Goal: Task Accomplishment & Management: Manage account settings

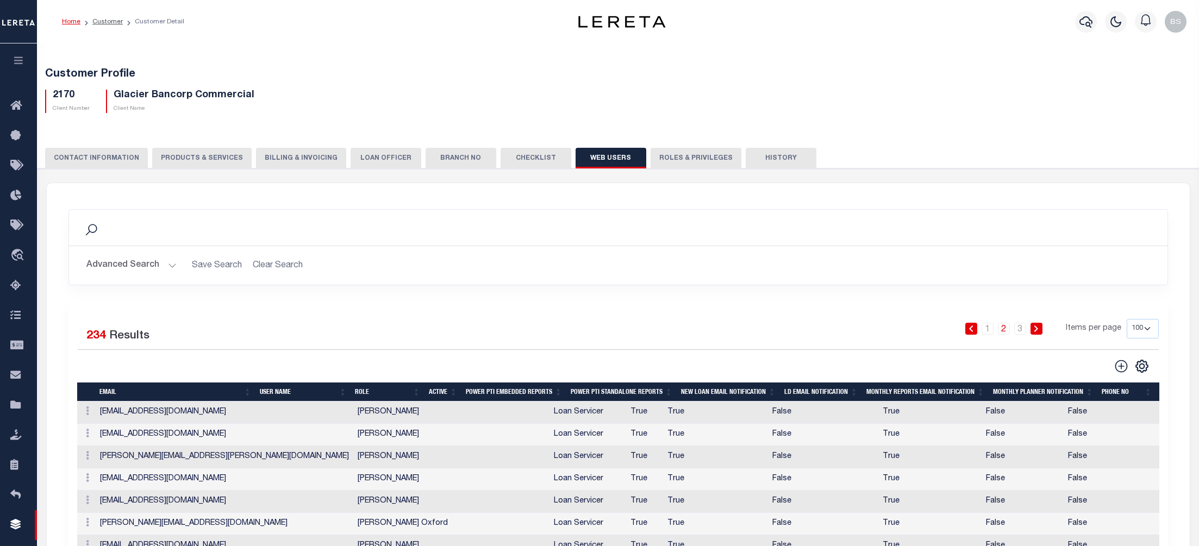
select select "100"
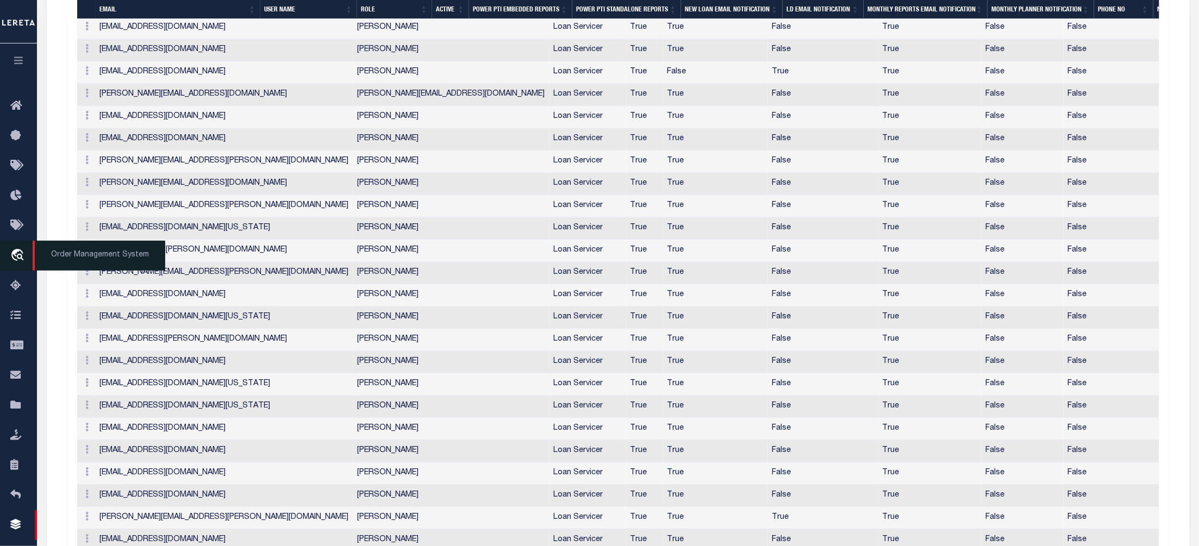
click at [70, 256] on span "Order Management System" at bounding box center [99, 256] width 133 height 30
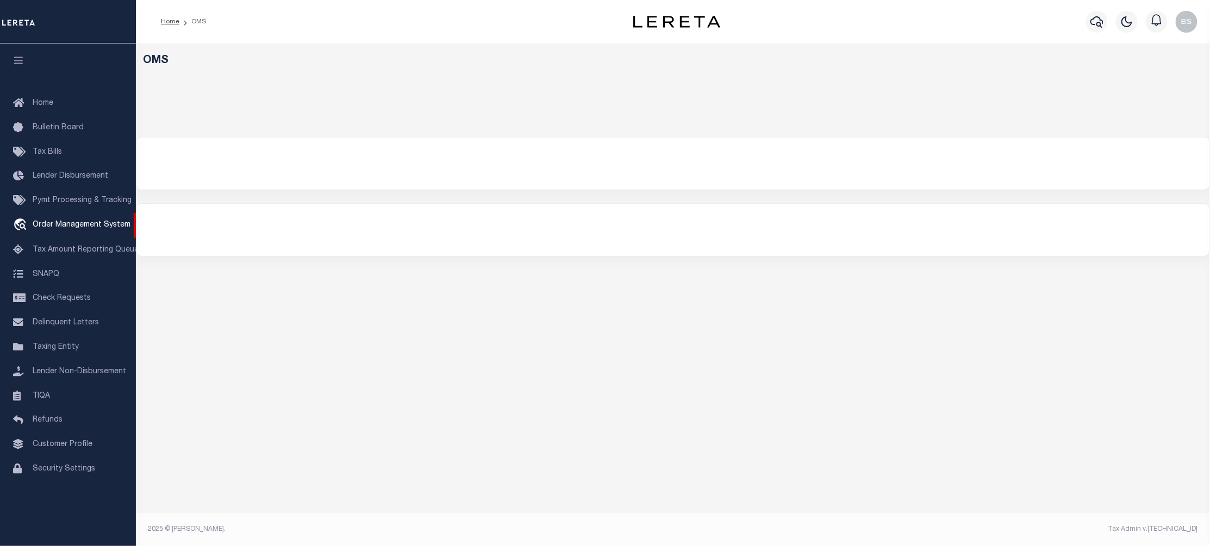
select select "200"
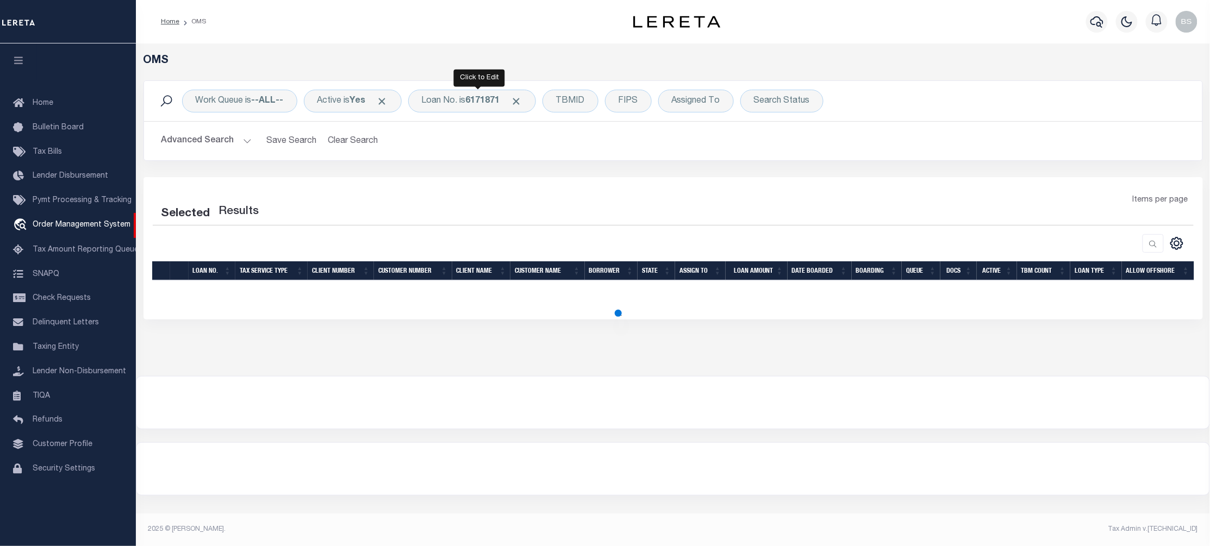
select select "200"
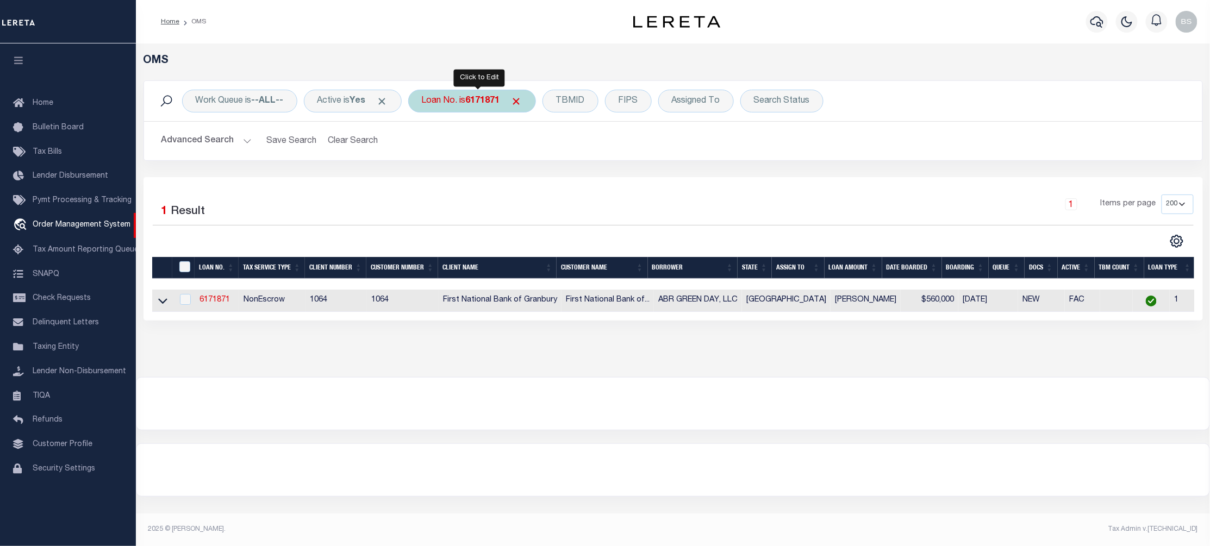
click at [464, 103] on div "Loan No. is 6171871" at bounding box center [472, 101] width 128 height 23
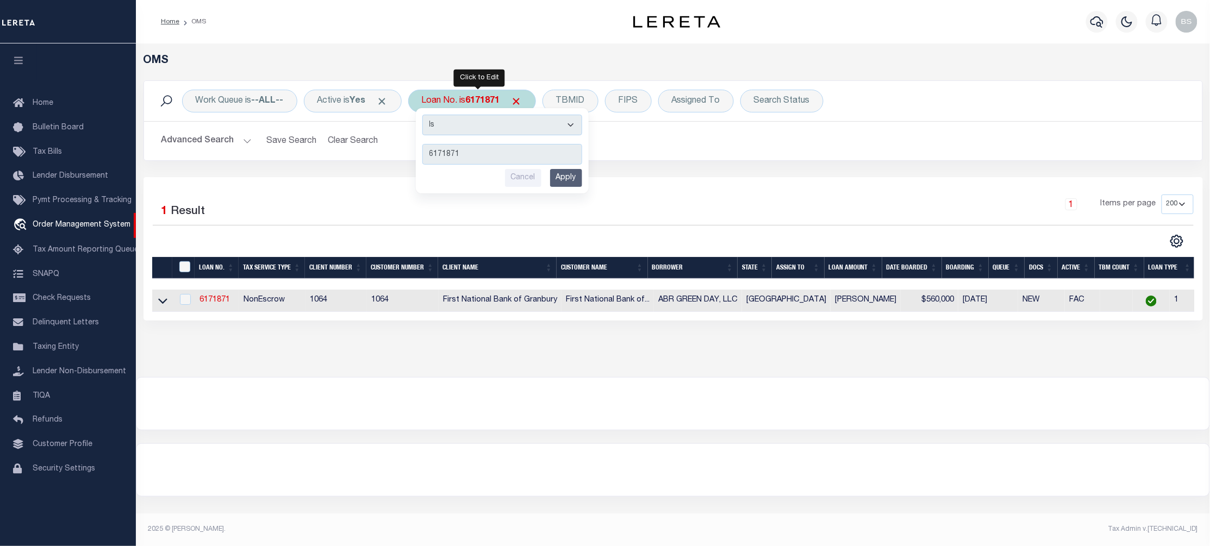
type input "10030325"
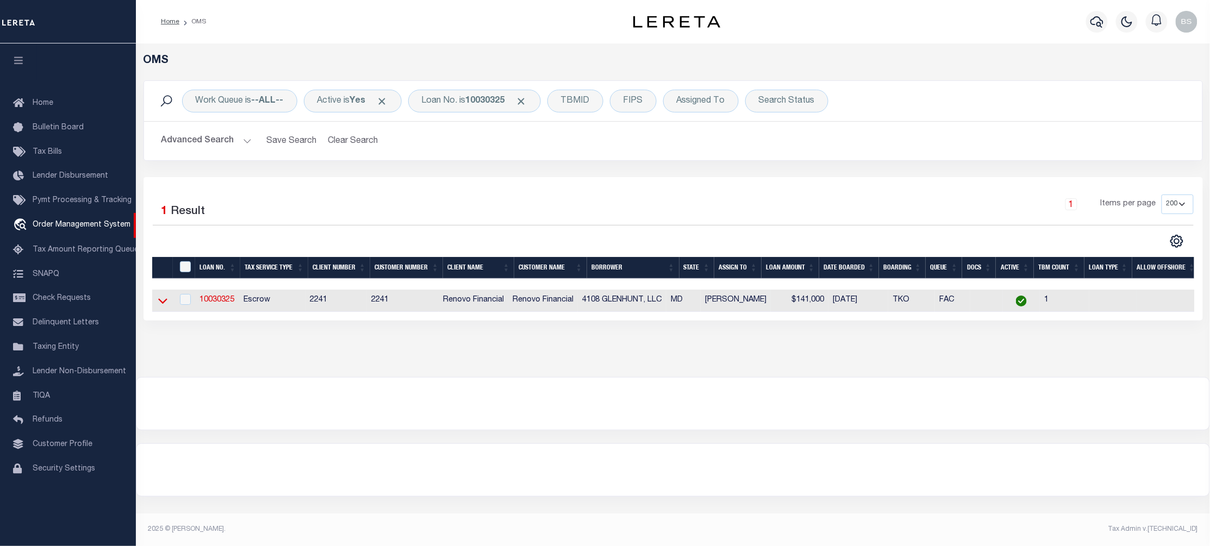
click at [160, 301] on icon at bounding box center [162, 300] width 9 height 11
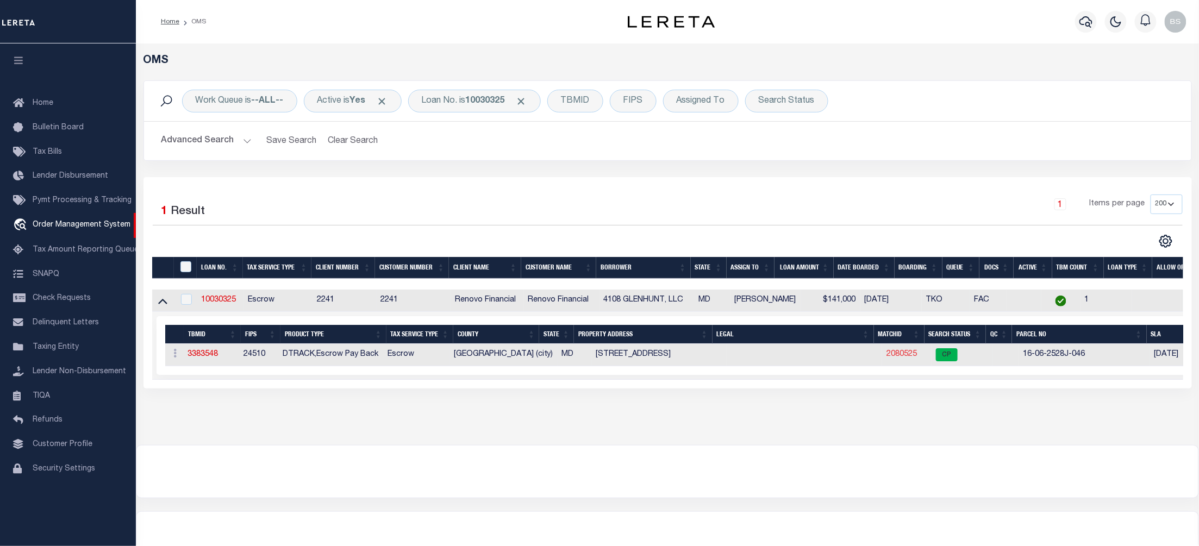
click at [902, 357] on link "2080525" at bounding box center [902, 355] width 30 height 8
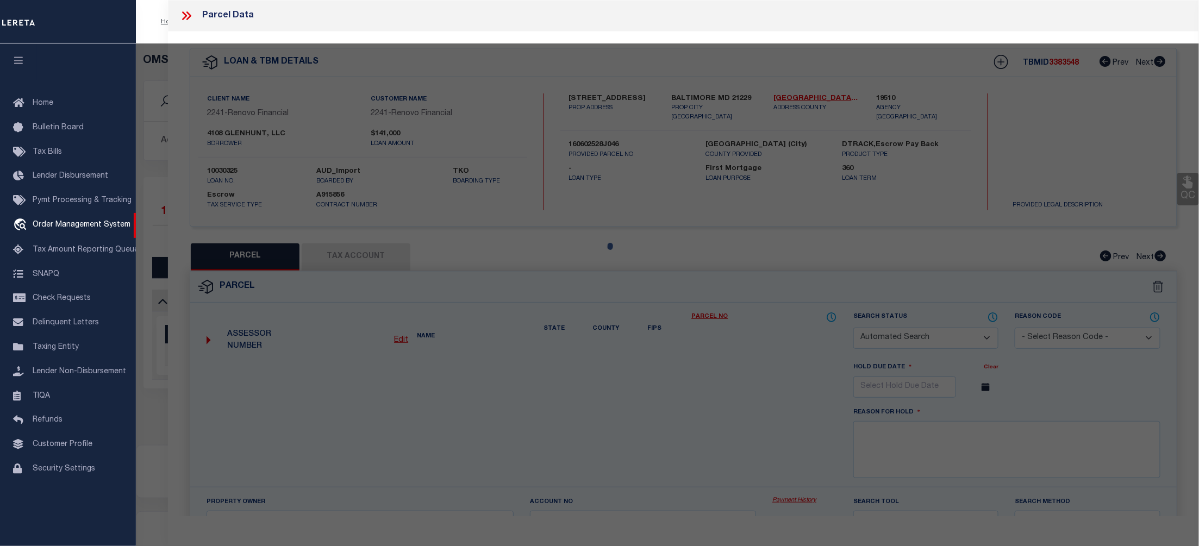
checkbox input "false"
select select "CP"
type input "4108 GLENHUNT LLC"
select select "AGW"
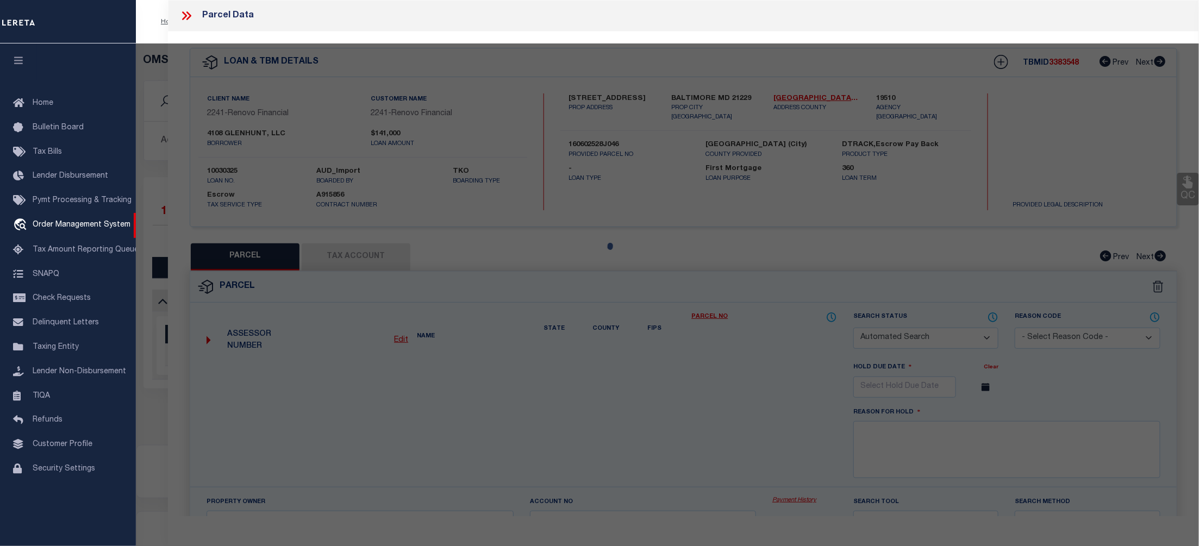
select select "ADD"
type input "4108 GLEN HUNT ROAD"
type input "BALTIMORE MD 21229"
type textarea "Information Only - Installment Tax Years Based on Agency Review"
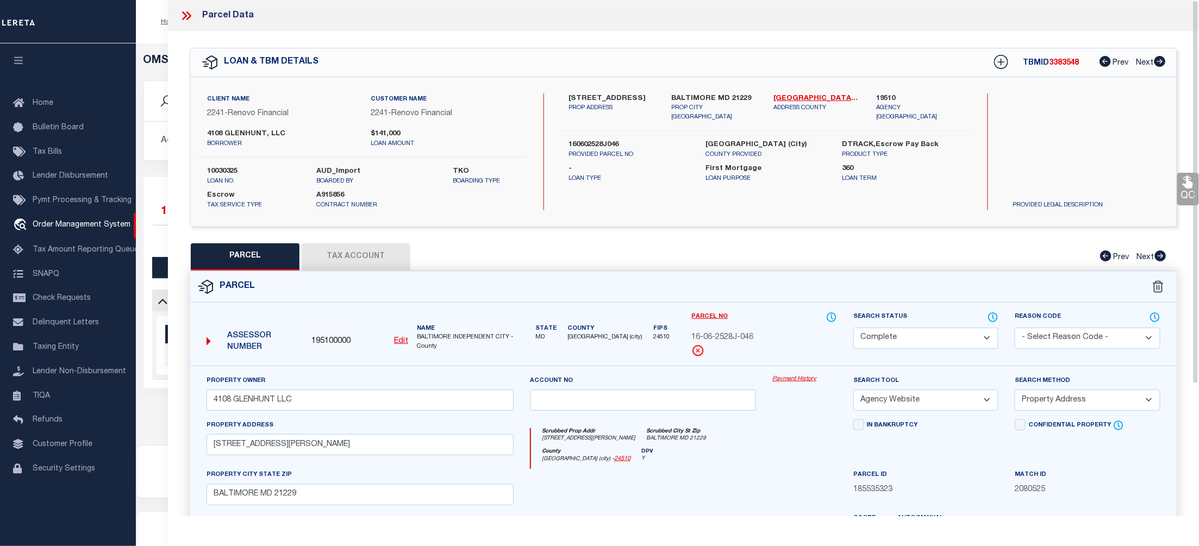
click at [797, 379] on link "Payment History" at bounding box center [804, 379] width 65 height 9
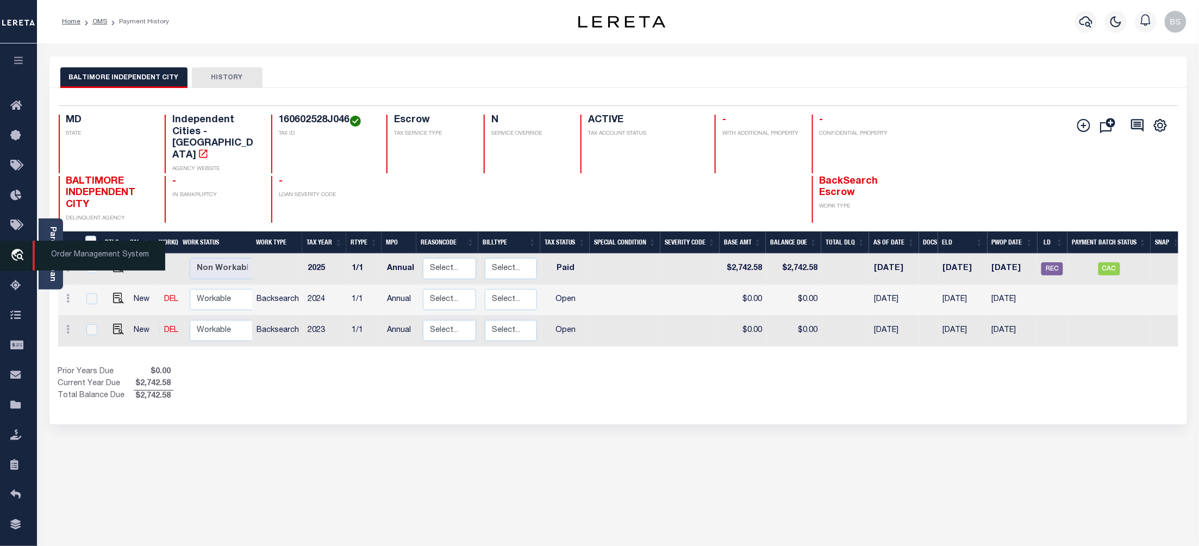
click at [68, 255] on span "Order Management System" at bounding box center [99, 256] width 133 height 30
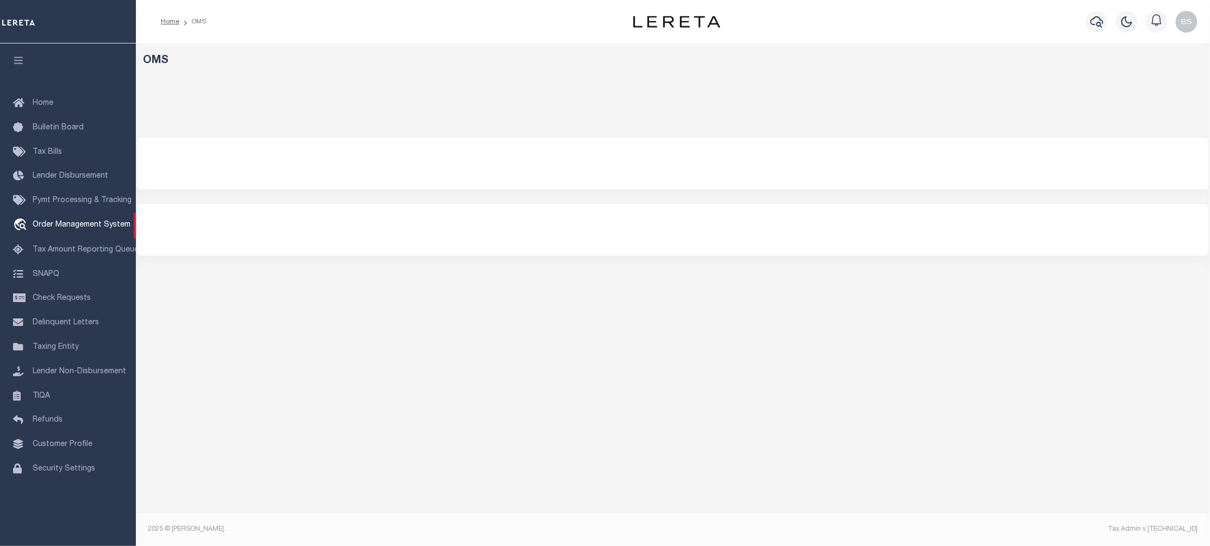
select select "200"
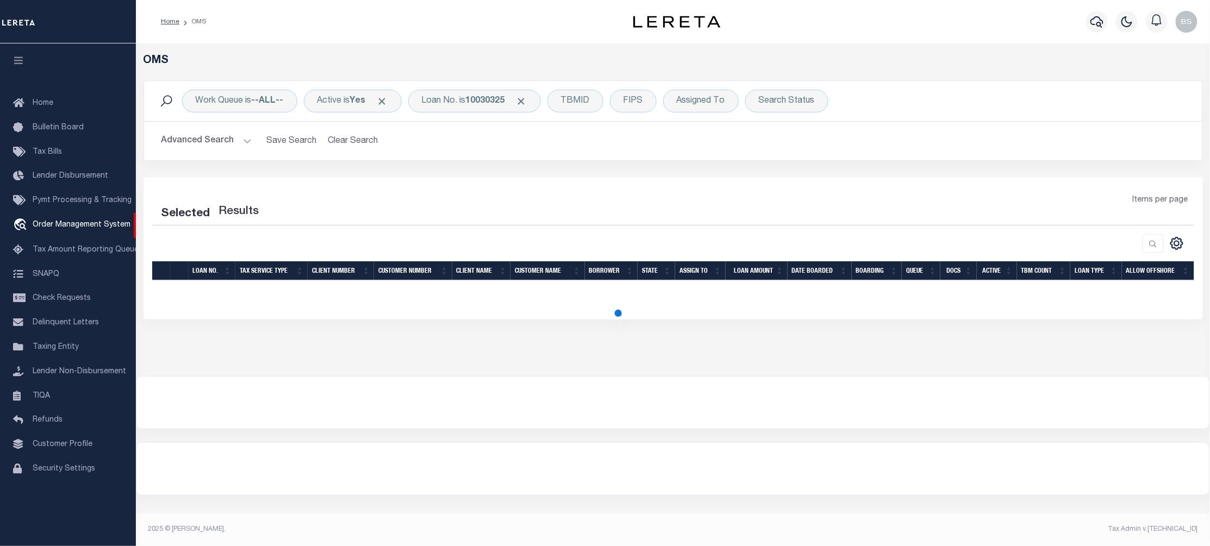
select select "200"
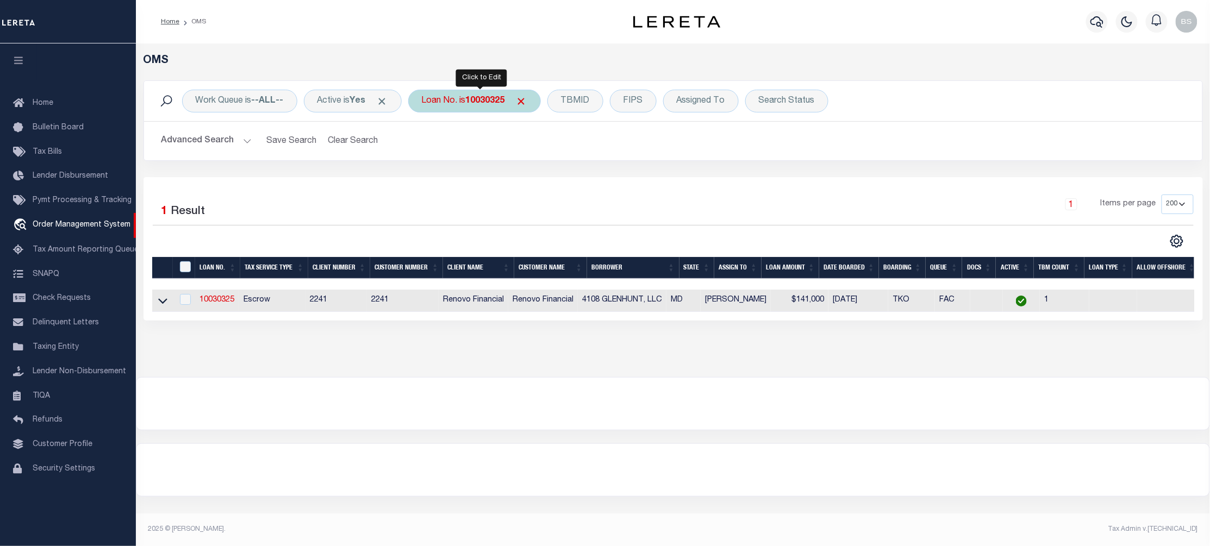
click at [485, 105] on b "10030325" at bounding box center [485, 101] width 39 height 9
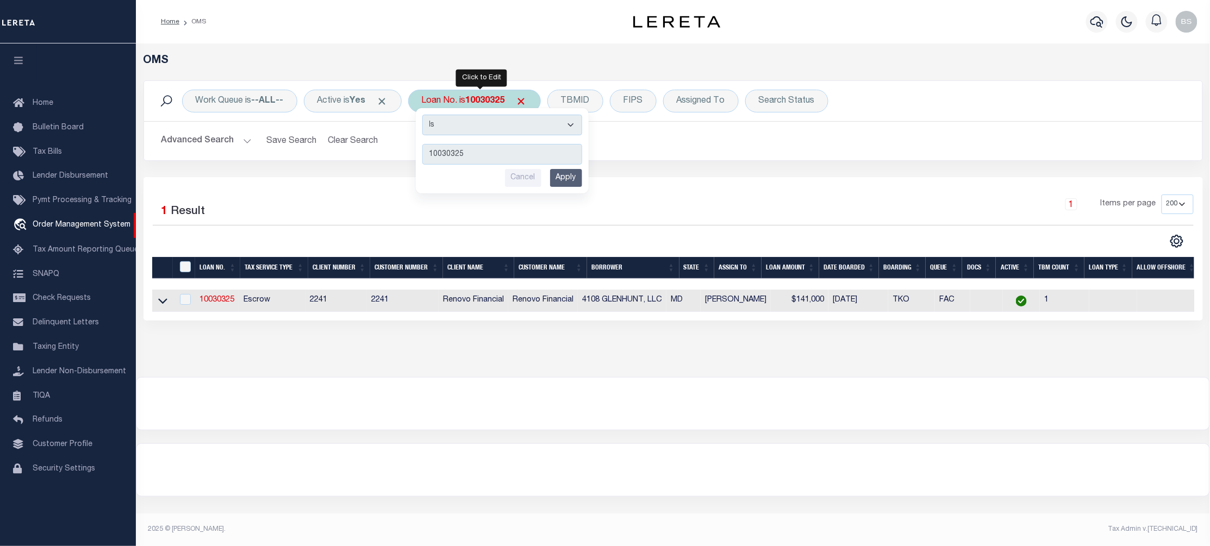
type input "10022979"
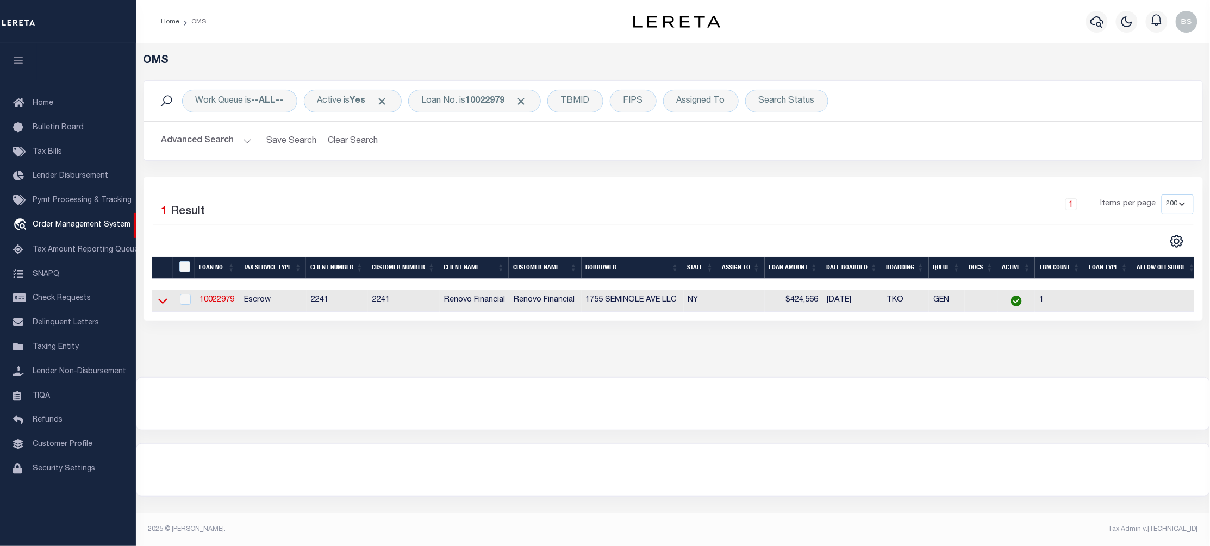
click at [161, 300] on icon at bounding box center [162, 300] width 9 height 11
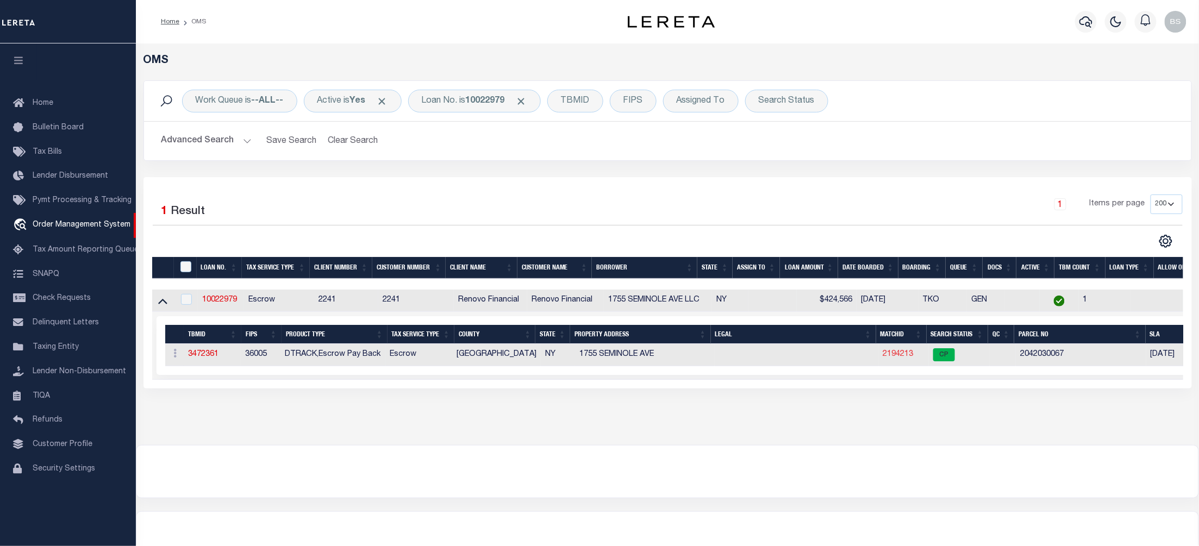
click at [897, 358] on link "2194213" at bounding box center [898, 355] width 30 height 8
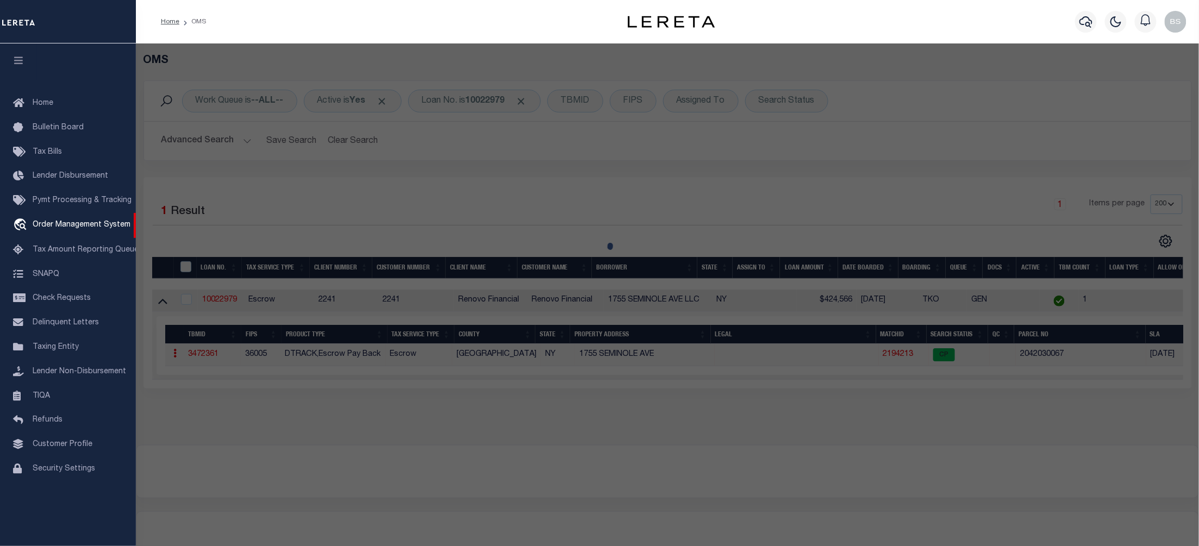
checkbox input "false"
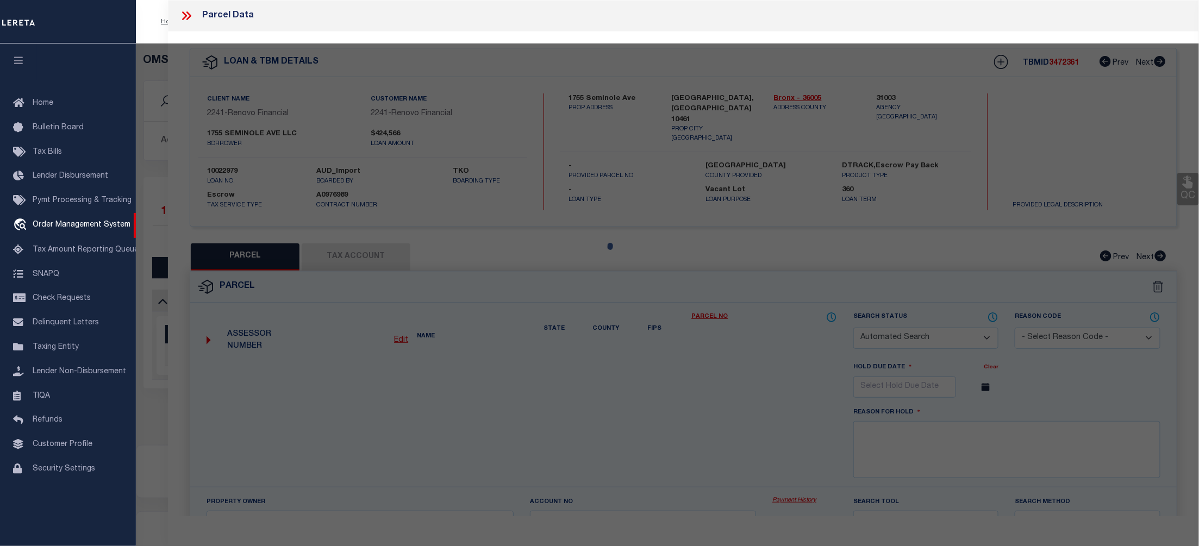
select select "CP"
type input "1755 SEMINOLE AVE LLC"
select select "ATL"
select select "ADD"
type input "1755 SEMINOLE AVE"
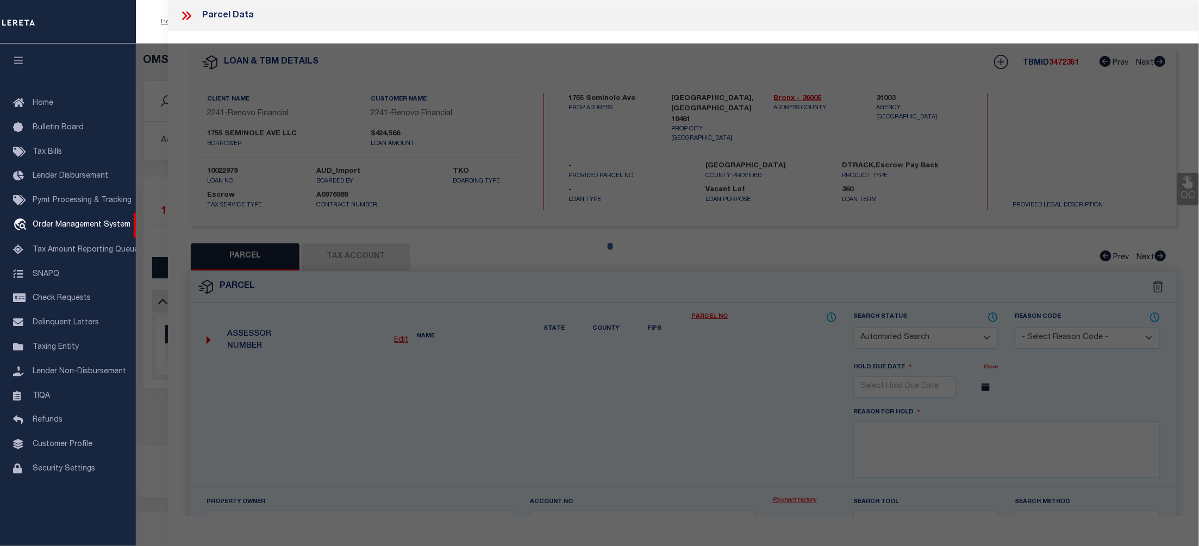
checkbox input "false"
type input "BRONX, NY 10461"
type textarea "LOT:67 BLK:4203"
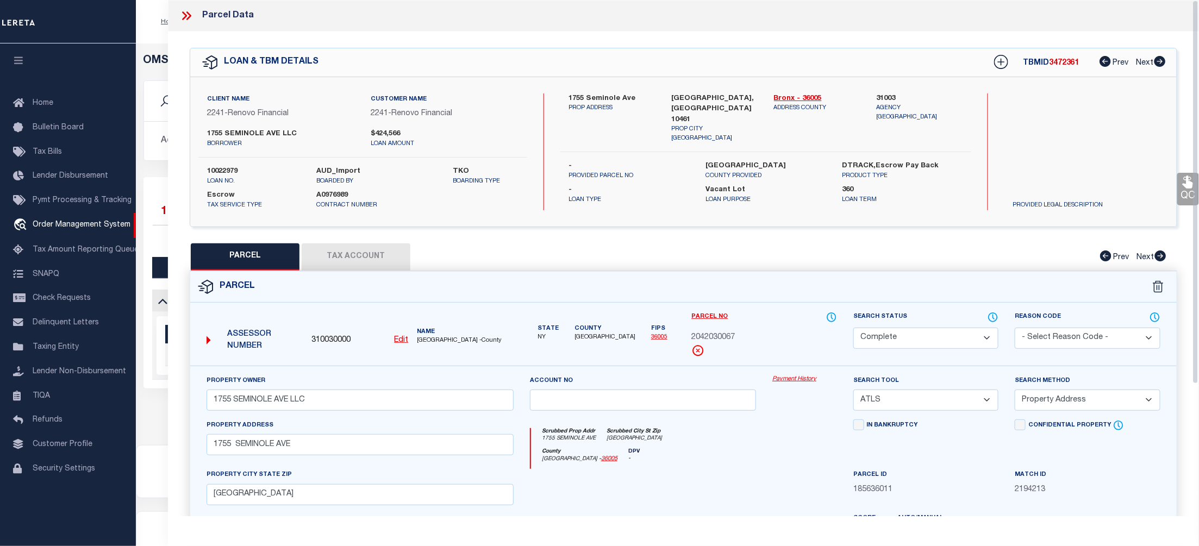
click at [803, 377] on link "Payment History" at bounding box center [804, 379] width 65 height 9
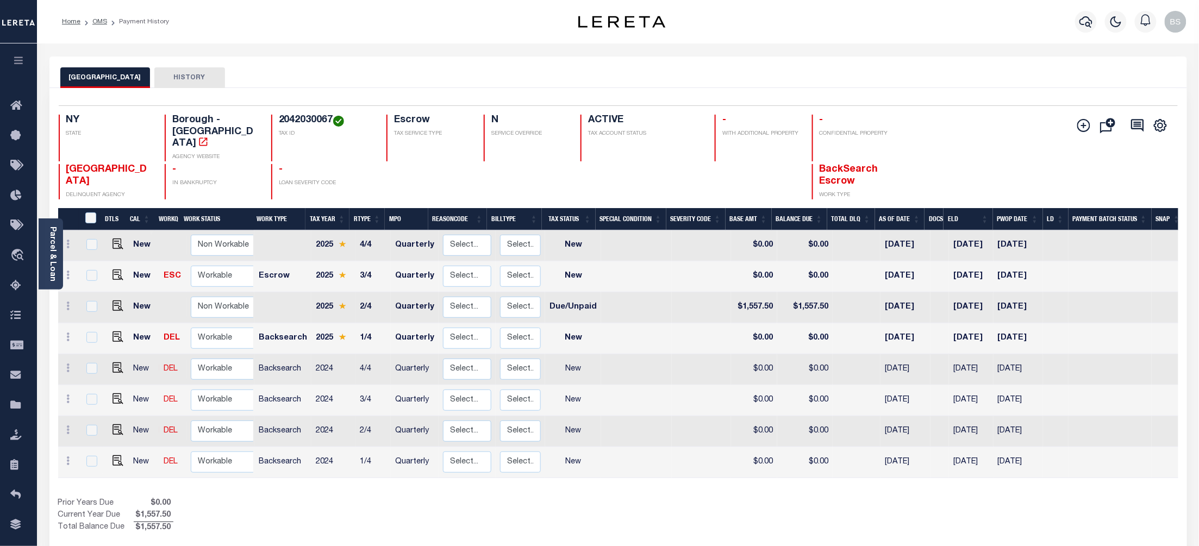
click at [302, 122] on h4 "2042030067" at bounding box center [326, 121] width 95 height 12
copy h4 "2042030067"
click at [113, 301] on img "" at bounding box center [118, 306] width 11 height 11
checkbox input "true"
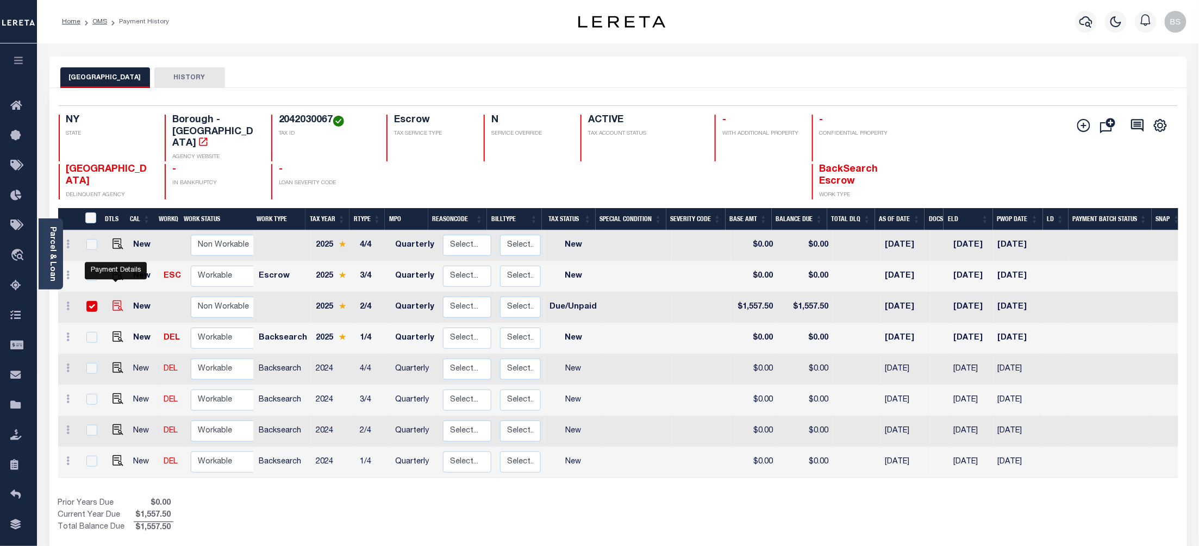
checkbox input "true"
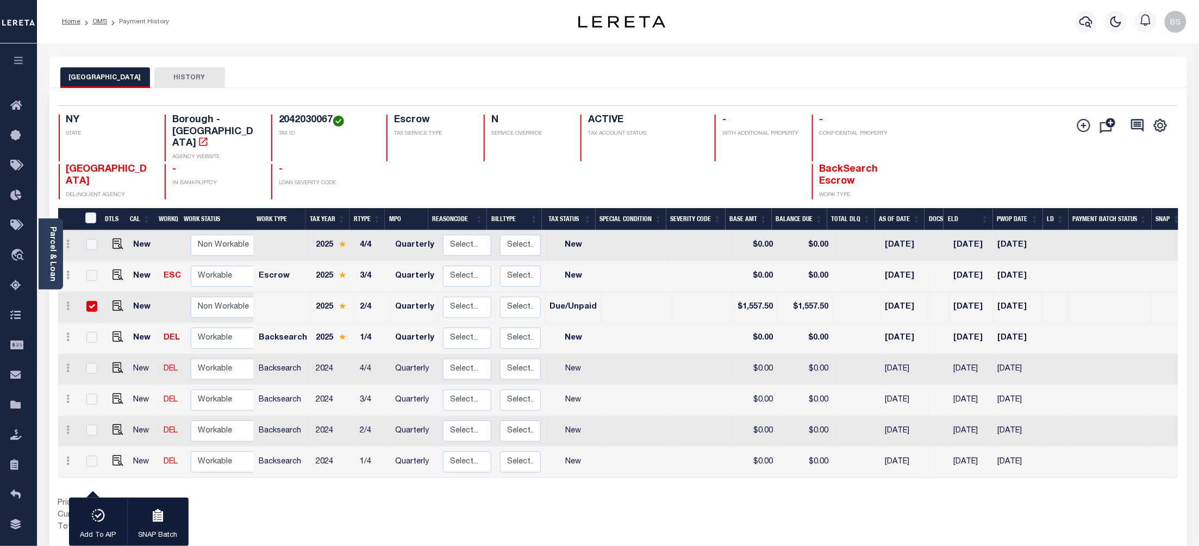
click at [54, 242] on link "Parcel & Loan" at bounding box center [52, 254] width 8 height 55
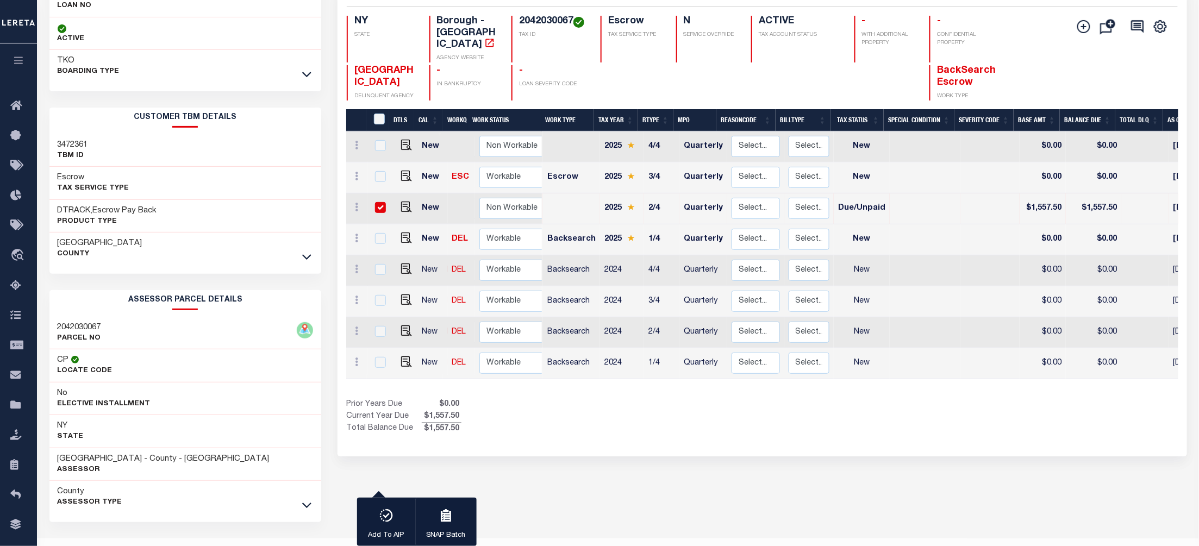
scroll to position [127, 0]
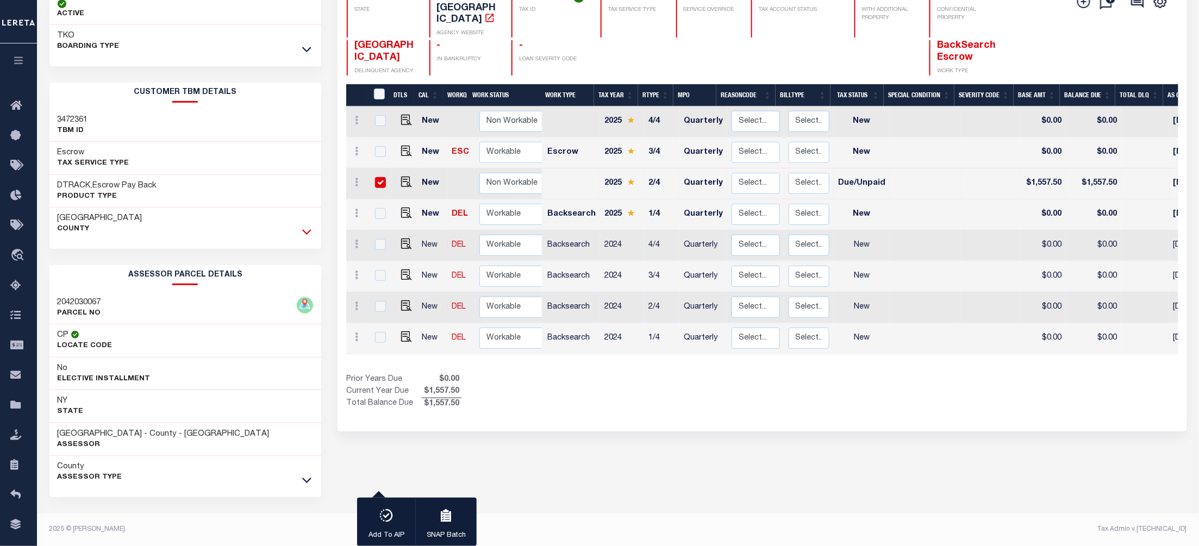
click at [308, 230] on icon at bounding box center [306, 231] width 9 height 11
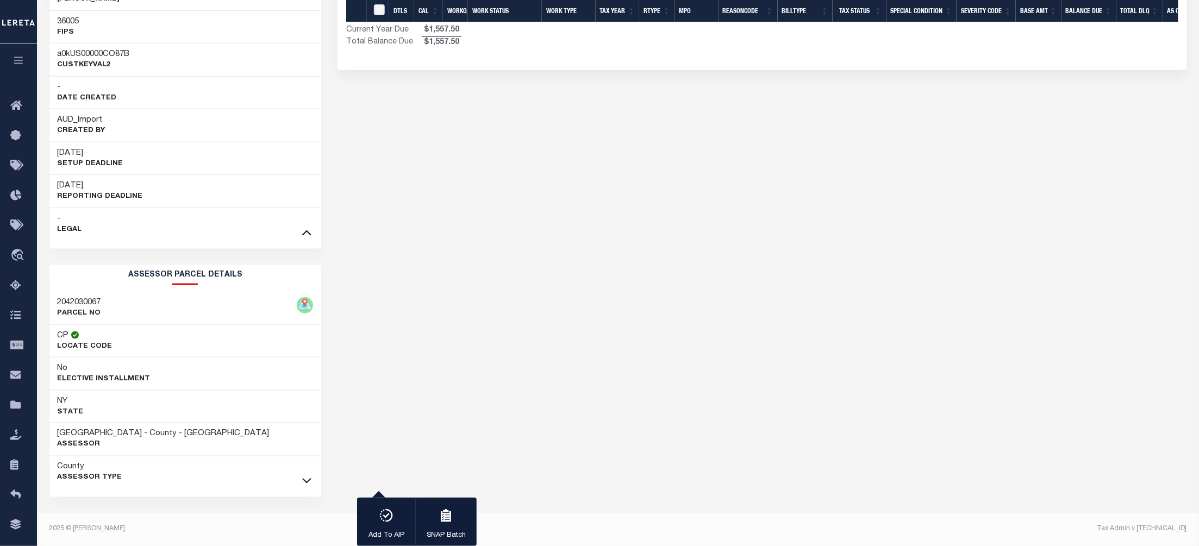
scroll to position [490, 0]
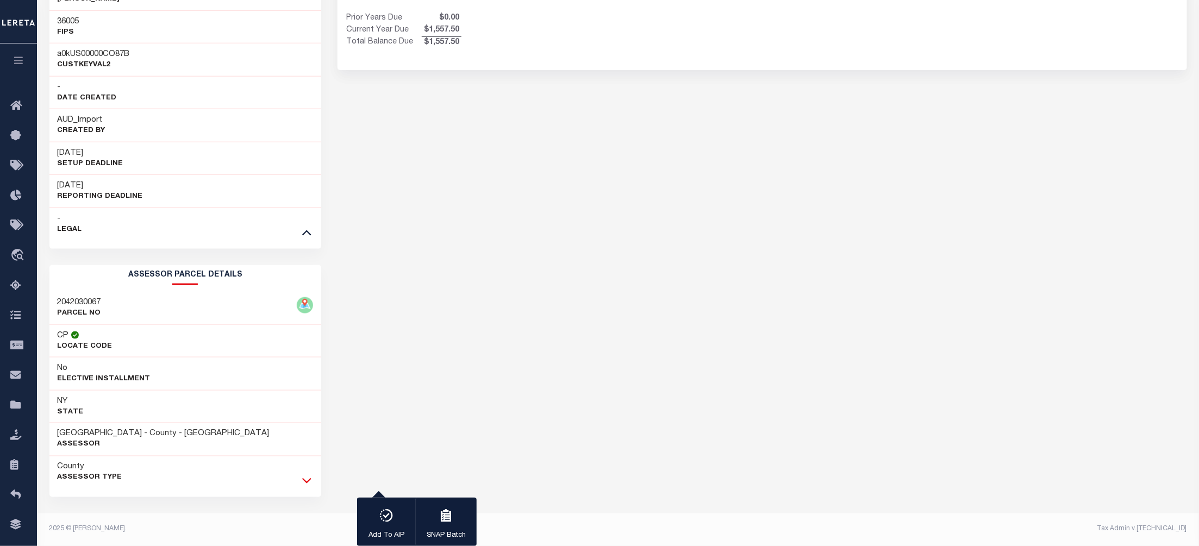
click at [311, 487] on icon at bounding box center [306, 480] width 9 height 11
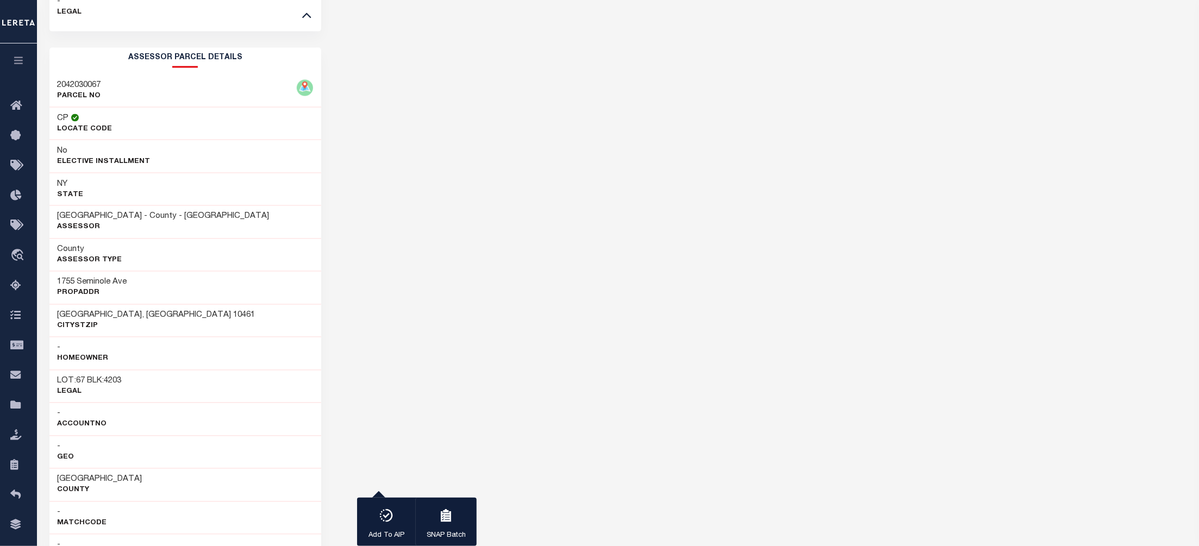
scroll to position [707, 0]
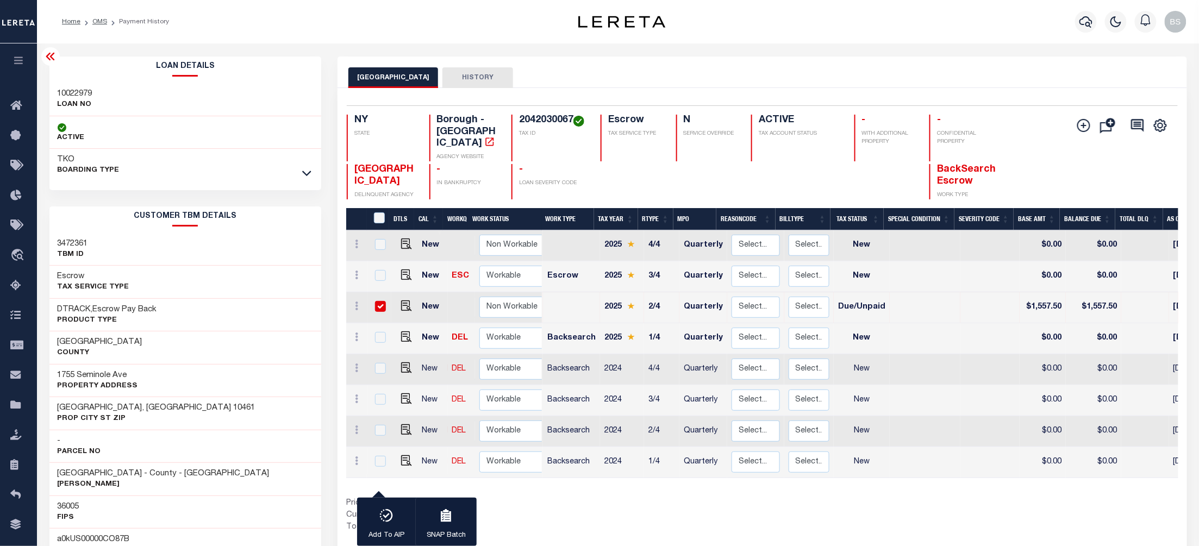
click at [50, 58] on icon at bounding box center [50, 57] width 9 height 8
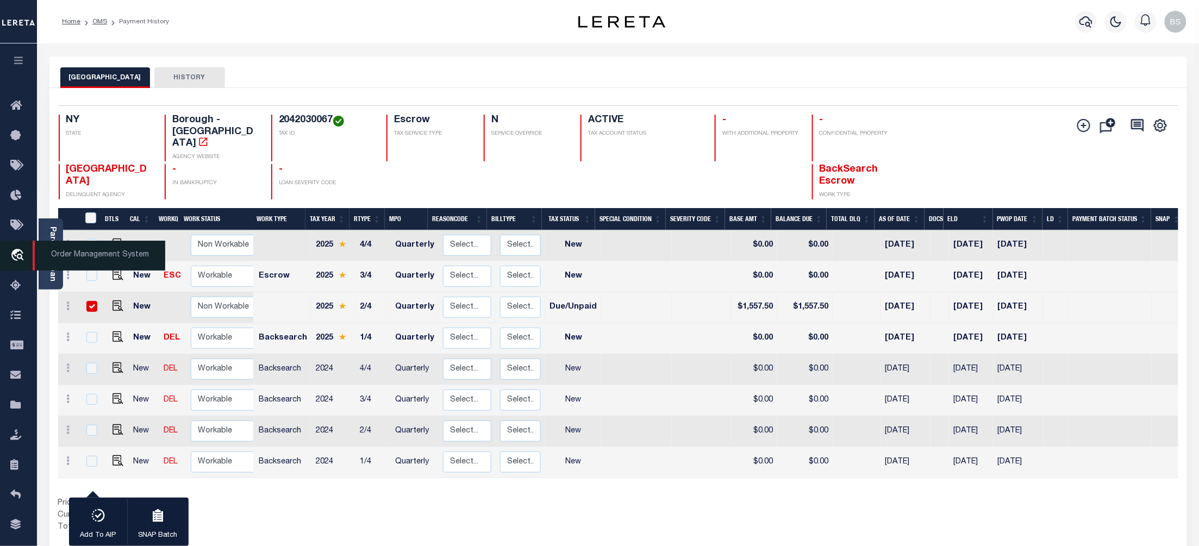
click at [96, 256] on span "Order Management System" at bounding box center [99, 256] width 133 height 30
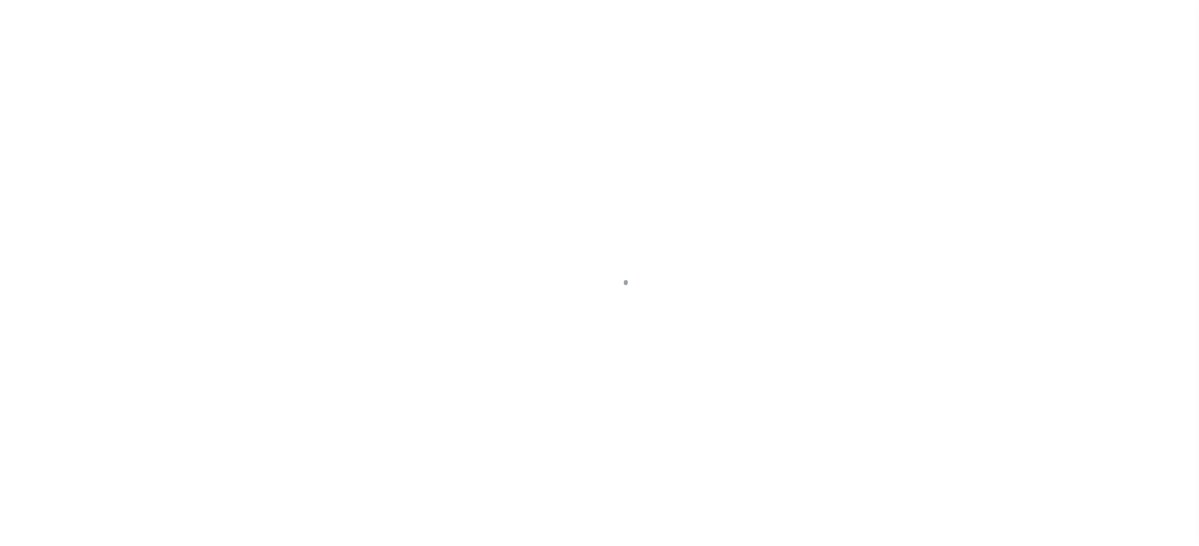
select select "DUE"
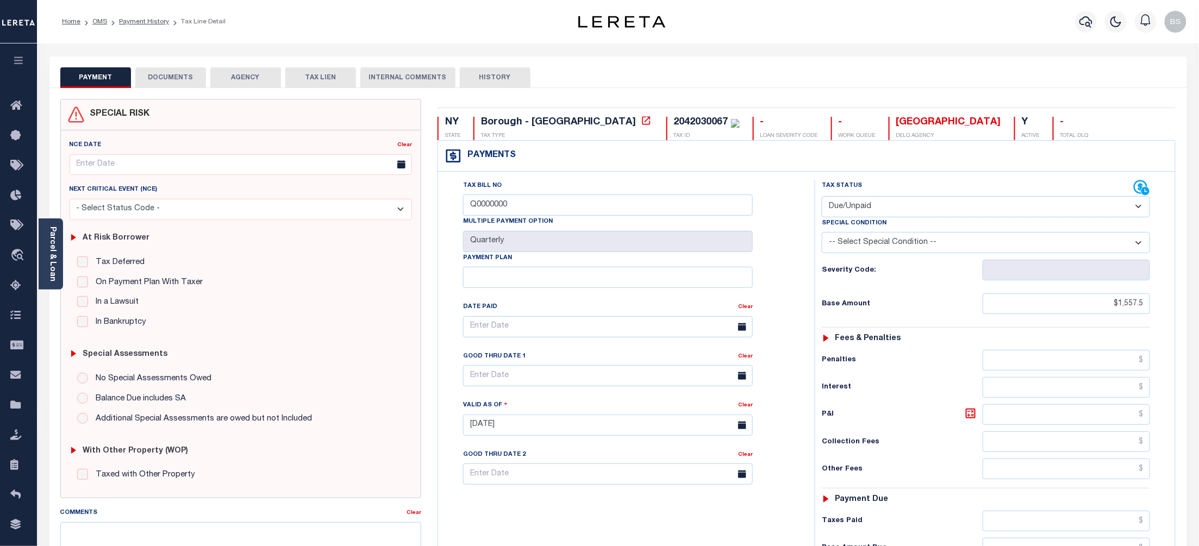
click at [810, 59] on div "PAYMENT DOCUMENTS AGENCY DELINQUENT PAYEE TAX LIEN" at bounding box center [618, 73] width 1138 height 32
click at [641, 123] on icon at bounding box center [646, 120] width 11 height 11
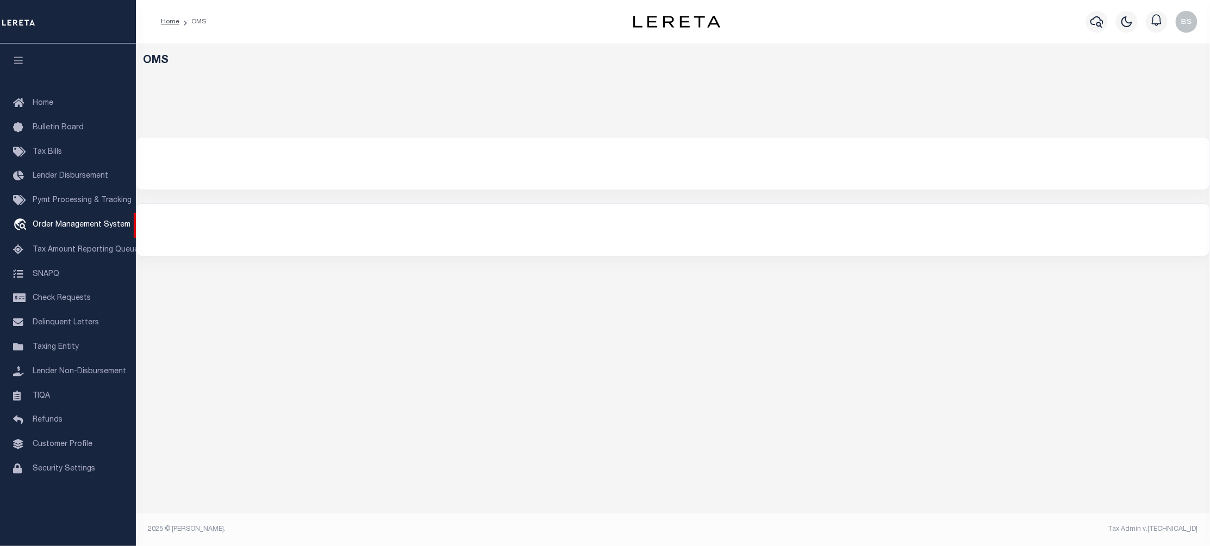
select select "200"
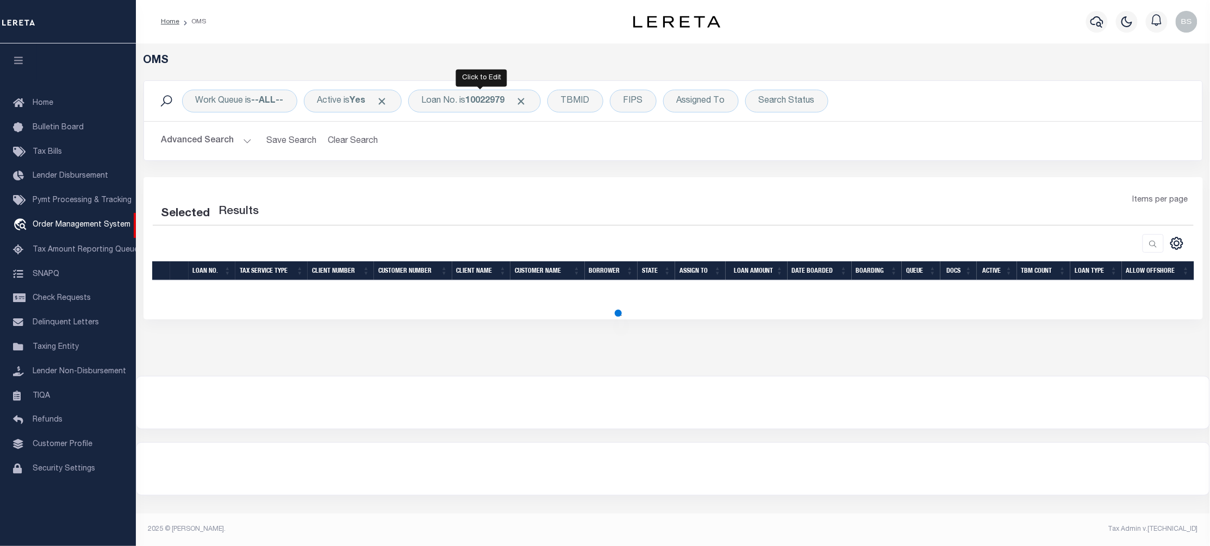
select select "200"
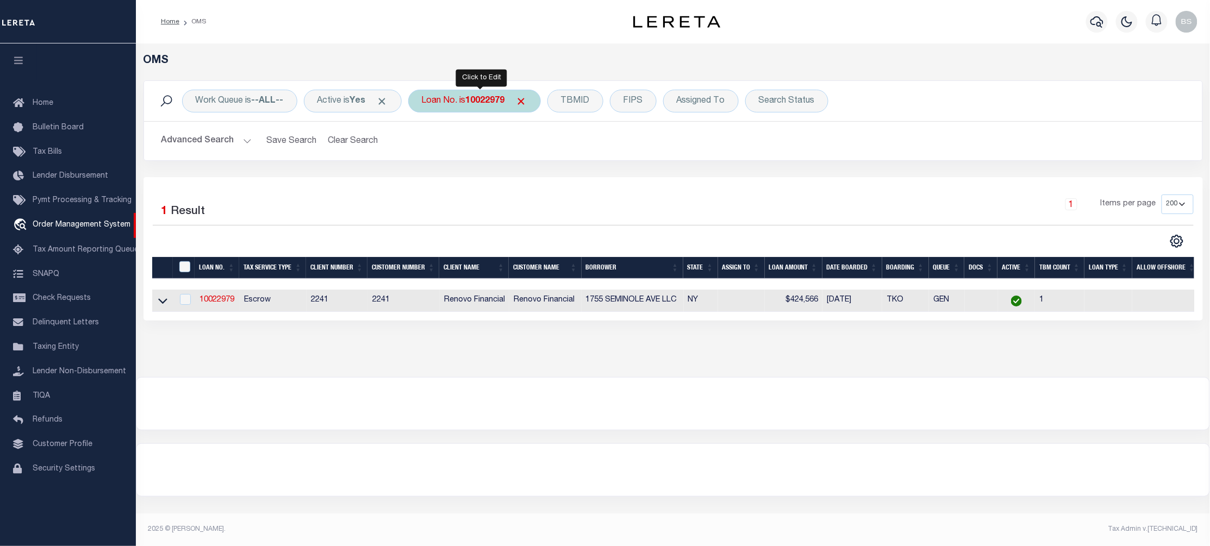
click at [472, 100] on div "Loan No. is 10022979" at bounding box center [474, 101] width 133 height 23
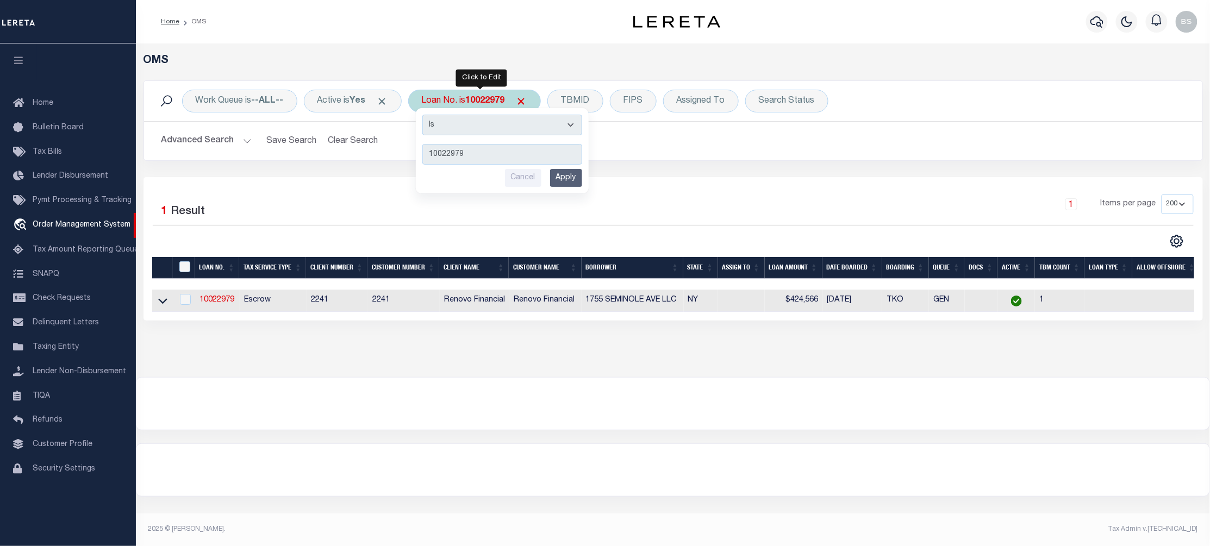
type input "10023056"
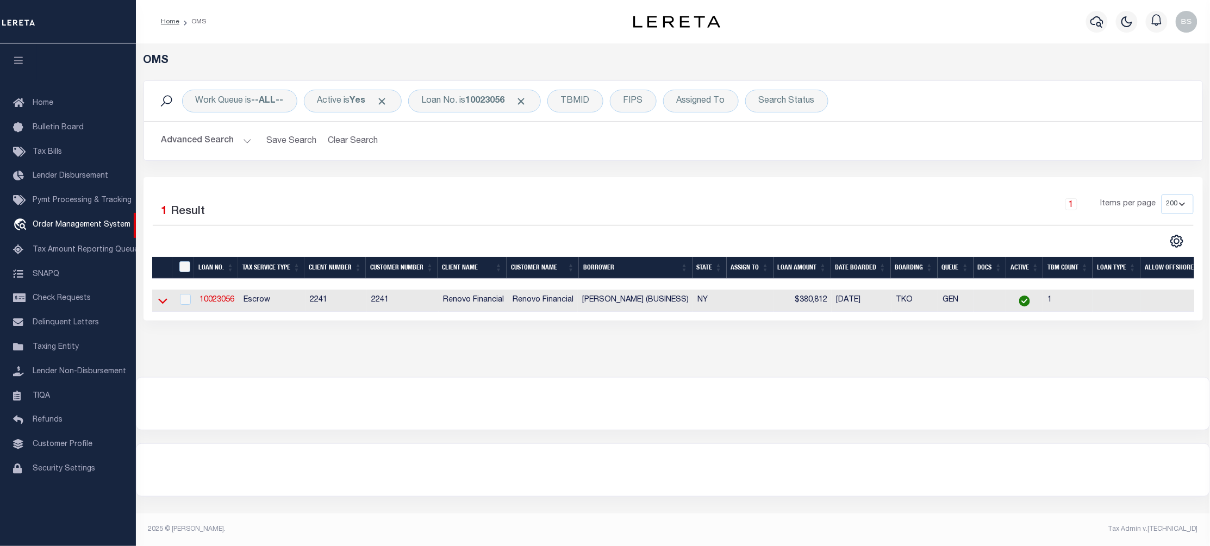
click at [159, 303] on icon at bounding box center [162, 301] width 9 height 5
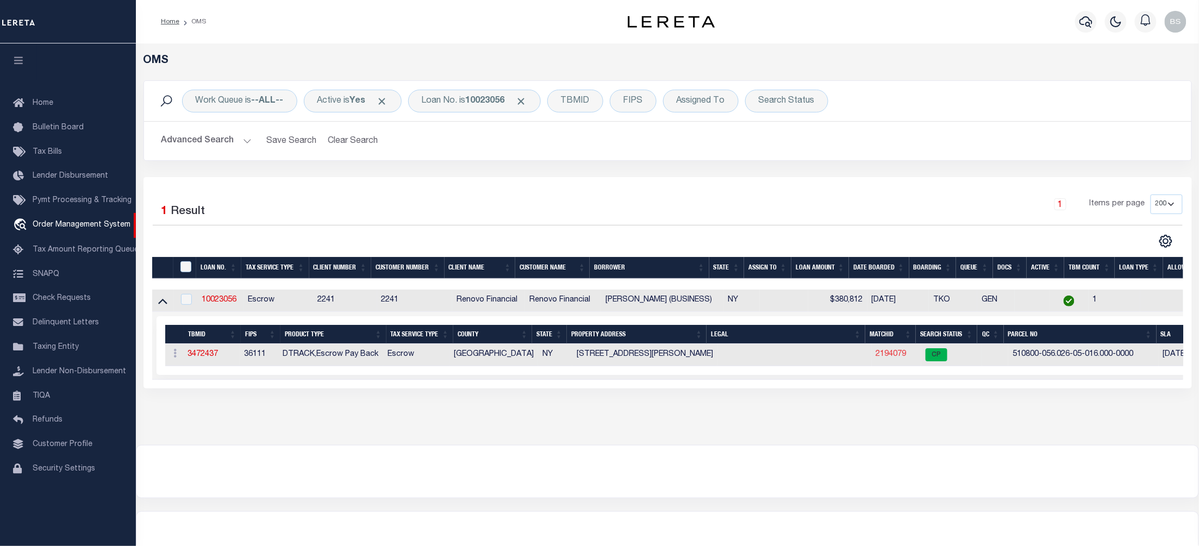
click at [876, 354] on link "2194079" at bounding box center [891, 355] width 30 height 8
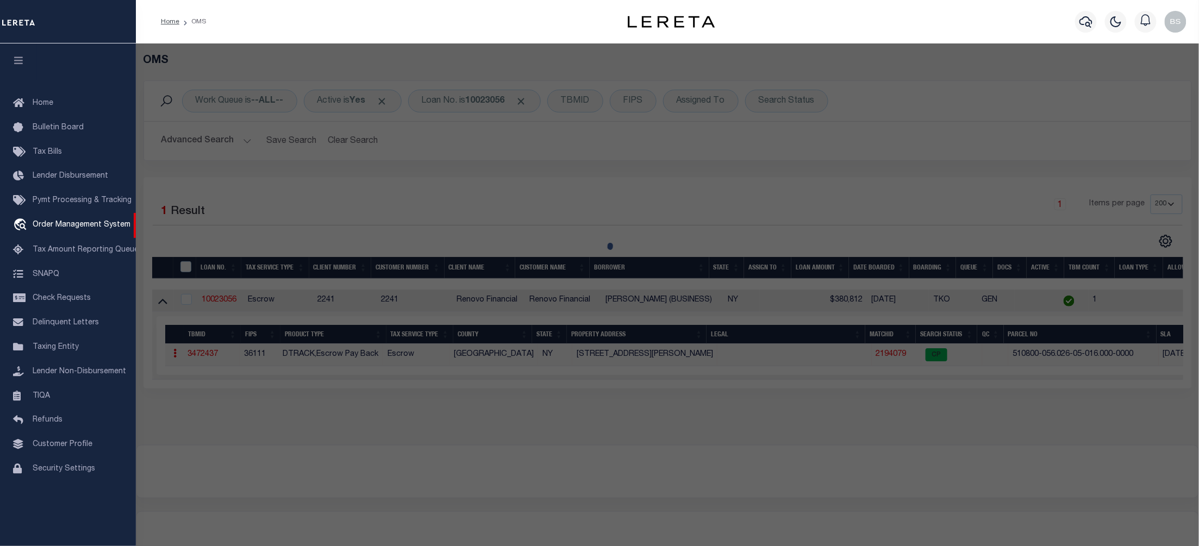
checkbox input "false"
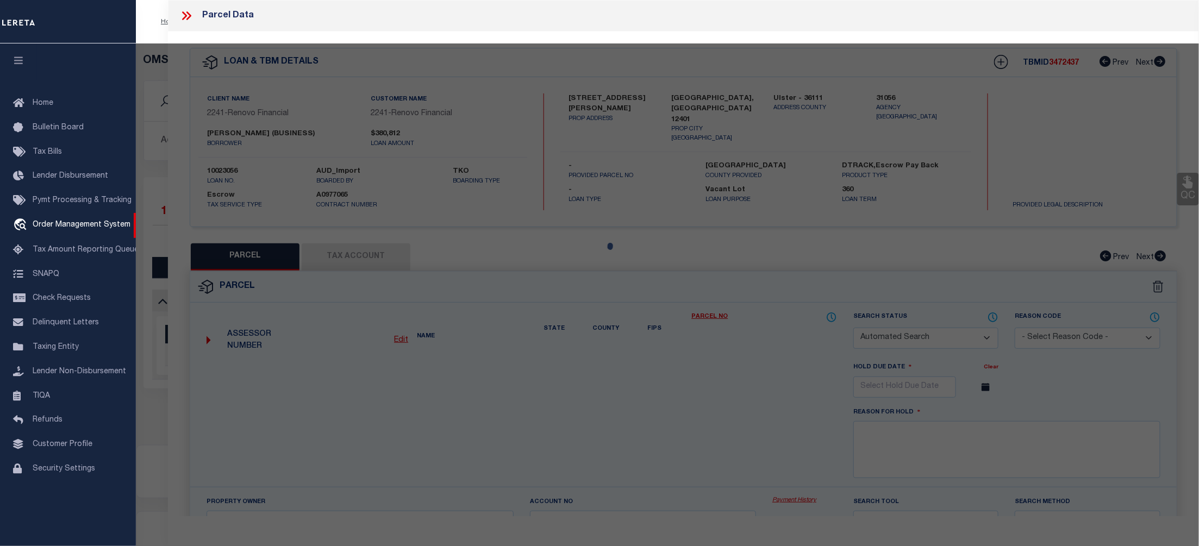
select select "CP"
type input "[PERSON_NAME]"
select select "ATL"
select select "ADD"
type input "[STREET_ADDRESS][PERSON_NAME]"
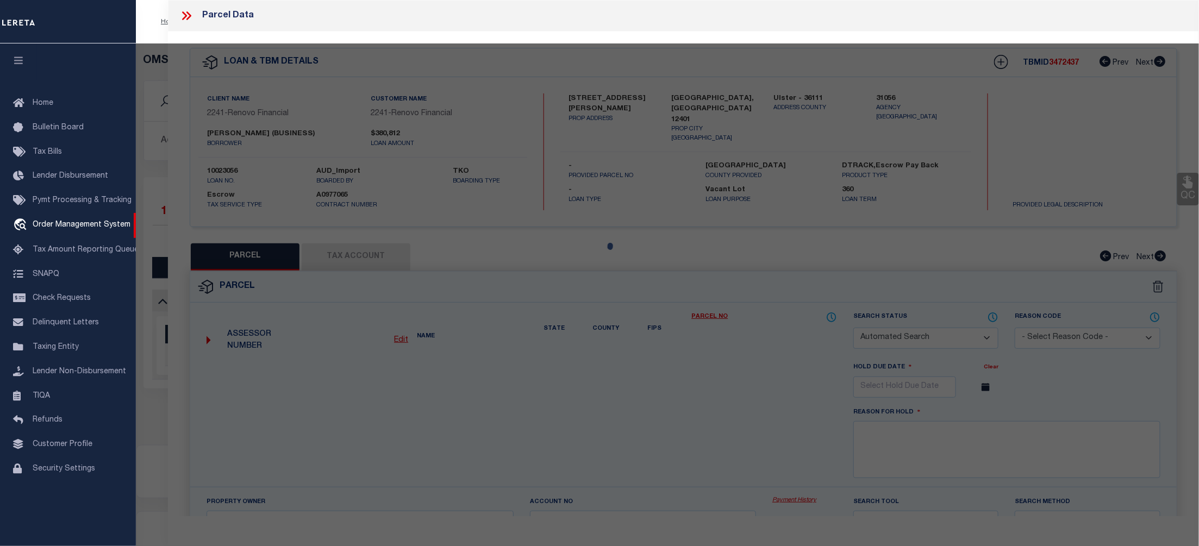
checkbox input "false"
type input "KINGSTON, NY 12401"
type textarea "LOT:16.000 BLK:5 SEC:56.26 DIST:510800 CITY/[GEOGRAPHIC_DATA]/TWP:[GEOGRAPHIC_D…"
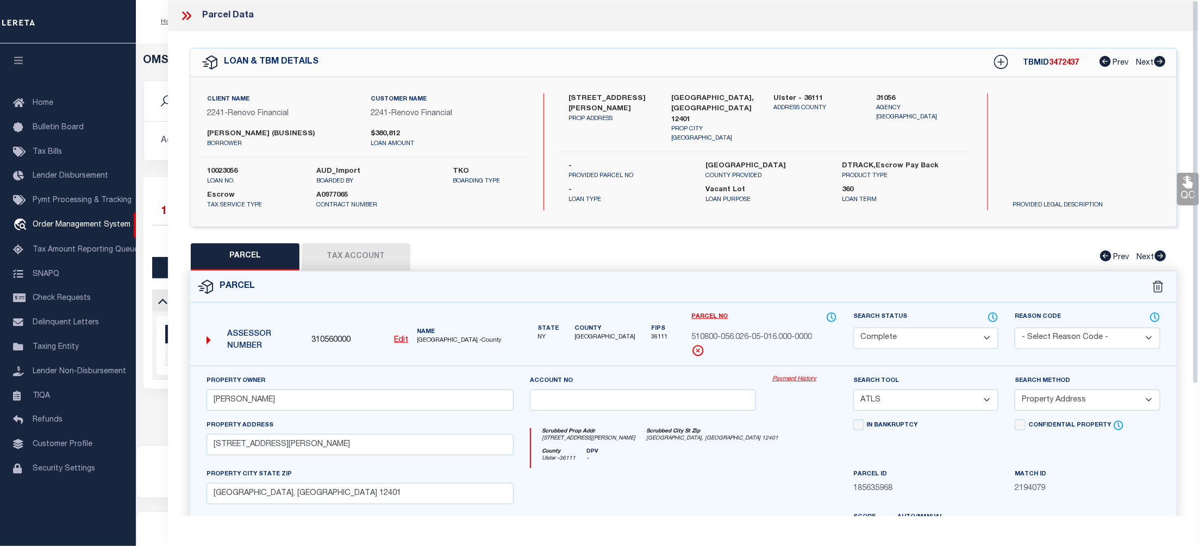
click at [796, 377] on link "Payment History" at bounding box center [804, 379] width 65 height 9
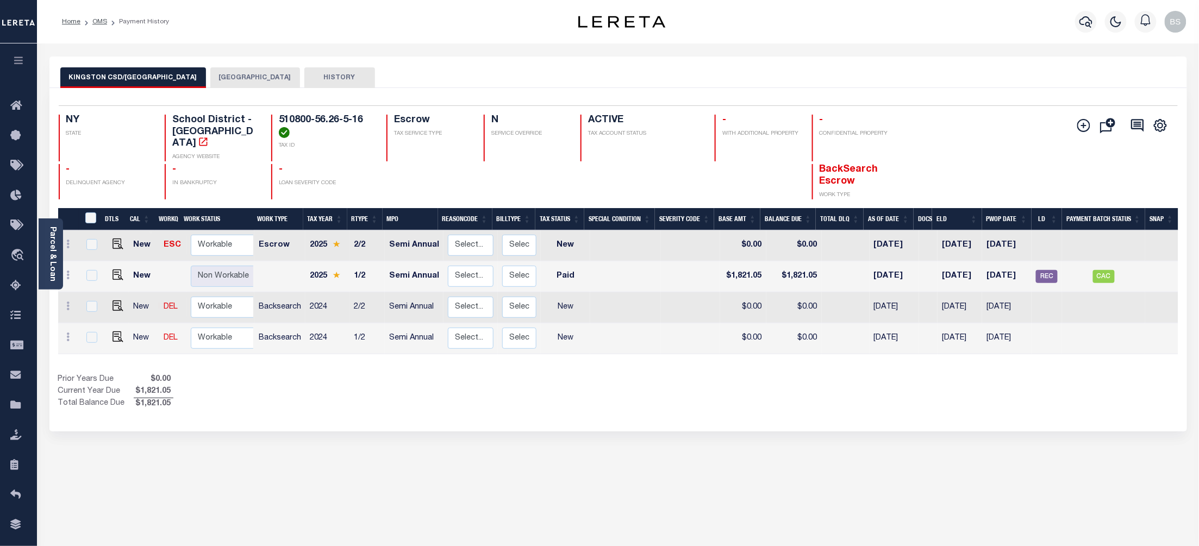
click at [210, 74] on button "[GEOGRAPHIC_DATA]" at bounding box center [255, 77] width 90 height 21
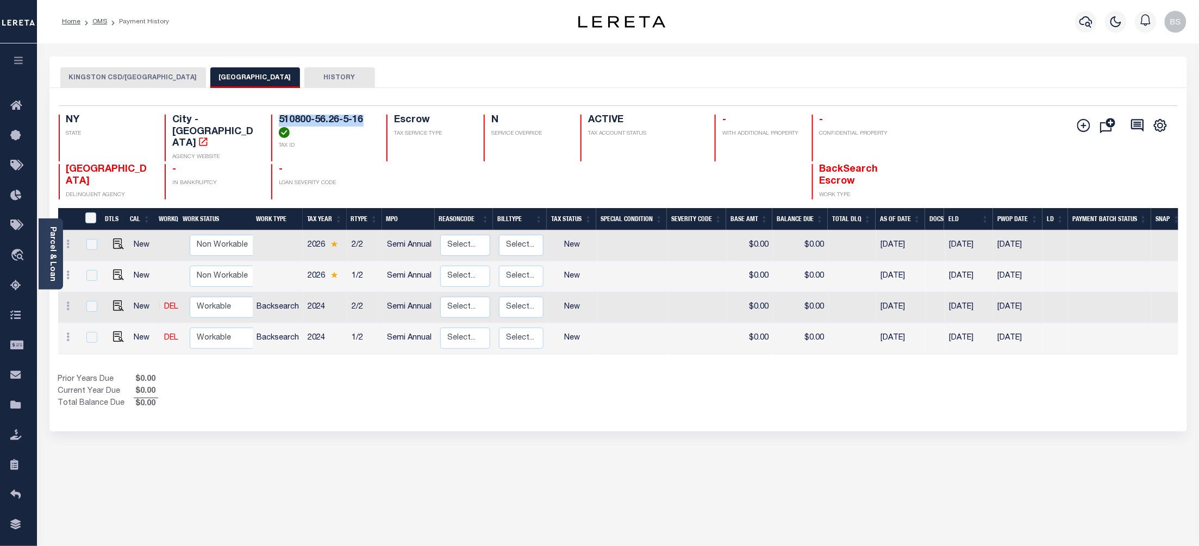
drag, startPoint x: 366, startPoint y: 122, endPoint x: 277, endPoint y: 122, distance: 89.2
click at [277, 122] on div "510800-56.26-5-16 TAX ID" at bounding box center [322, 138] width 103 height 47
copy h4 "510800-56.26-5-16"
click at [117, 302] on img "" at bounding box center [118, 306] width 11 height 11
checkbox input "true"
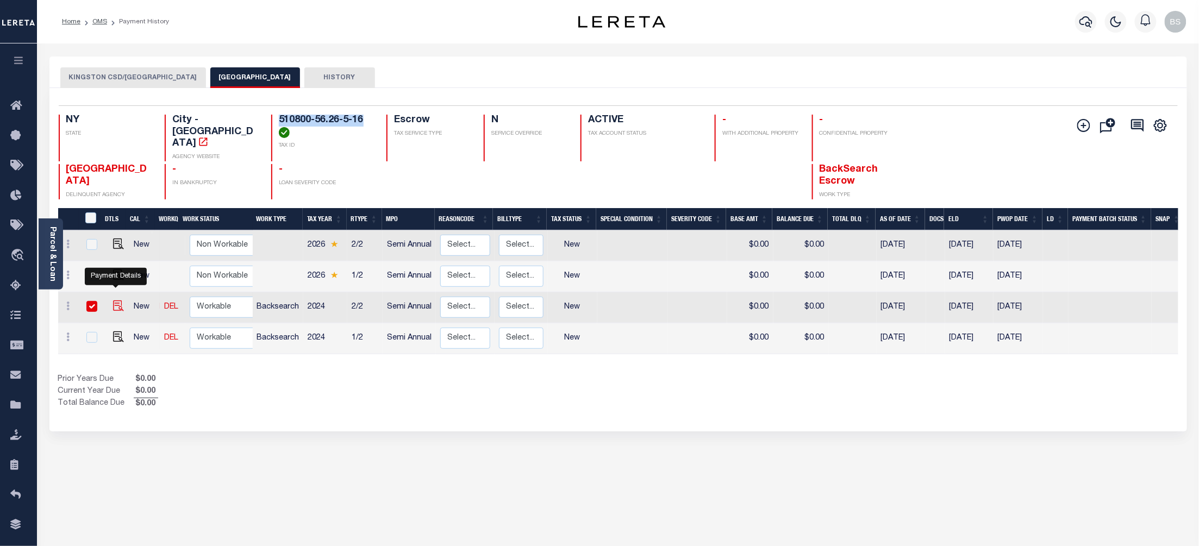
checkbox input "true"
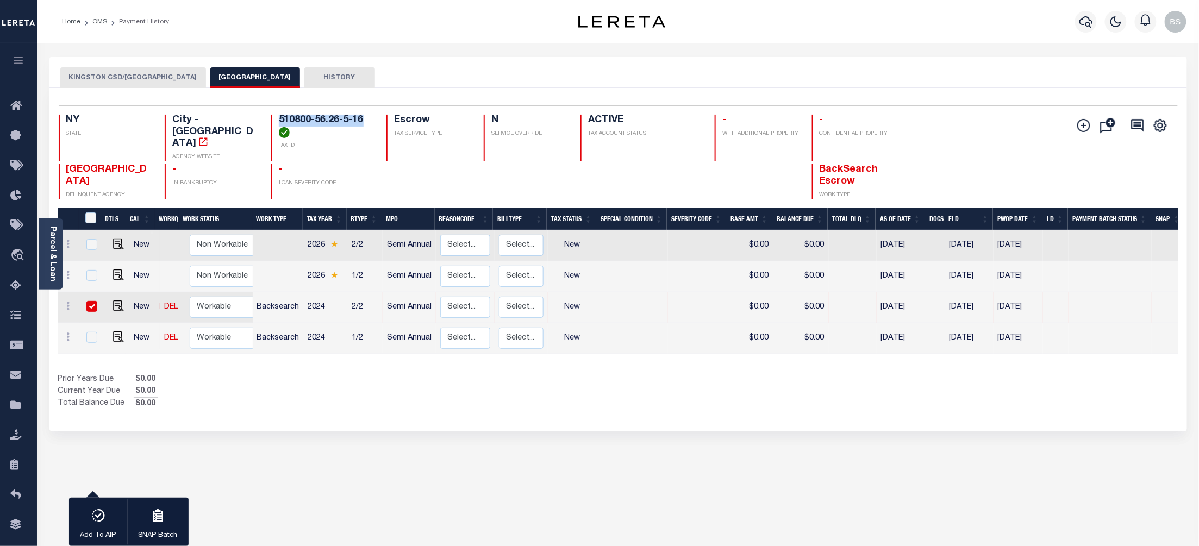
click at [883, 27] on div "Profile Sign out" at bounding box center [954, 22] width 474 height 38
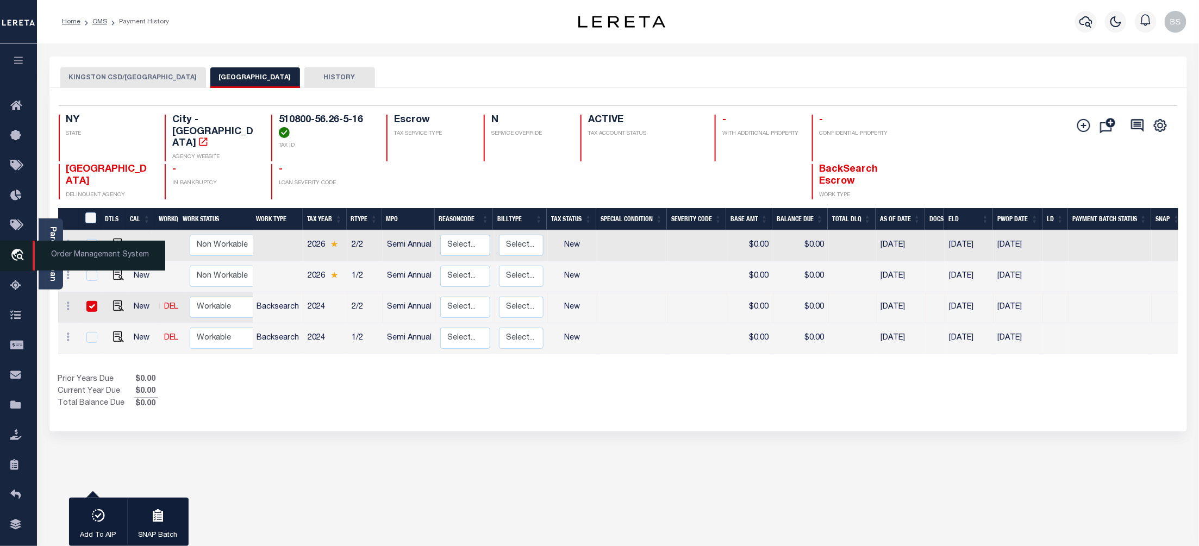
click at [100, 258] on span "Order Management System" at bounding box center [99, 256] width 133 height 30
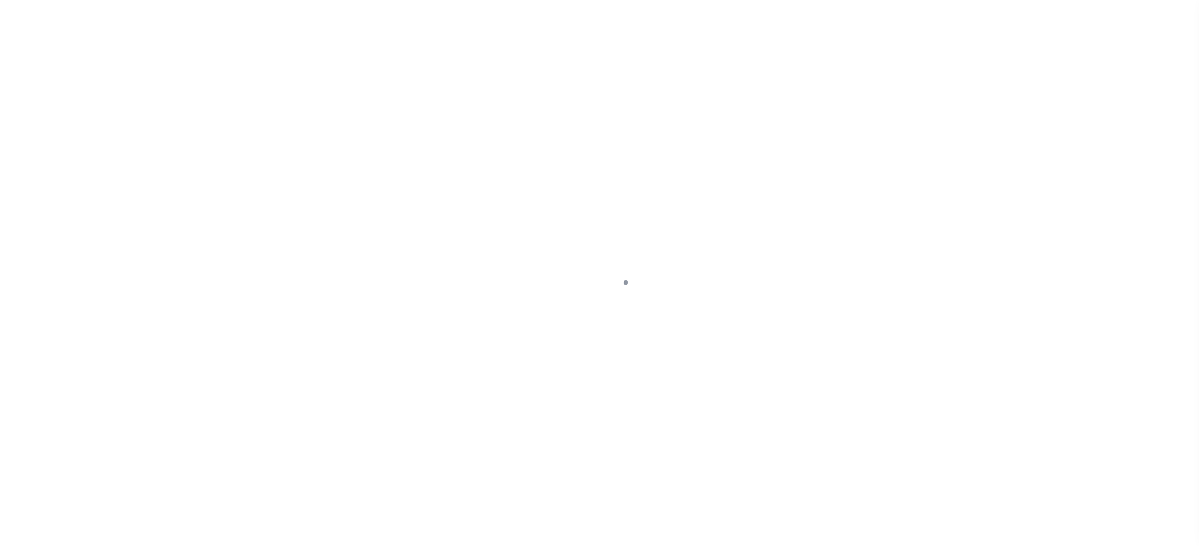
select select "NW2"
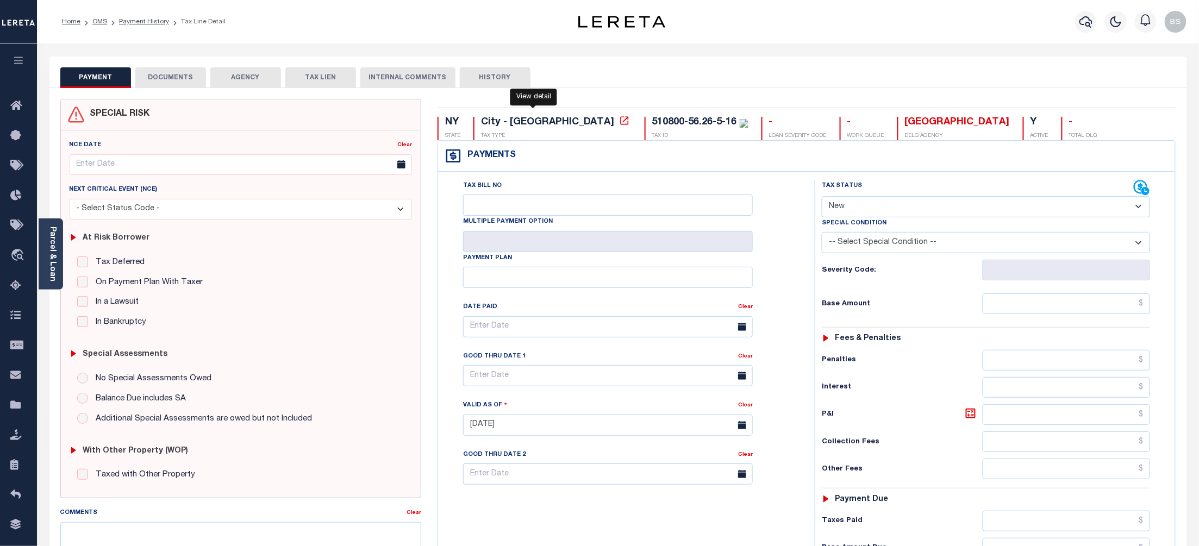
click at [620, 121] on icon at bounding box center [624, 120] width 8 height 8
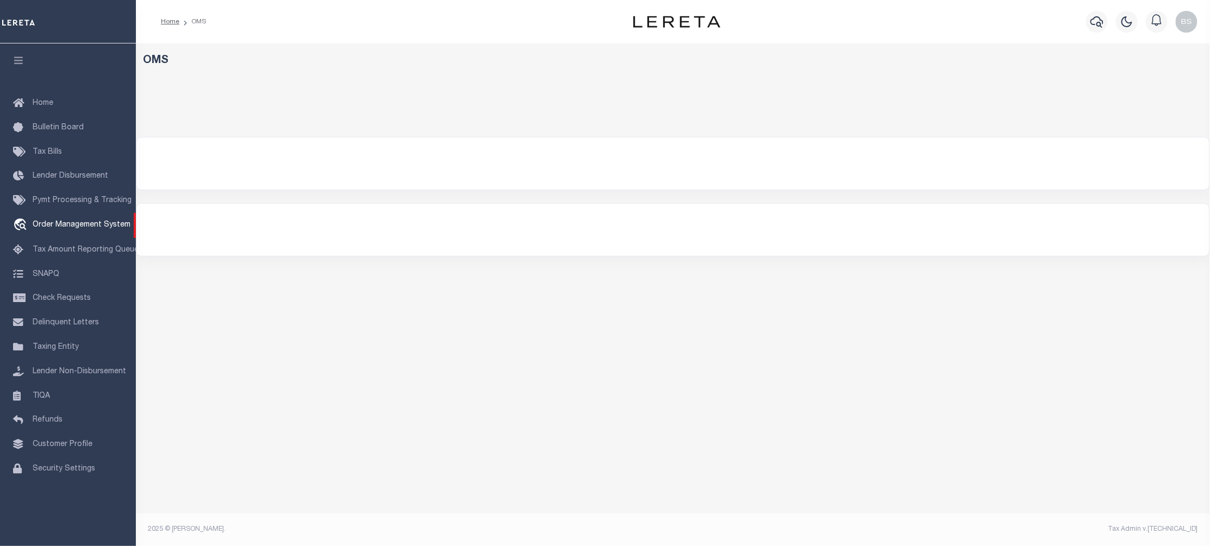
select select "200"
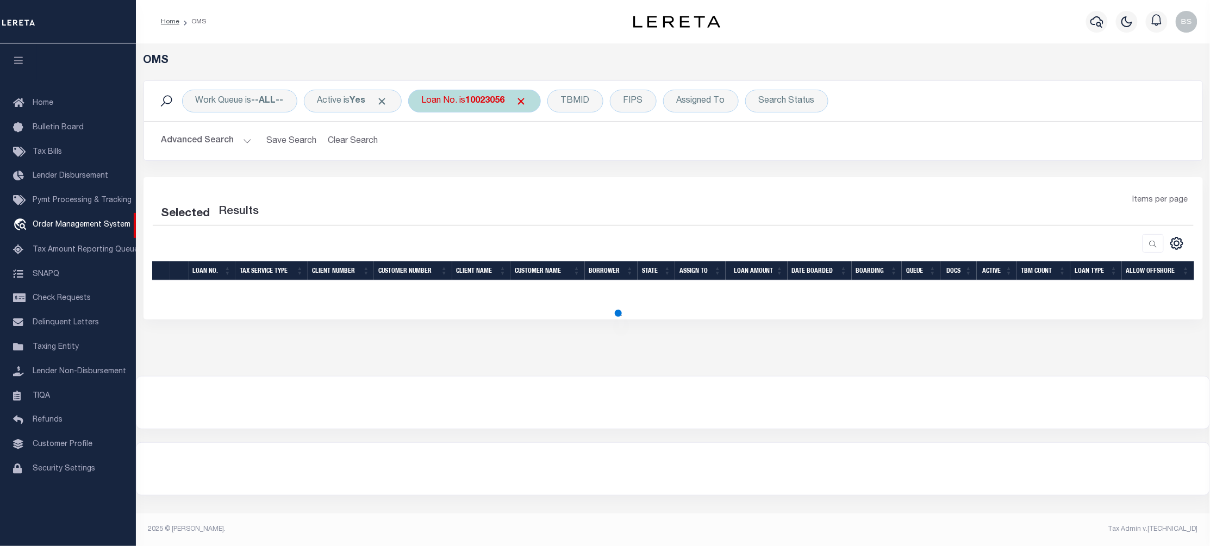
select select "200"
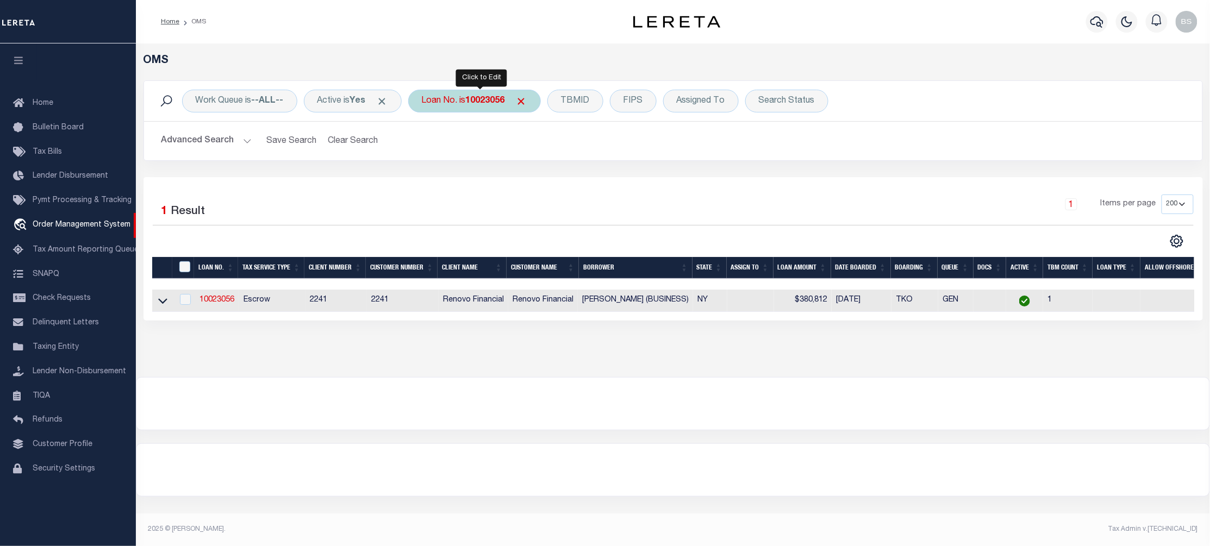
click at [477, 98] on b "10023056" at bounding box center [485, 101] width 39 height 9
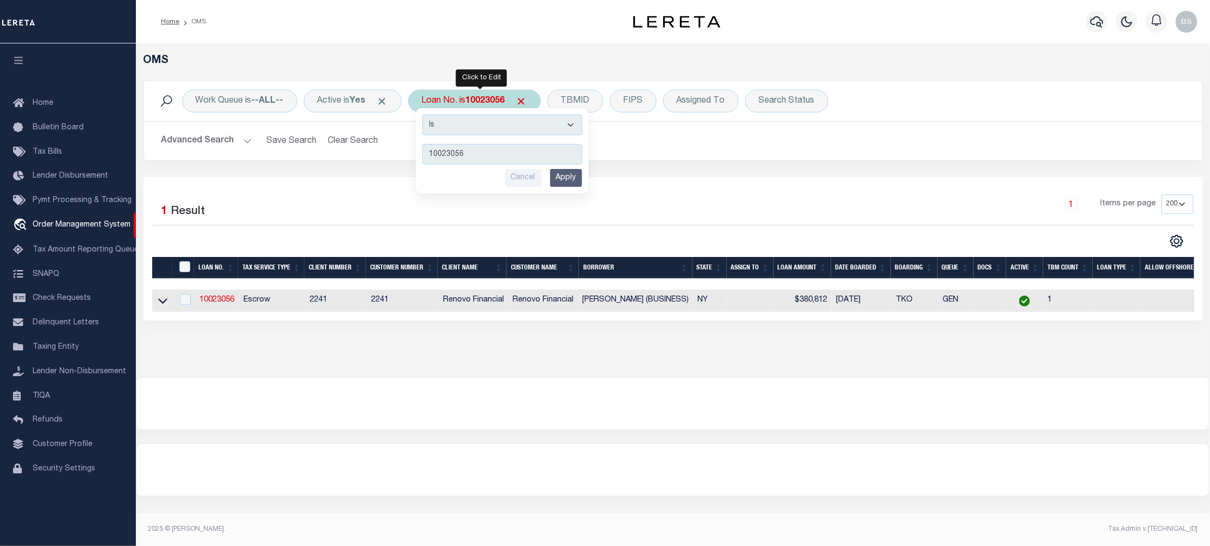
type input "8302693"
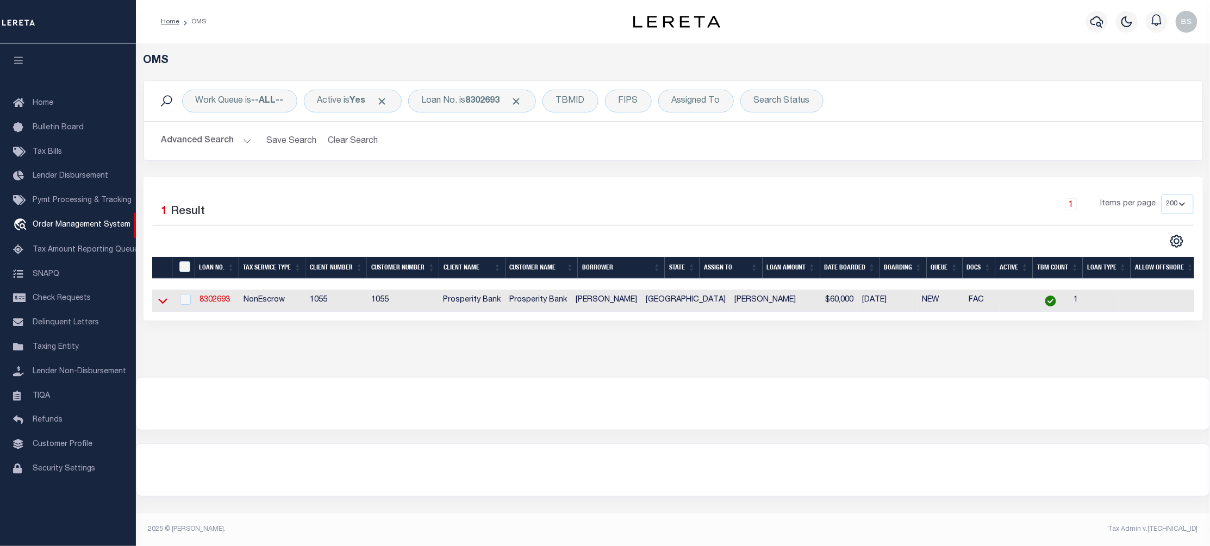
click at [162, 301] on icon at bounding box center [162, 300] width 9 height 11
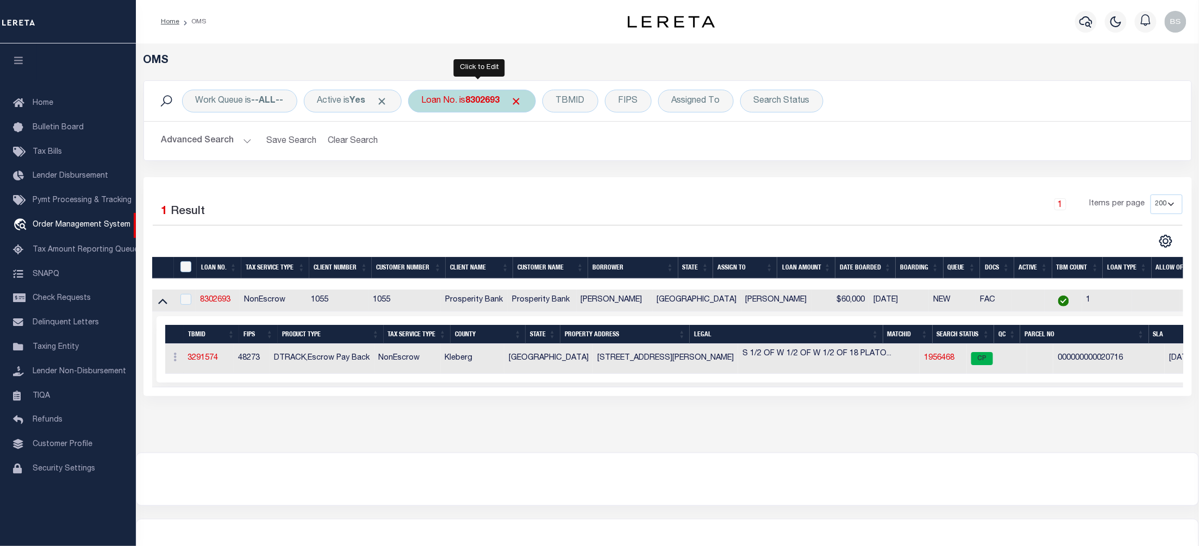
click at [477, 95] on div "Loan No. is 8302693" at bounding box center [472, 101] width 128 height 23
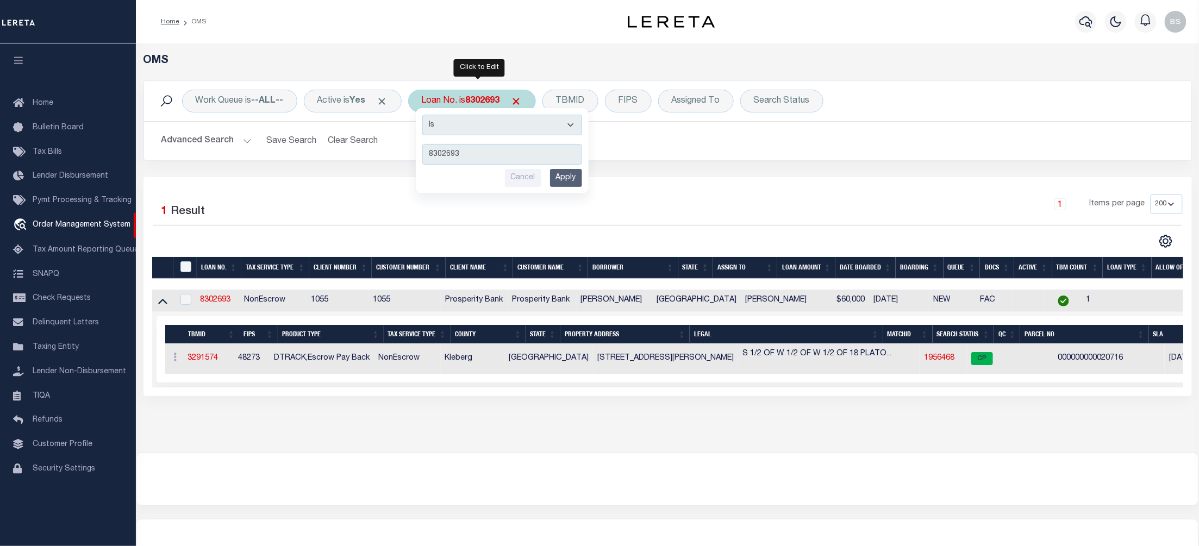
type input "251010354"
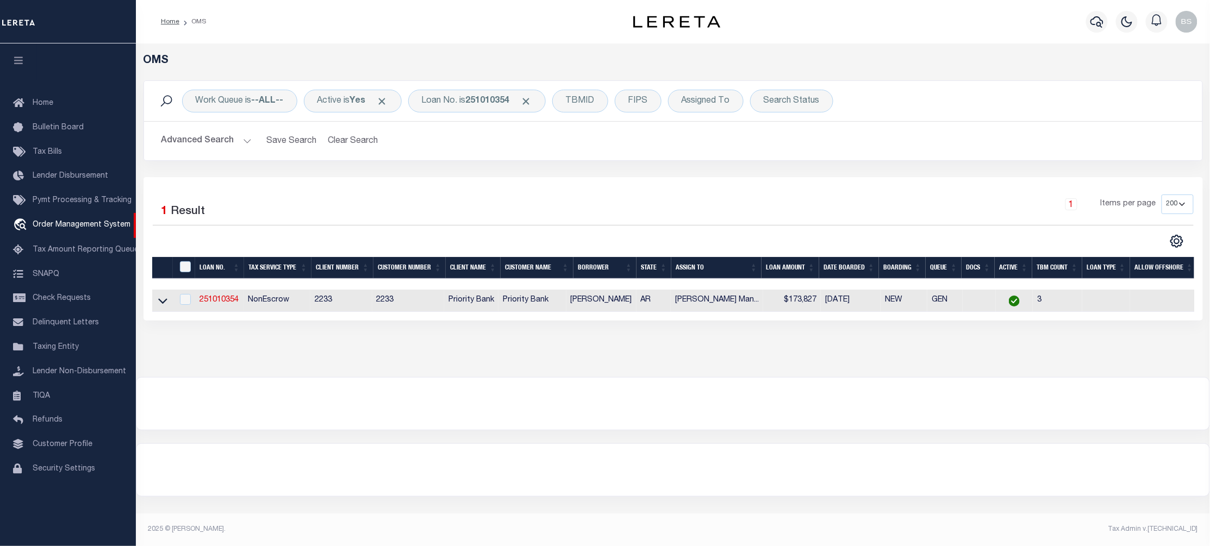
drag, startPoint x: 159, startPoint y: 302, endPoint x: 889, endPoint y: 475, distance: 750.3
click at [159, 302] on icon at bounding box center [162, 300] width 9 height 11
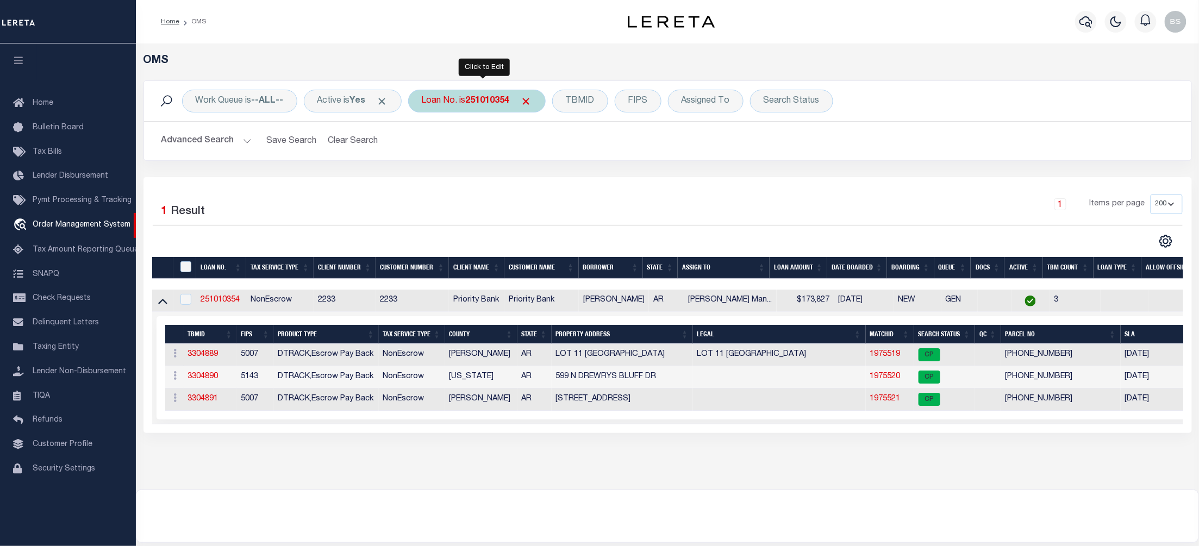
click at [470, 101] on div "Loan No. is 251010354" at bounding box center [477, 101] width 138 height 23
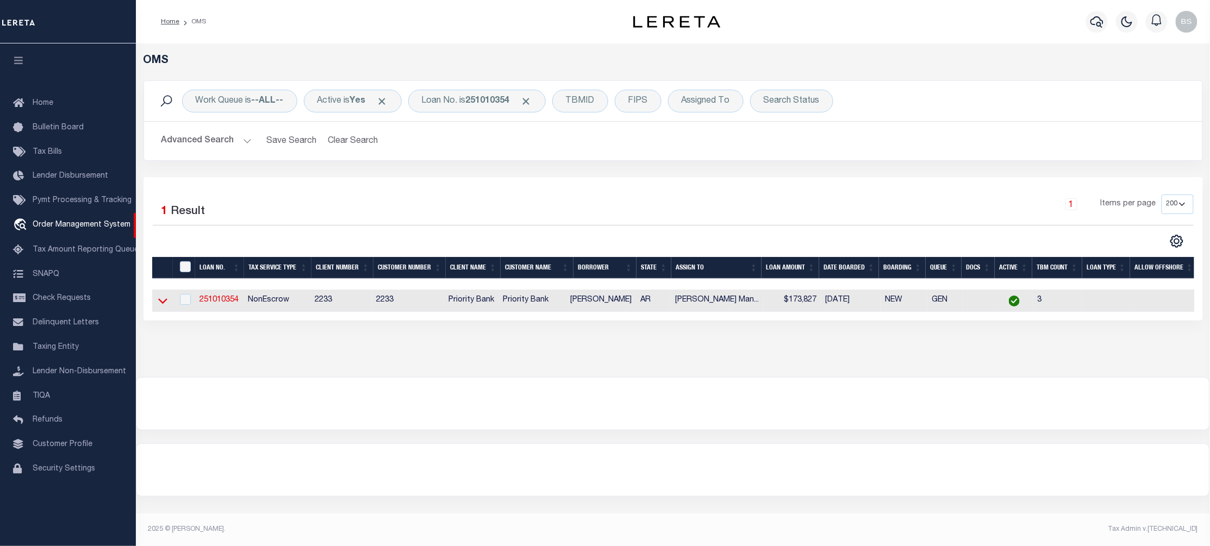
click at [163, 303] on icon at bounding box center [162, 300] width 9 height 11
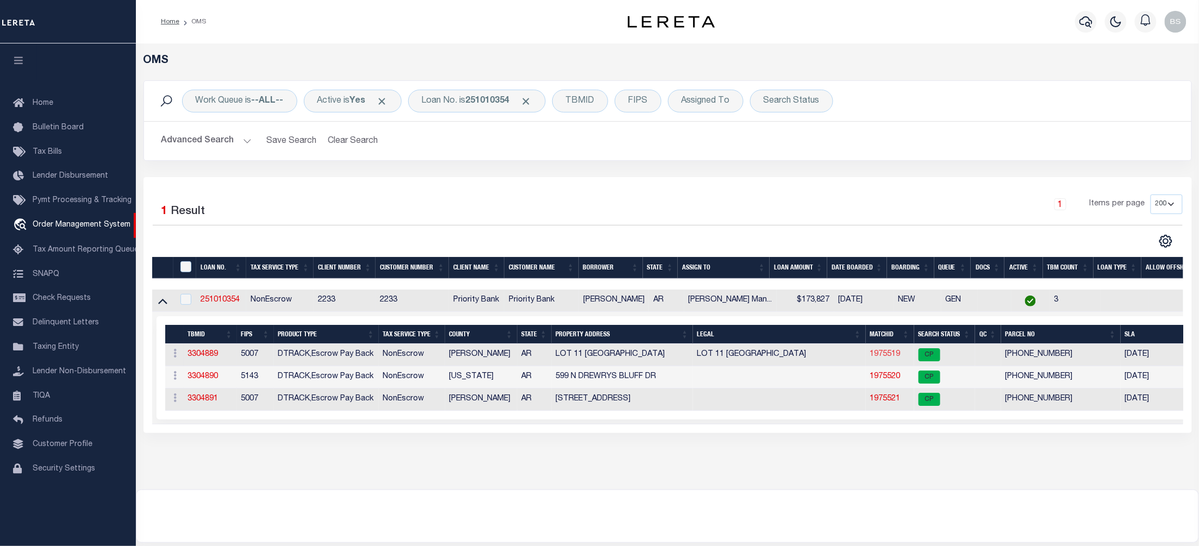
click at [892, 358] on link "1975519" at bounding box center [885, 355] width 30 height 8
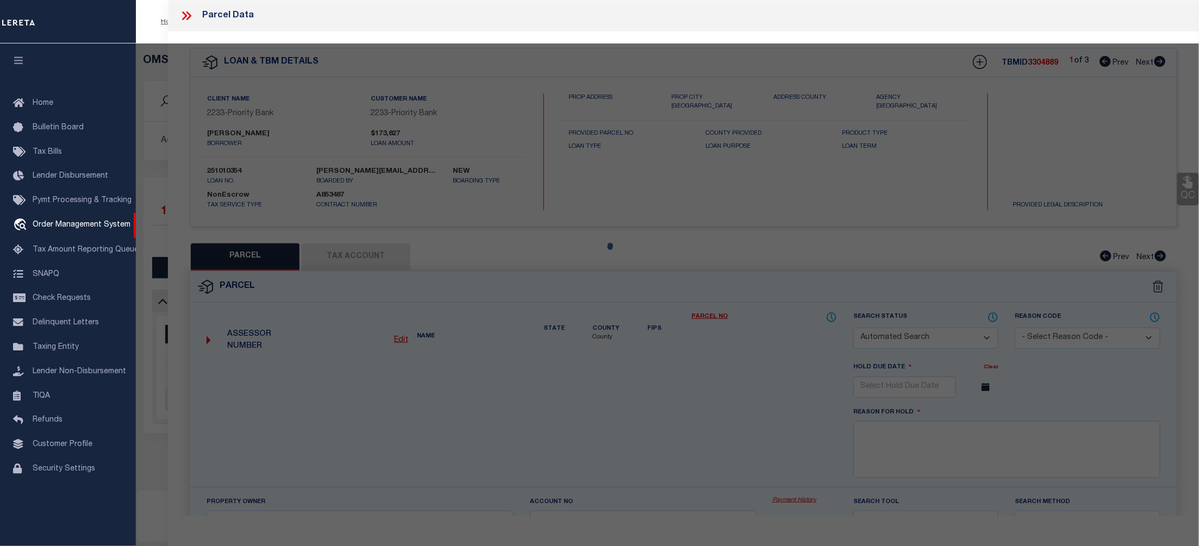
checkbox input "false"
select select "CP"
type input "RGBS READING ROAD LLC"
select select "AGW"
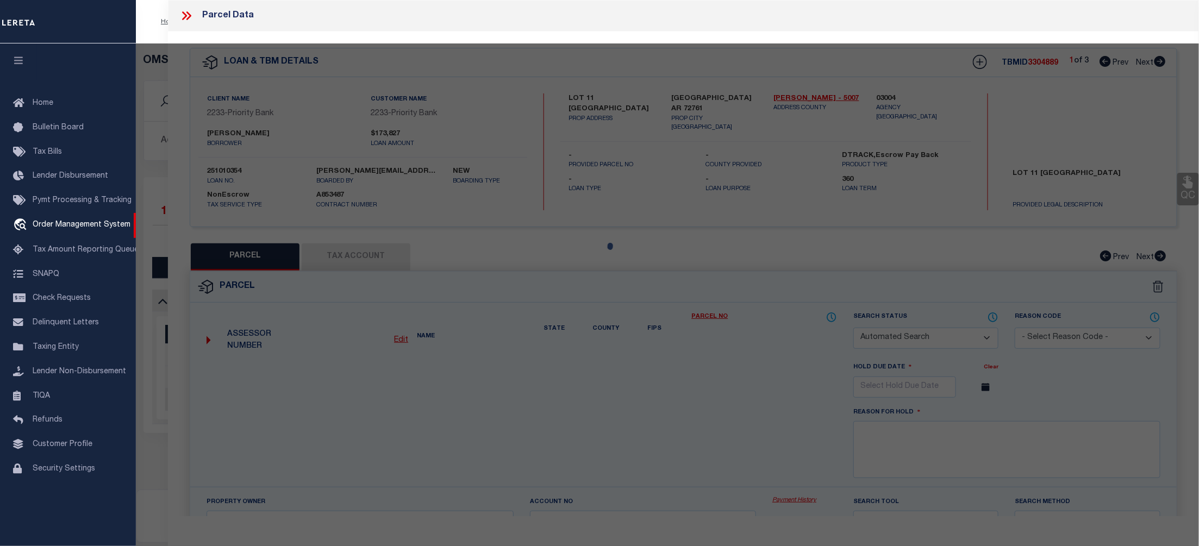
select select
type input "READINGS RD"
checkbox input "false"
type input "SILOAM SPRINGS AR 72761"
type textarea "READING RANCH ESTATES-RURBAN LOT 11"
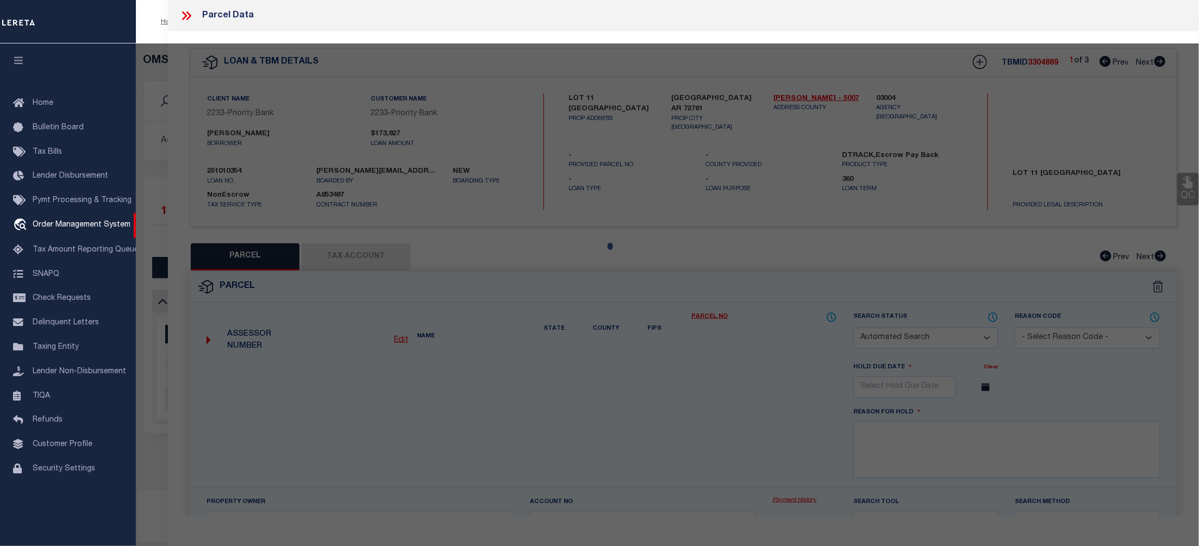
type textarea "Completed based on the given text legal."
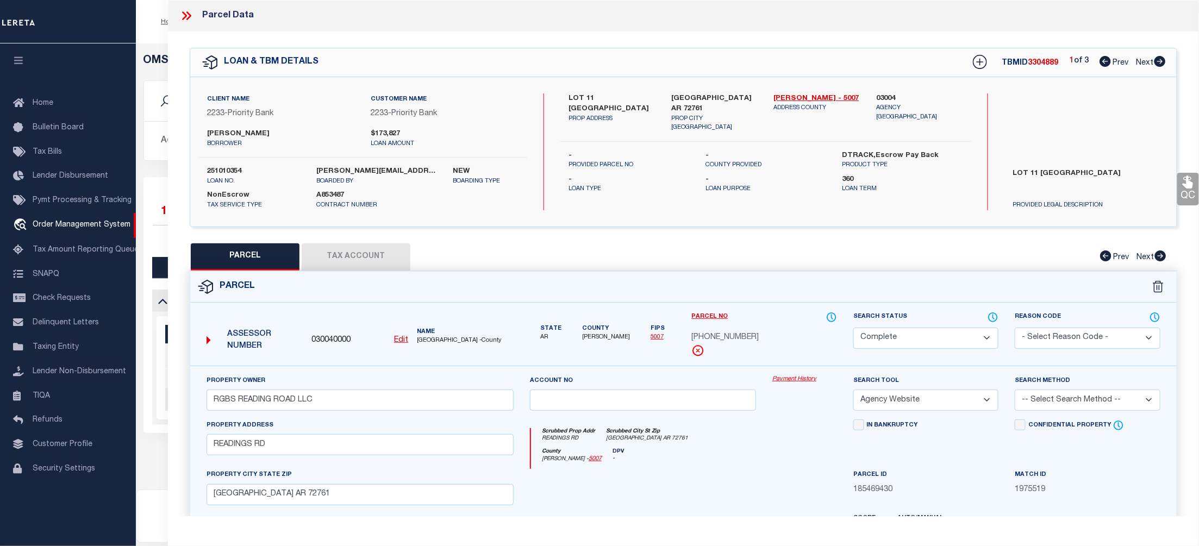
click at [788, 381] on link "Payment History" at bounding box center [804, 379] width 65 height 9
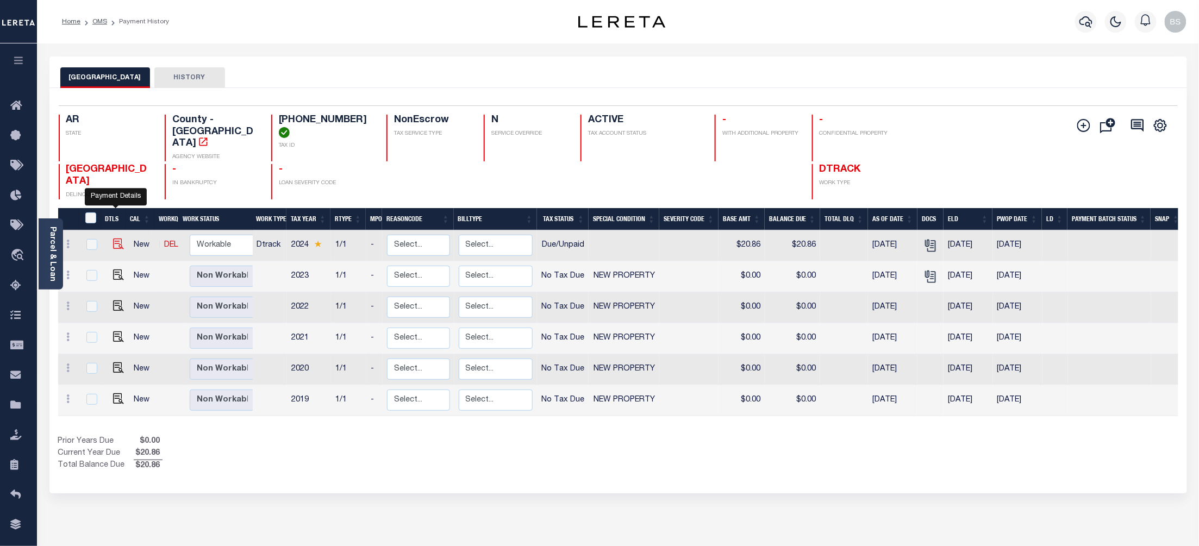
click at [116, 239] on img "" at bounding box center [118, 244] width 11 height 11
checkbox input "true"
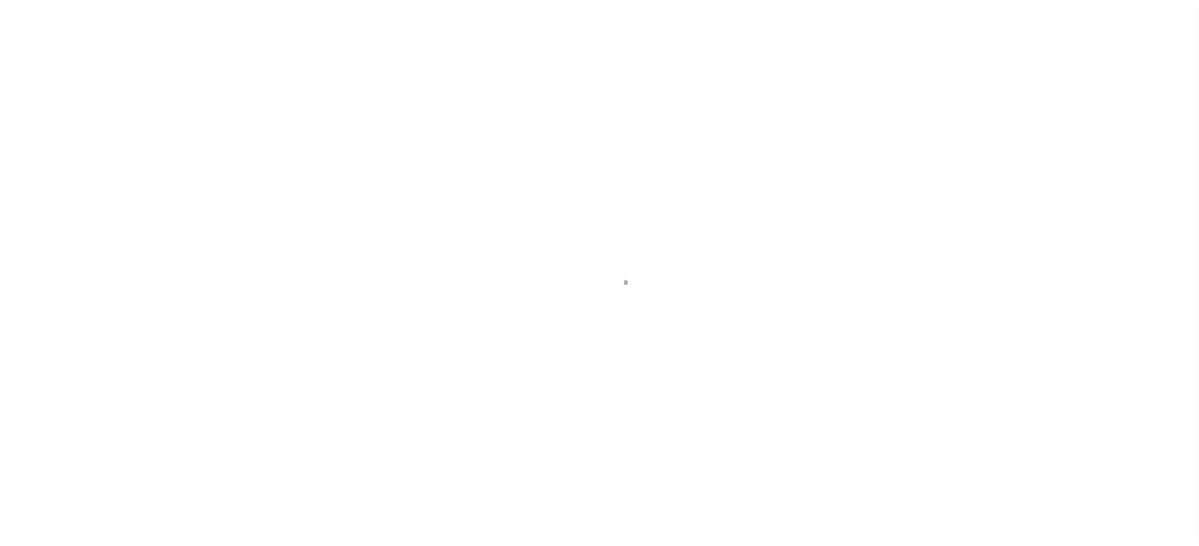
select select "DUE"
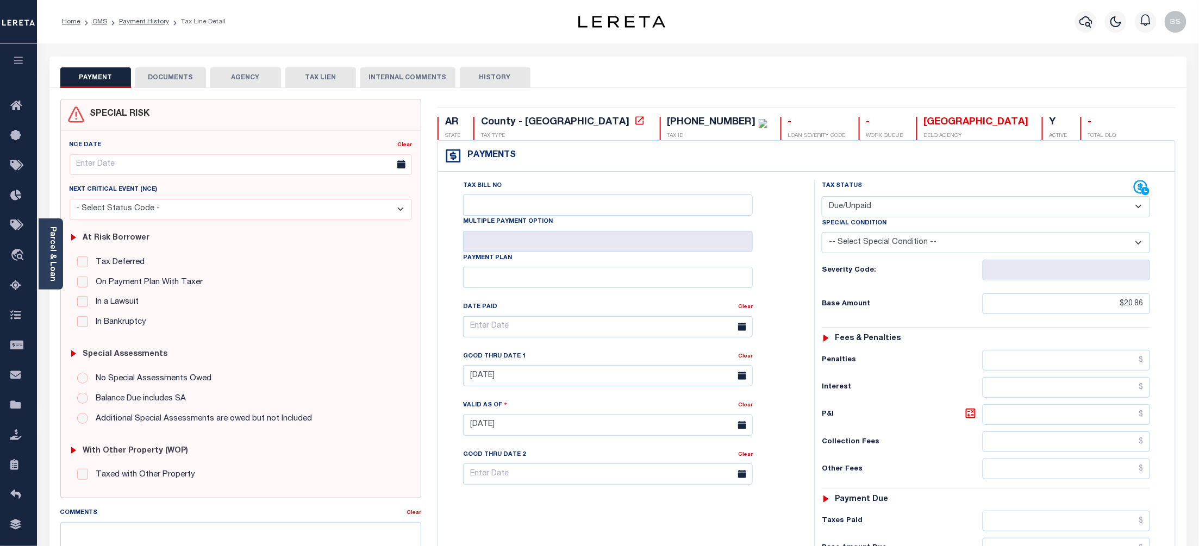
click at [181, 74] on button "DOCUMENTS" at bounding box center [170, 77] width 71 height 21
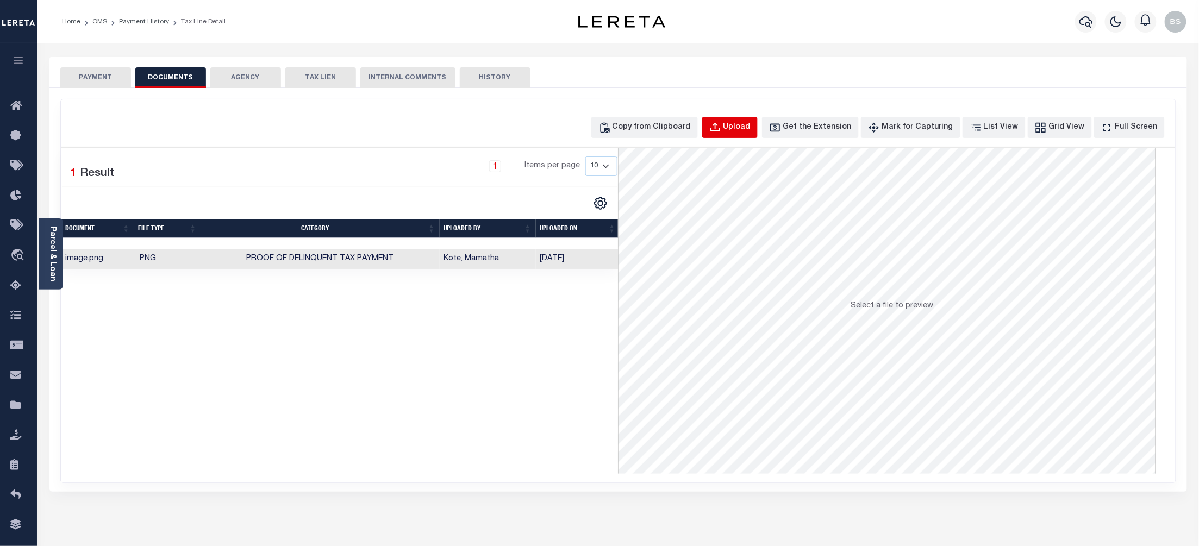
click at [751, 127] on div "Upload" at bounding box center [737, 128] width 27 height 12
select select "POP"
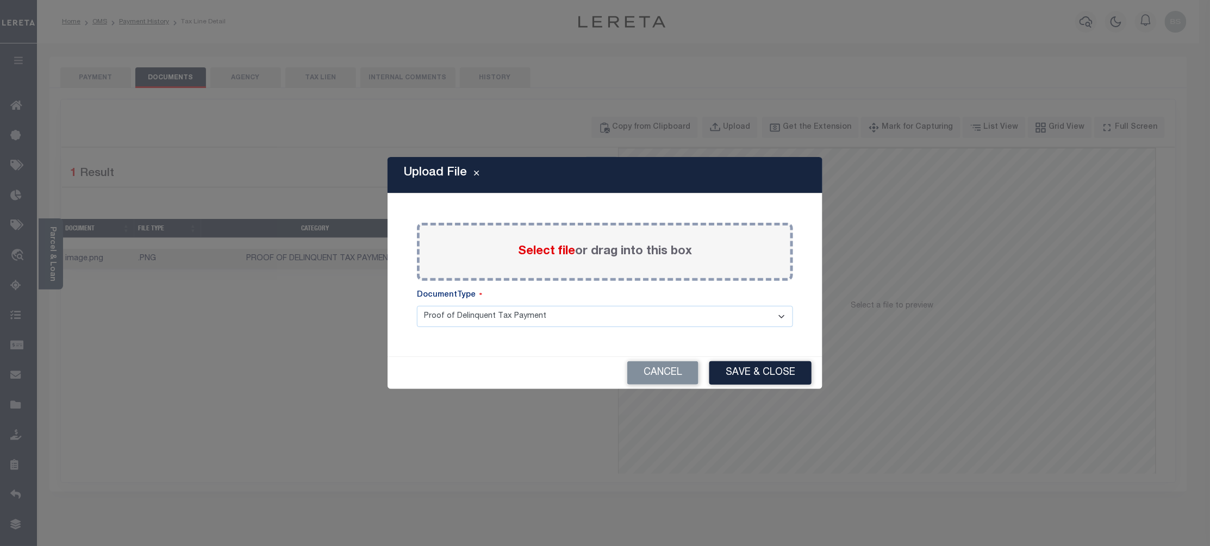
click at [552, 255] on span "Select file" at bounding box center [546, 252] width 57 height 12
click at [0, 0] on input "Select file or drag into this box" at bounding box center [0, 0] width 0 height 0
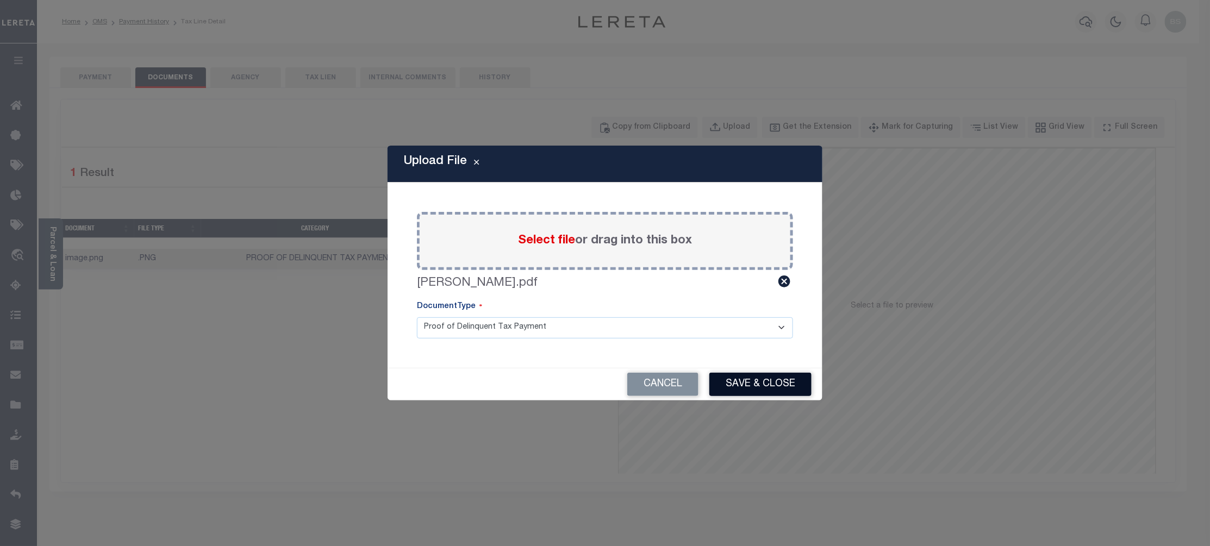
click at [752, 379] on button "Save & Close" at bounding box center [760, 384] width 102 height 23
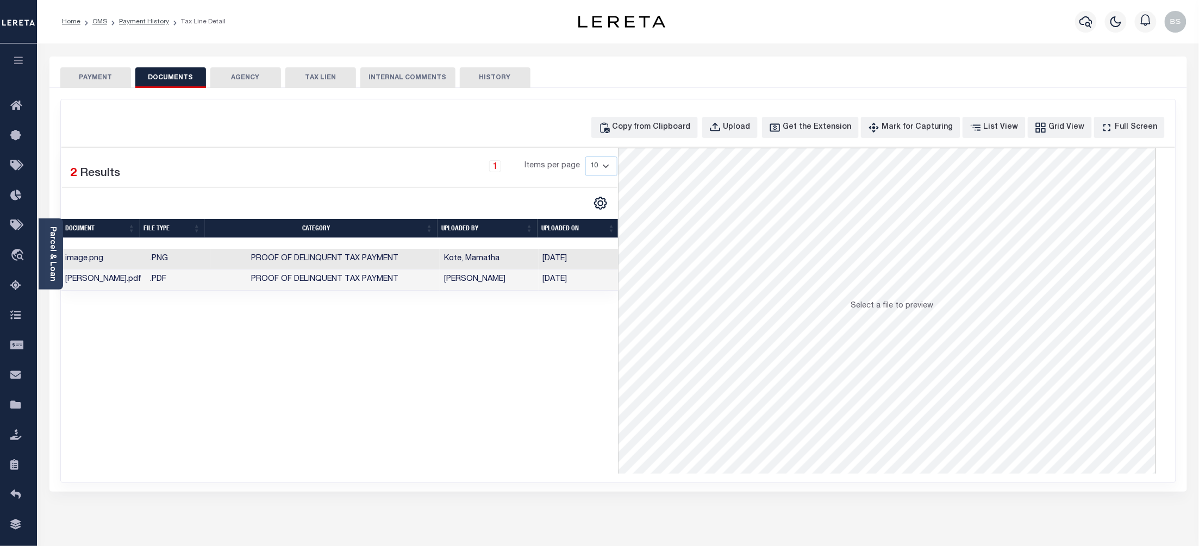
click at [98, 75] on button "PAYMENT" at bounding box center [95, 77] width 71 height 21
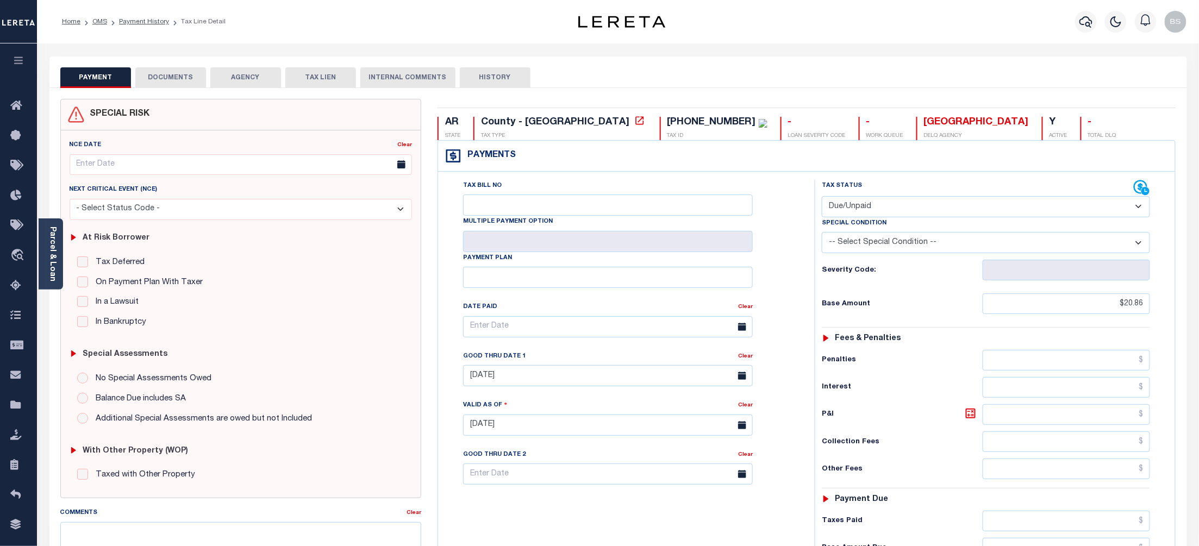
click at [899, 205] on select "- Select Status Code - Open Due/Unpaid Paid Incomplete No Tax Due Internal Refu…" at bounding box center [986, 206] width 328 height 21
select select "PYD"
click at [822, 197] on select "- Select Status Code - Open Due/Unpaid Paid Incomplete No Tax Due Internal Refu…" at bounding box center [986, 206] width 328 height 21
type input "10/09/2025"
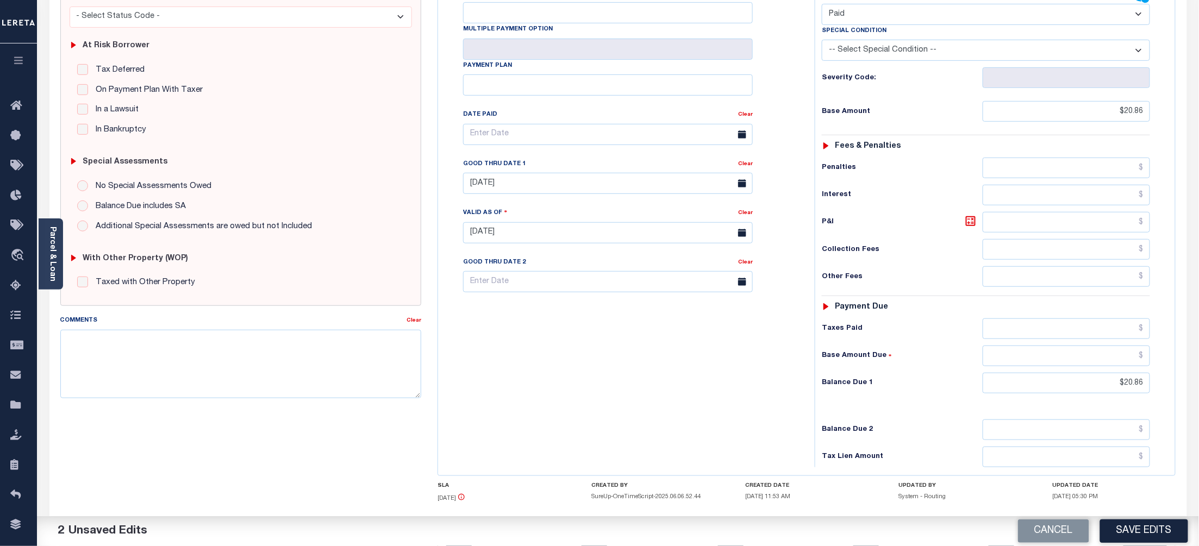
scroll to position [259, 0]
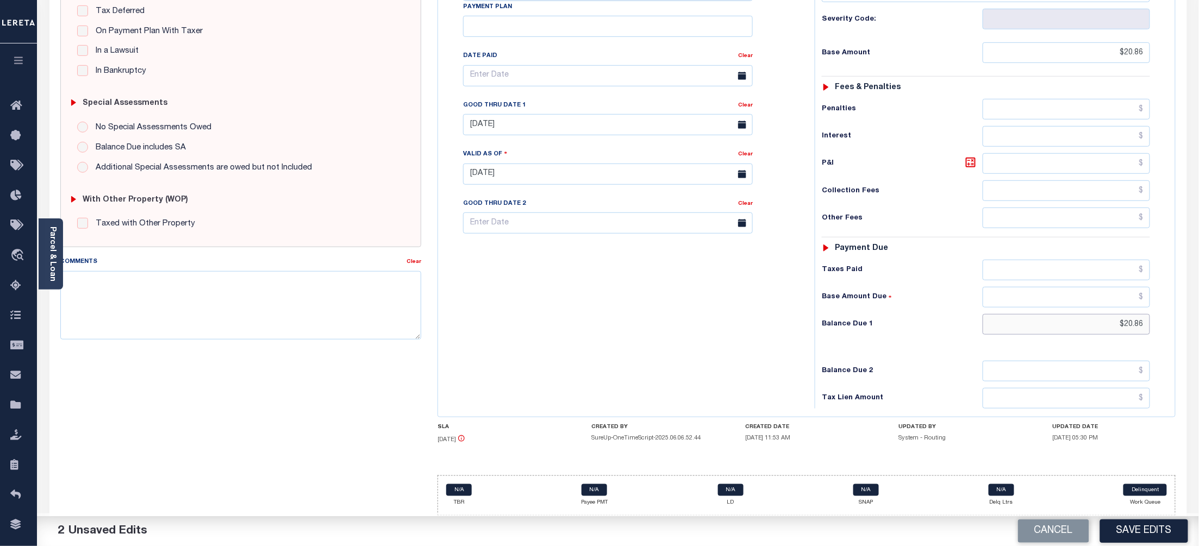
drag, startPoint x: 1145, startPoint y: 322, endPoint x: 1118, endPoint y: 328, distance: 27.3
click at [1118, 328] on input "$20.86" at bounding box center [1067, 324] width 168 height 21
type input "$0.00"
click at [904, 353] on div "Tax Status Status - Select Status Code -" at bounding box center [990, 169] width 350 height 480
click at [1127, 531] on button "Save Edits" at bounding box center [1144, 531] width 88 height 23
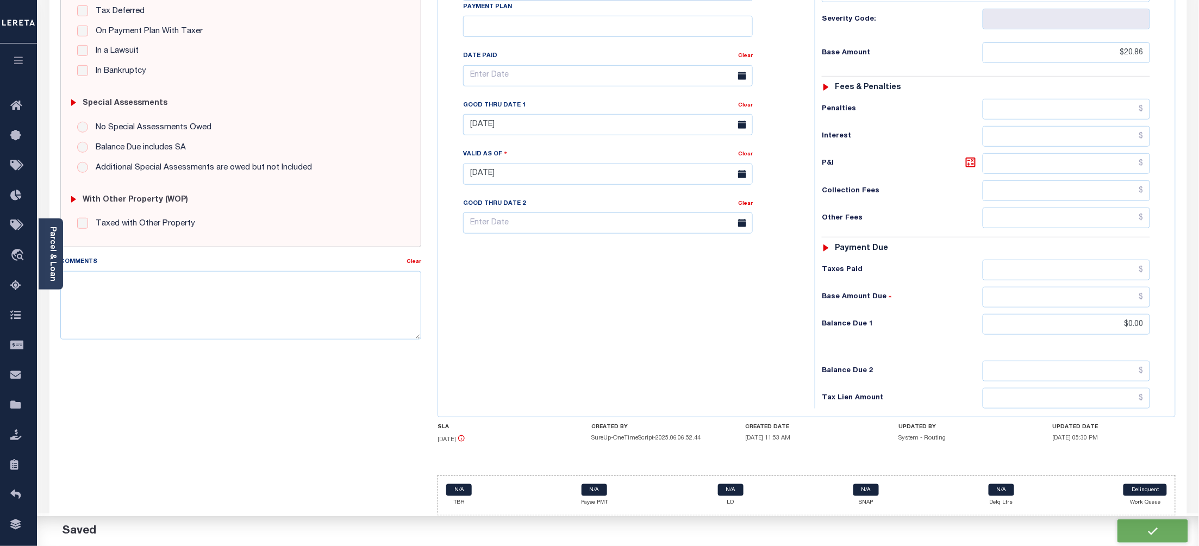
checkbox input "false"
type input "$20.86"
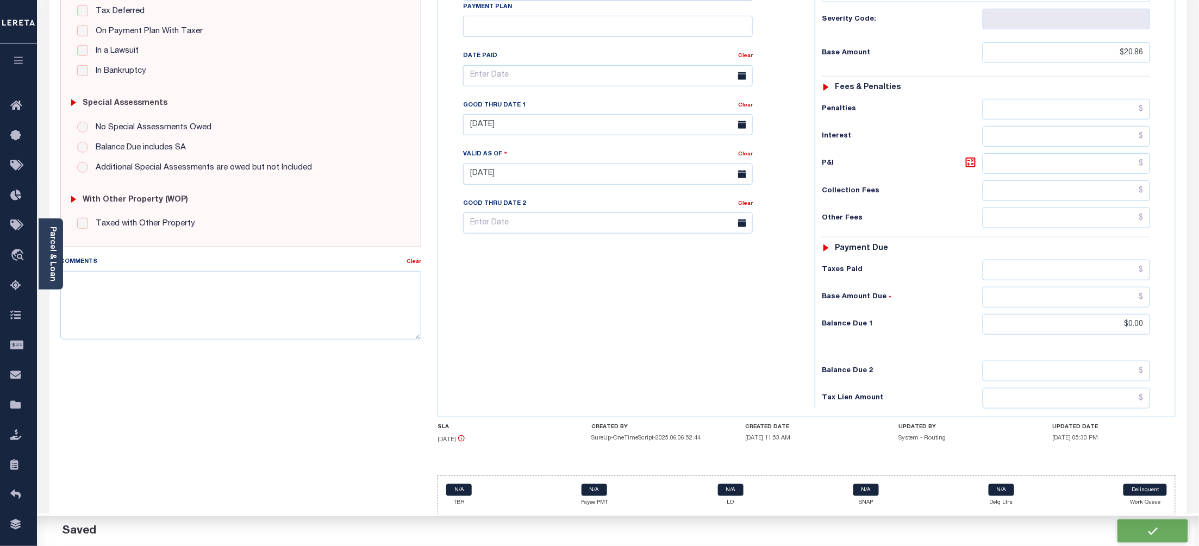
type input "$0"
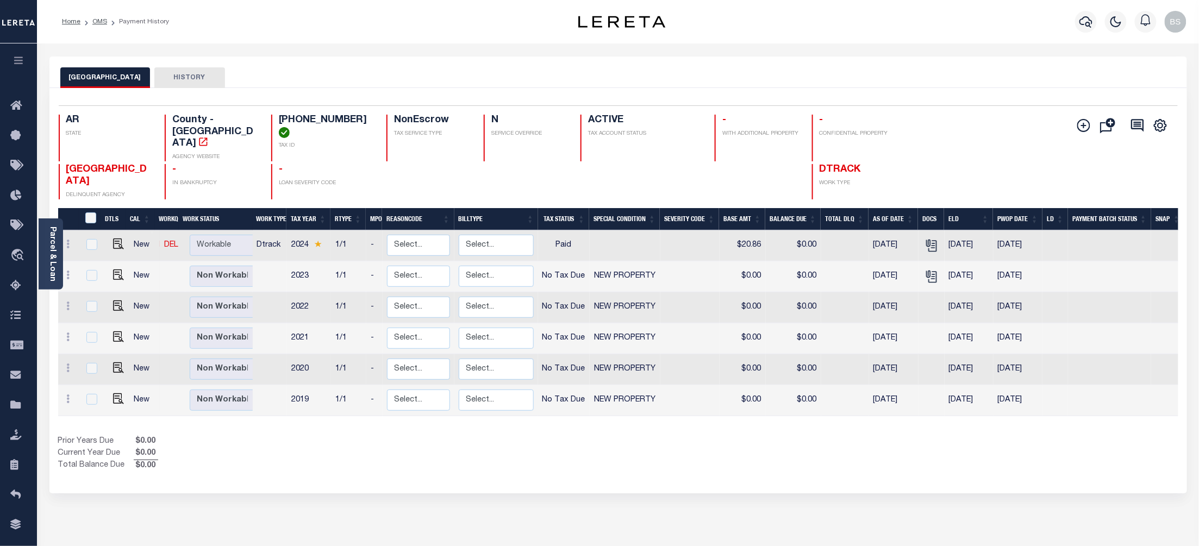
click at [982, 458] on div "Selected 6 Results 1 Items per page 25 50 100 AR STATE TAX ID N" at bounding box center [618, 291] width 1138 height 406
click at [87, 252] on span "Order Management System" at bounding box center [99, 256] width 133 height 30
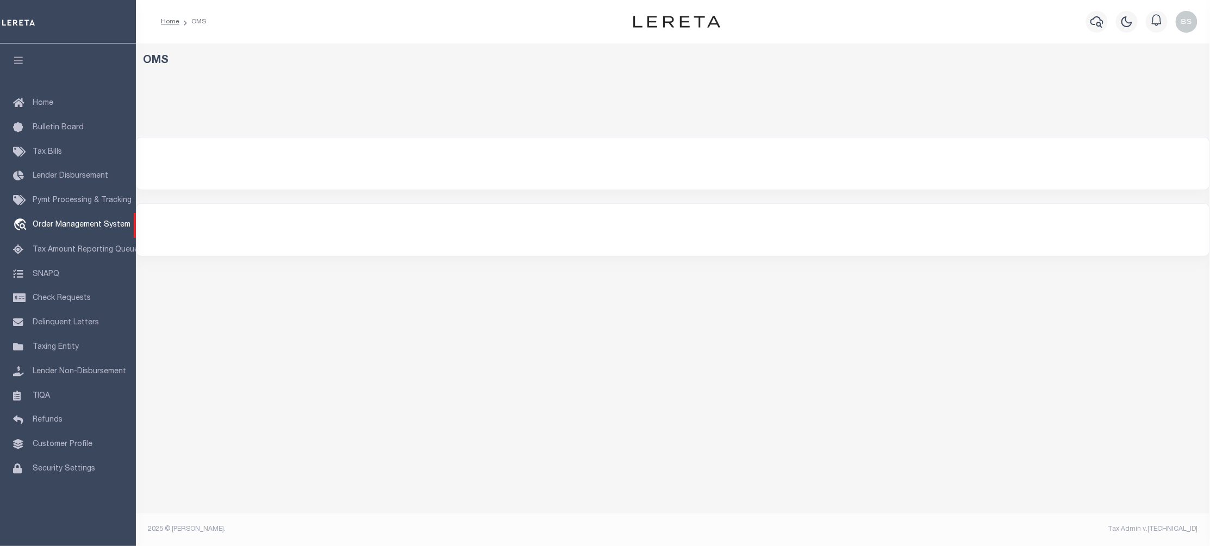
select select "200"
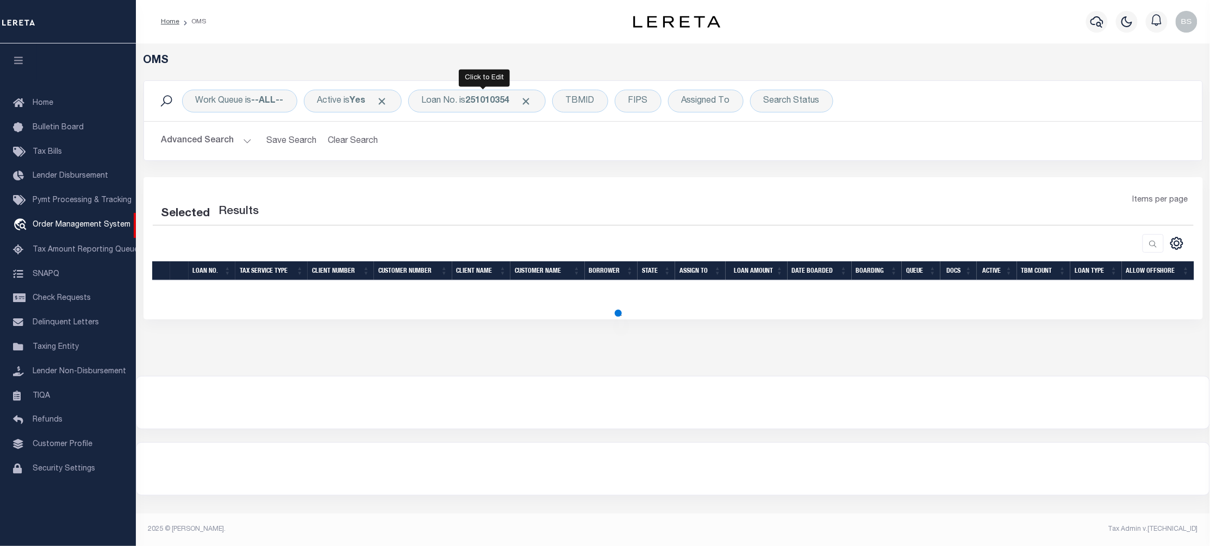
select select "200"
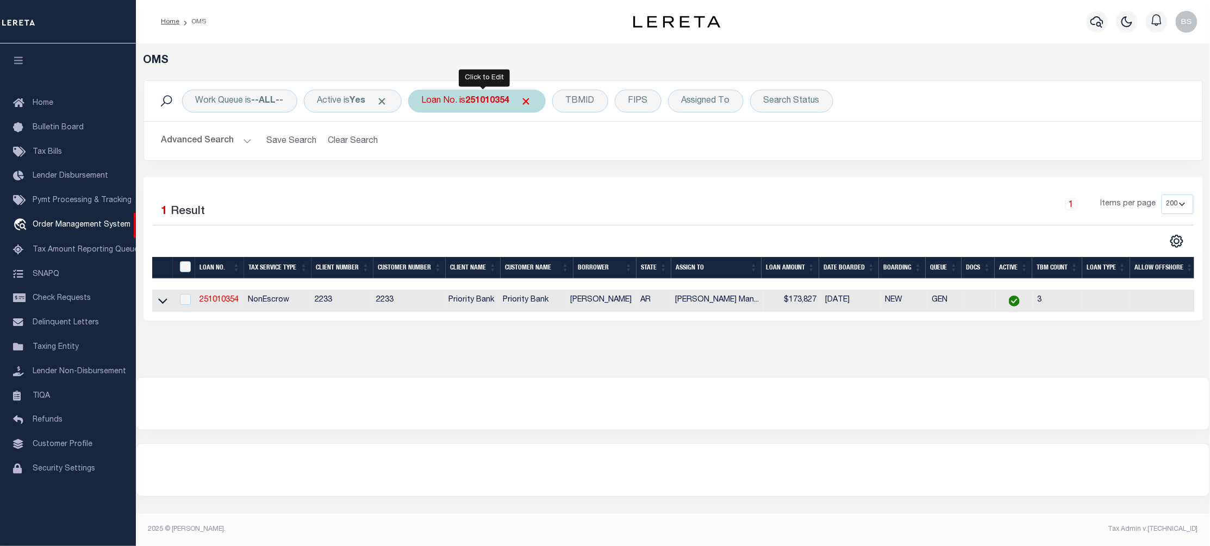
click at [470, 99] on div "Loan No. is 251010354" at bounding box center [477, 101] width 138 height 23
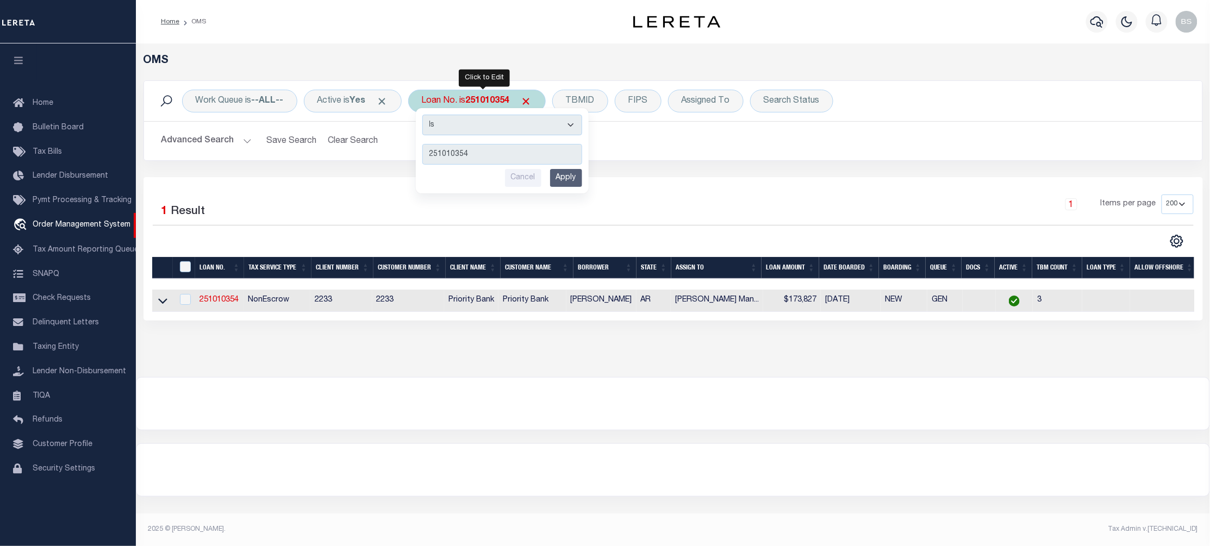
type input "251011438"
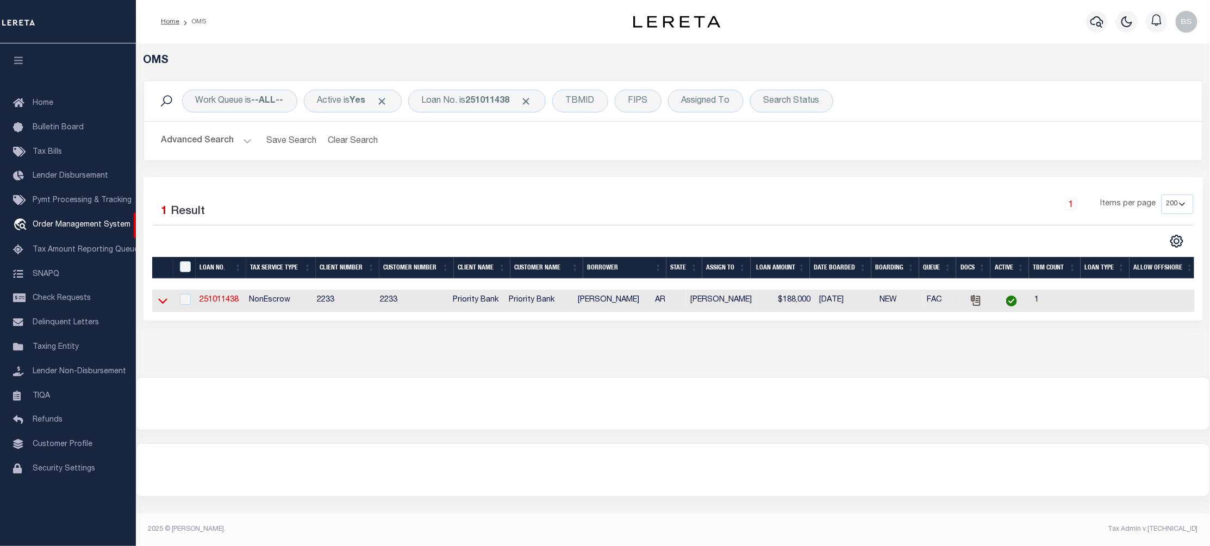
click at [161, 304] on icon at bounding box center [162, 301] width 9 height 5
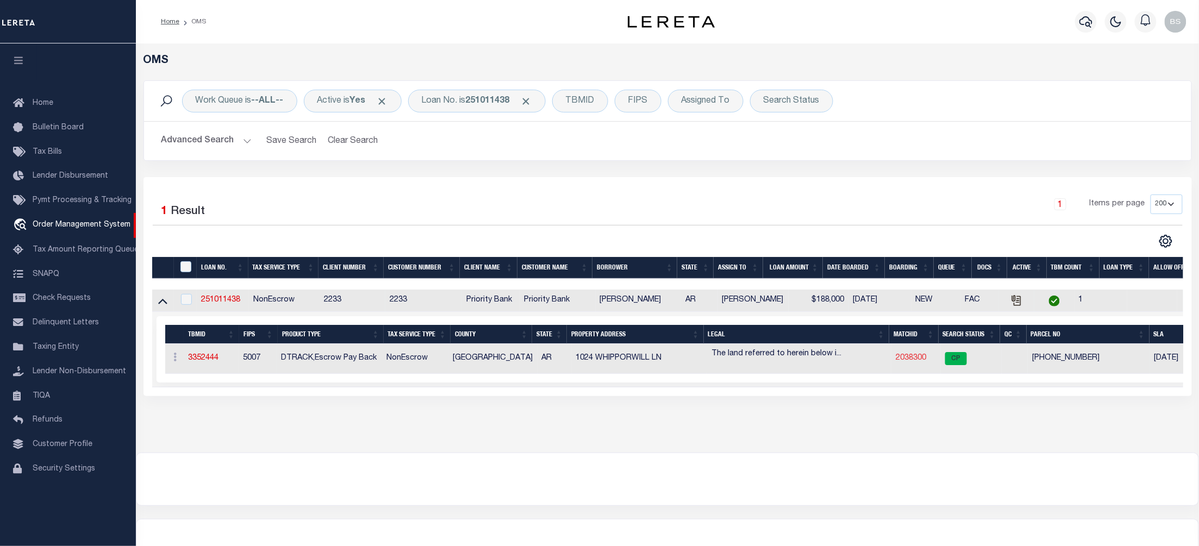
click at [912, 359] on link "2038300" at bounding box center [911, 358] width 30 height 8
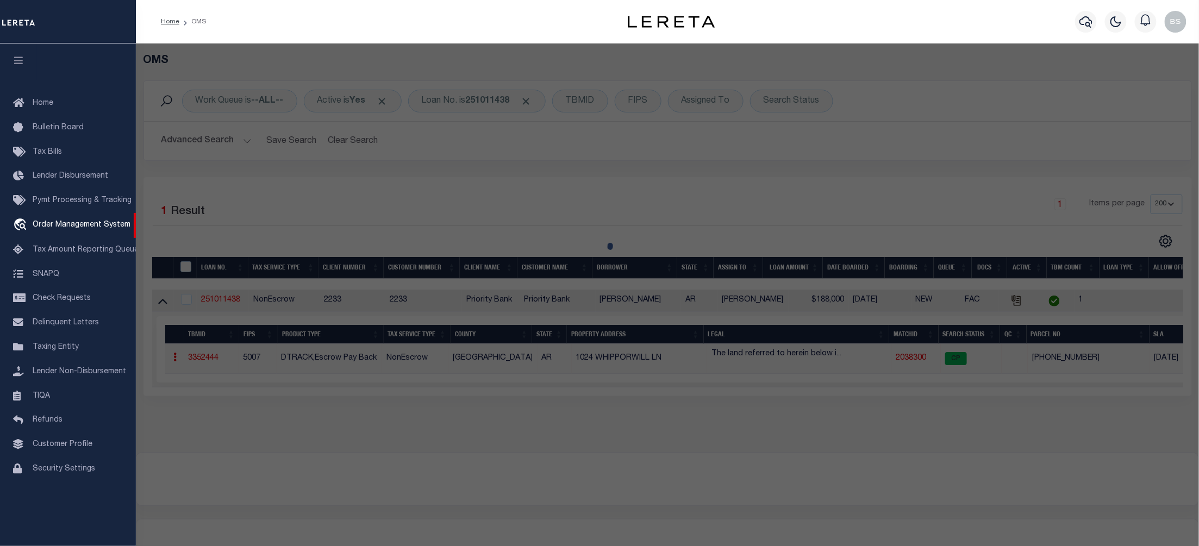
checkbox input "false"
select select "CP"
type input "[PERSON_NAME] & [PERSON_NAME] J"
select select
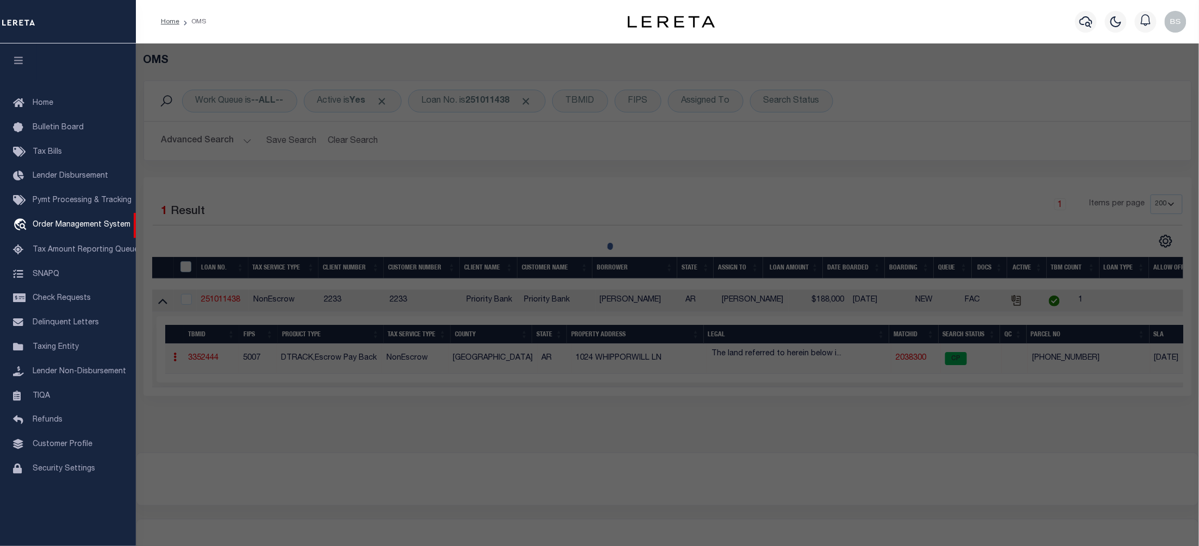
type input "1024 WHIPPOORWILL LN"
checkbox input "false"
type input "SILOAM SPRINGS, AR"
type textarea "[PERSON_NAME][GEOGRAPHIC_DATA] ADD-[GEOGRAPHIC_DATA] 15/3"
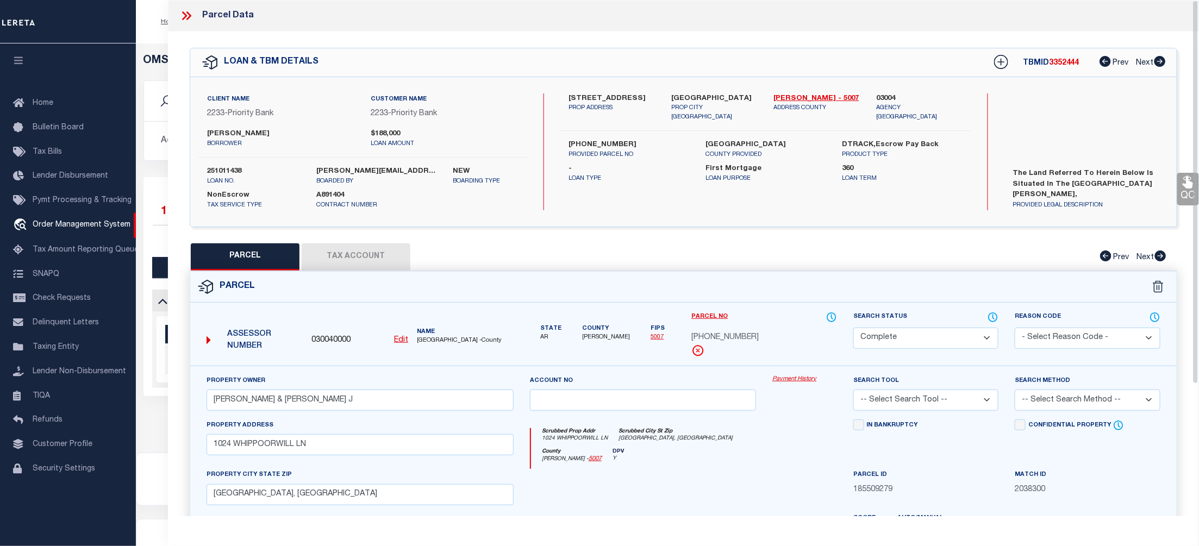
click at [796, 379] on link "Payment History" at bounding box center [804, 379] width 65 height 9
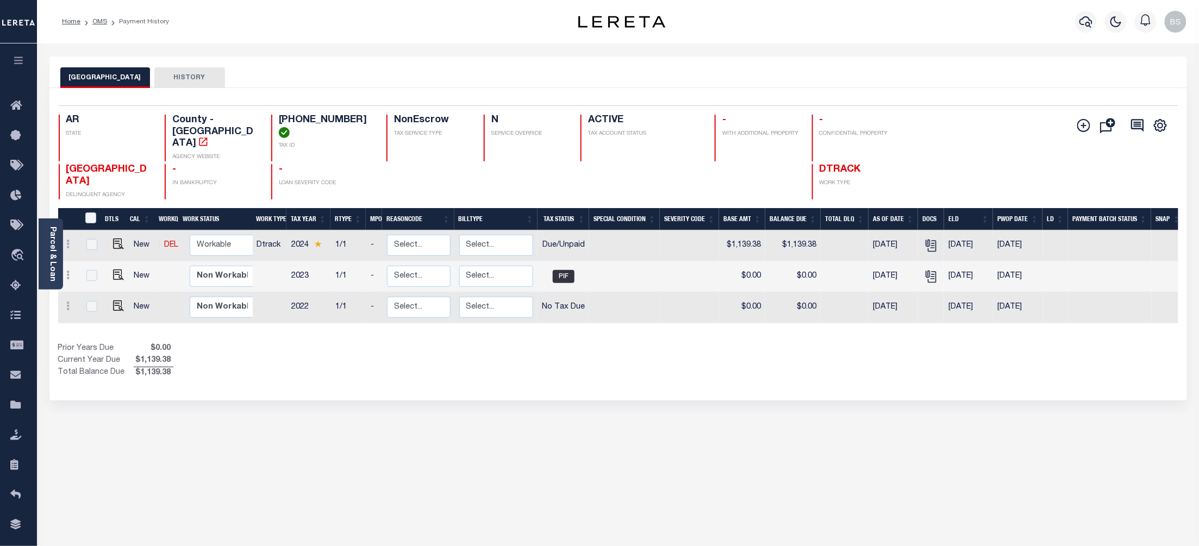
click at [108, 241] on link at bounding box center [116, 245] width 16 height 8
checkbox input "true"
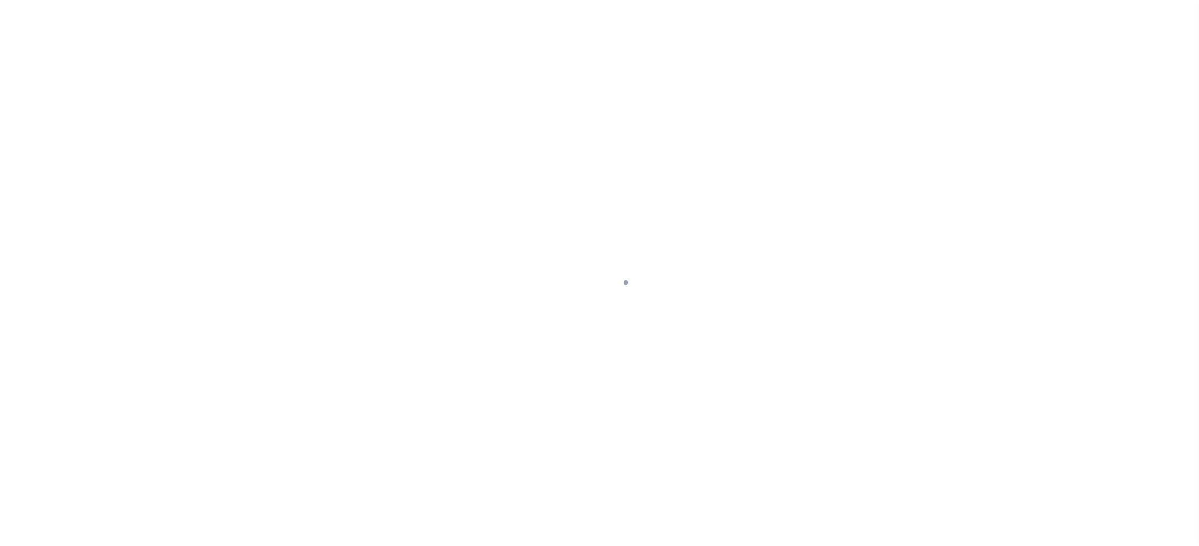
select select "DUE"
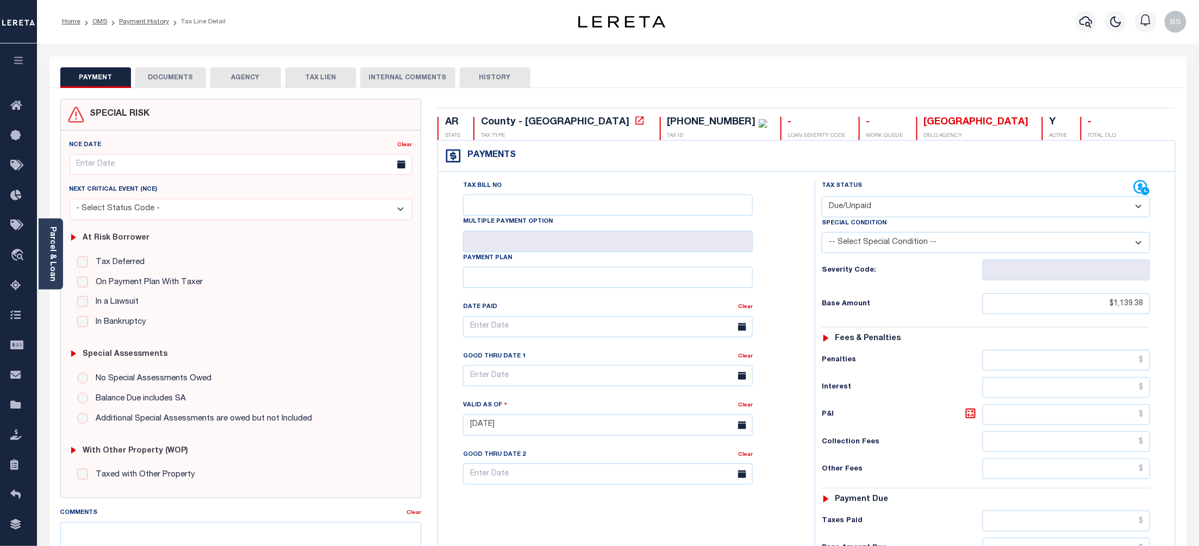
click at [179, 77] on button "DOCUMENTS" at bounding box center [170, 77] width 71 height 21
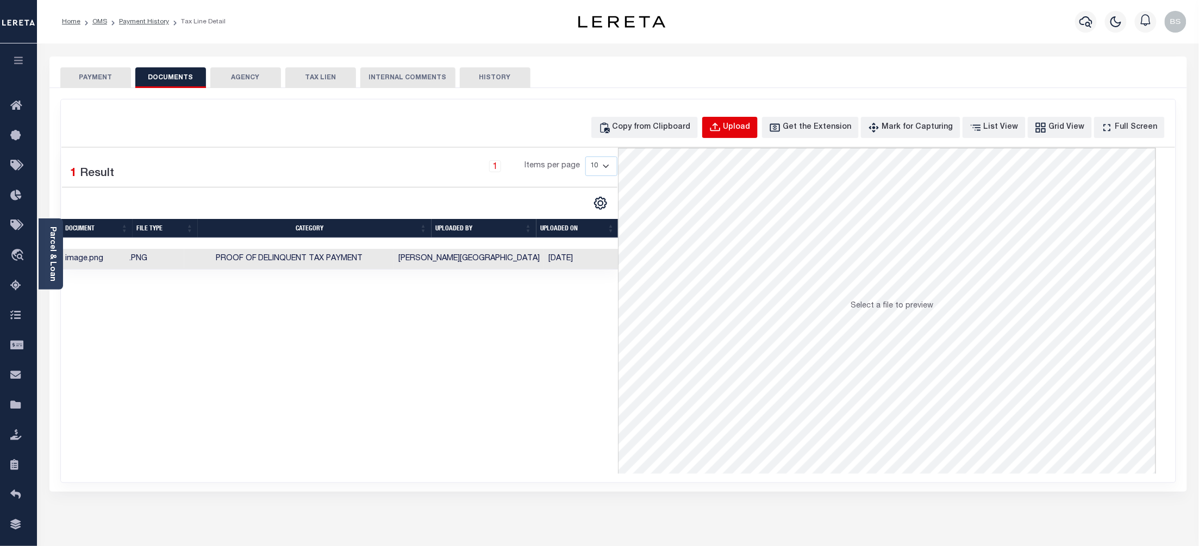
click at [751, 122] on div "Upload" at bounding box center [737, 128] width 27 height 12
select select "POP"
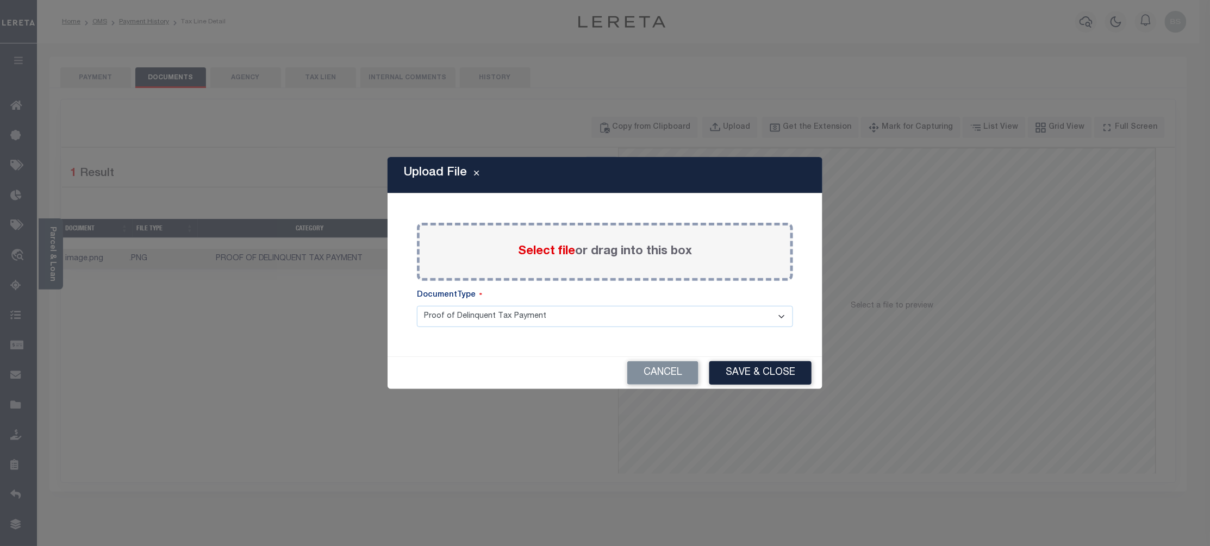
click at [540, 251] on span "Select file" at bounding box center [546, 252] width 57 height 12
click at [0, 0] on input "Select file or drag into this box" at bounding box center [0, 0] width 0 height 0
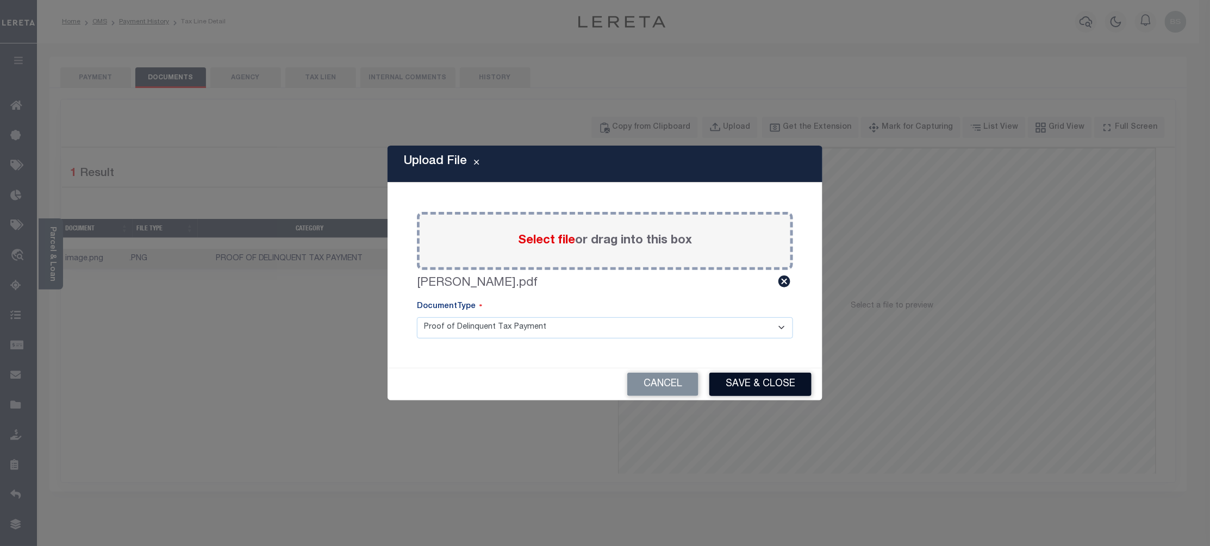
click at [763, 378] on button "Save & Close" at bounding box center [760, 384] width 102 height 23
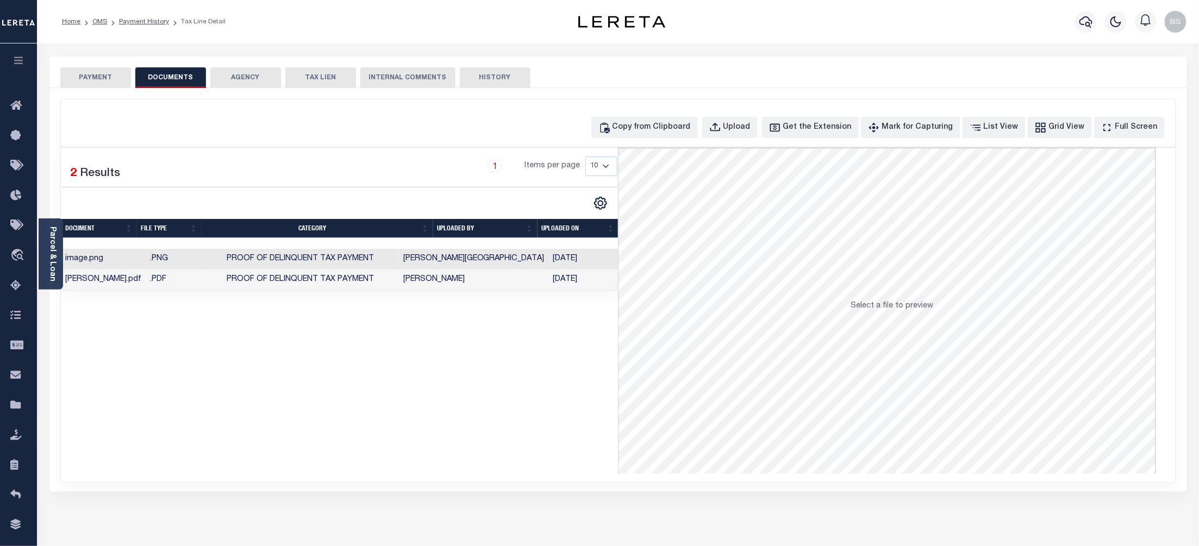
click at [536, 279] on td "Sanchez, Bertha" at bounding box center [474, 280] width 150 height 21
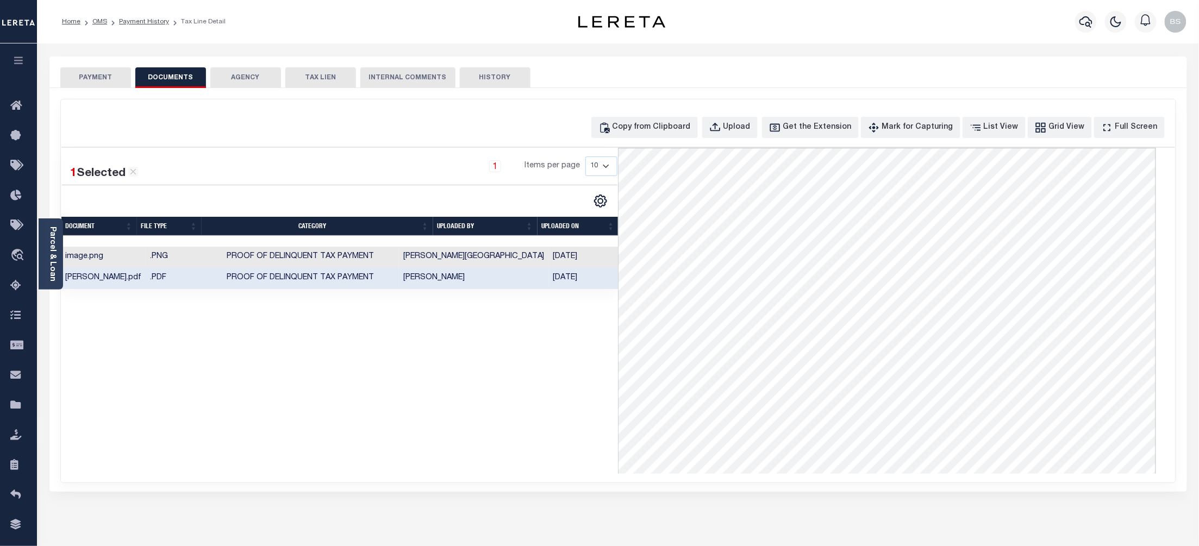
click at [103, 78] on button "PAYMENT" at bounding box center [95, 77] width 71 height 21
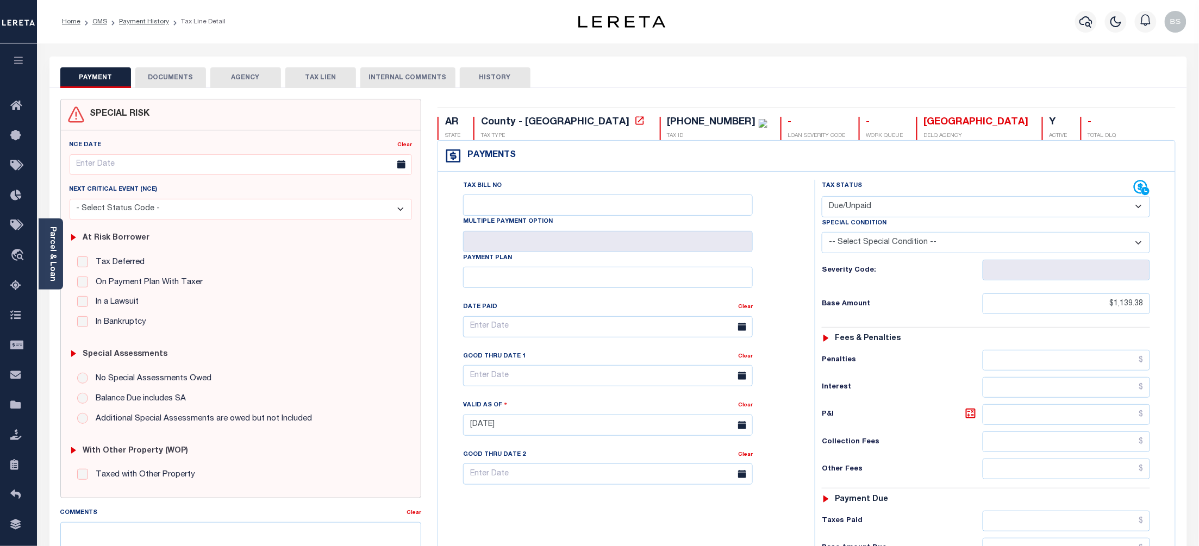
click at [935, 208] on select "- Select Status Code - Open Due/Unpaid Paid Incomplete No Tax Due Internal Refu…" at bounding box center [986, 206] width 328 height 21
select select "PYD"
click at [822, 197] on select "- Select Status Code - Open Due/Unpaid Paid Incomplete No Tax Due Internal Refu…" at bounding box center [986, 206] width 328 height 21
type input "10/09/2025"
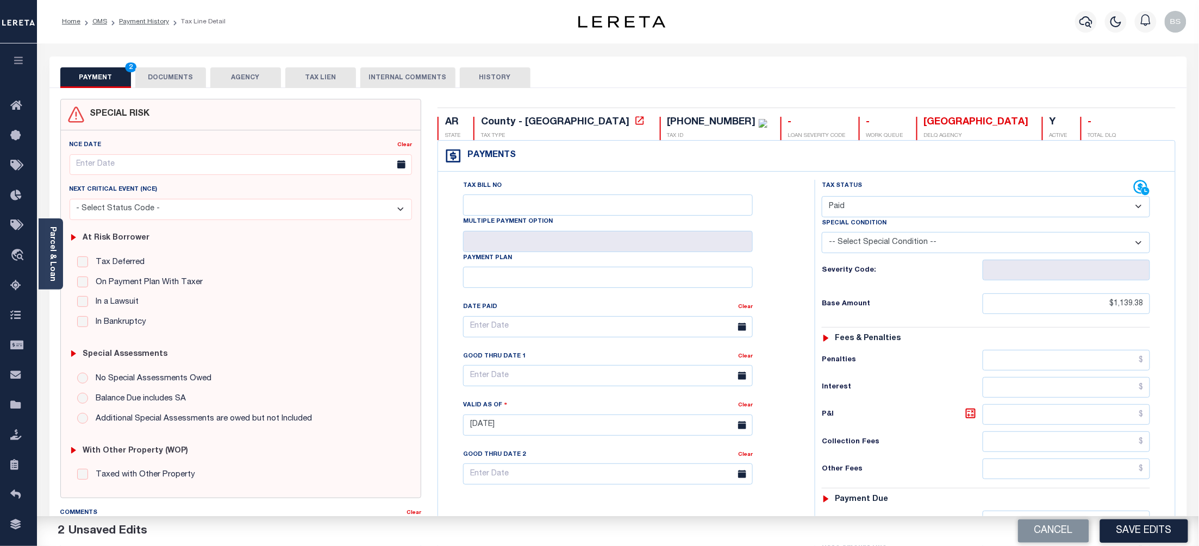
scroll to position [259, 0]
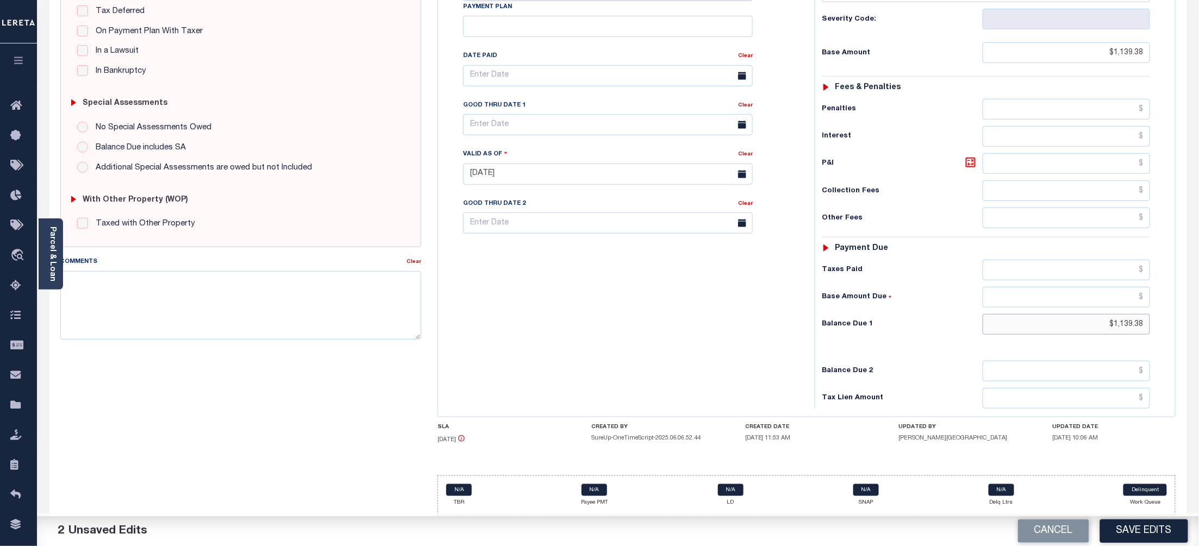
drag, startPoint x: 1148, startPoint y: 317, endPoint x: 1104, endPoint y: 331, distance: 46.4
click at [1104, 331] on input "$1,139.38" at bounding box center [1067, 324] width 168 height 21
type input "$0.00"
click at [1151, 533] on button "Save Edits" at bounding box center [1144, 531] width 88 height 23
checkbox input "false"
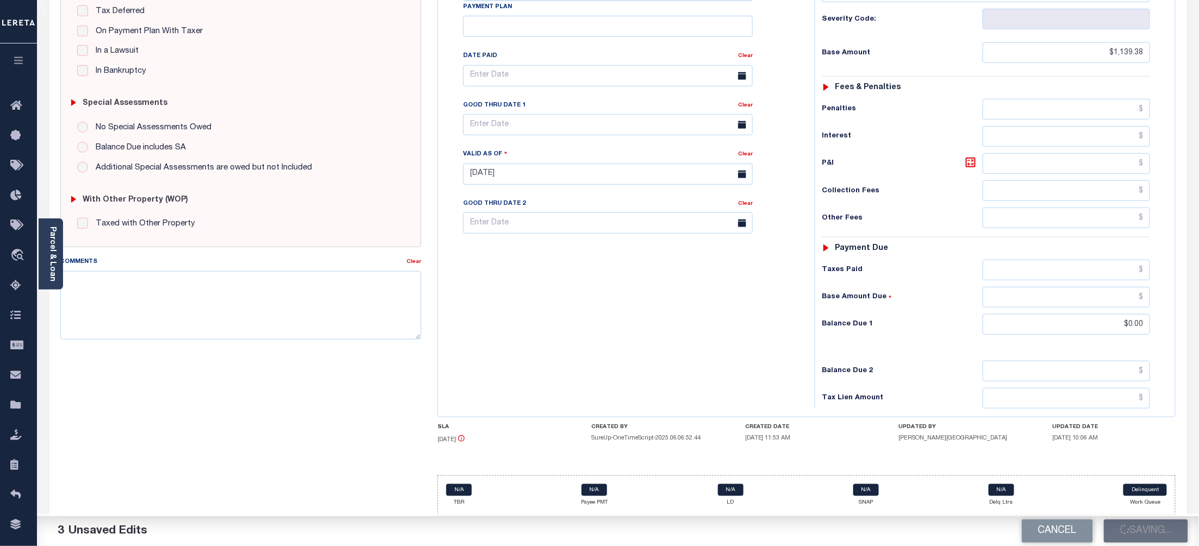
checkbox input "false"
type input "$1,139.38"
type input "$0"
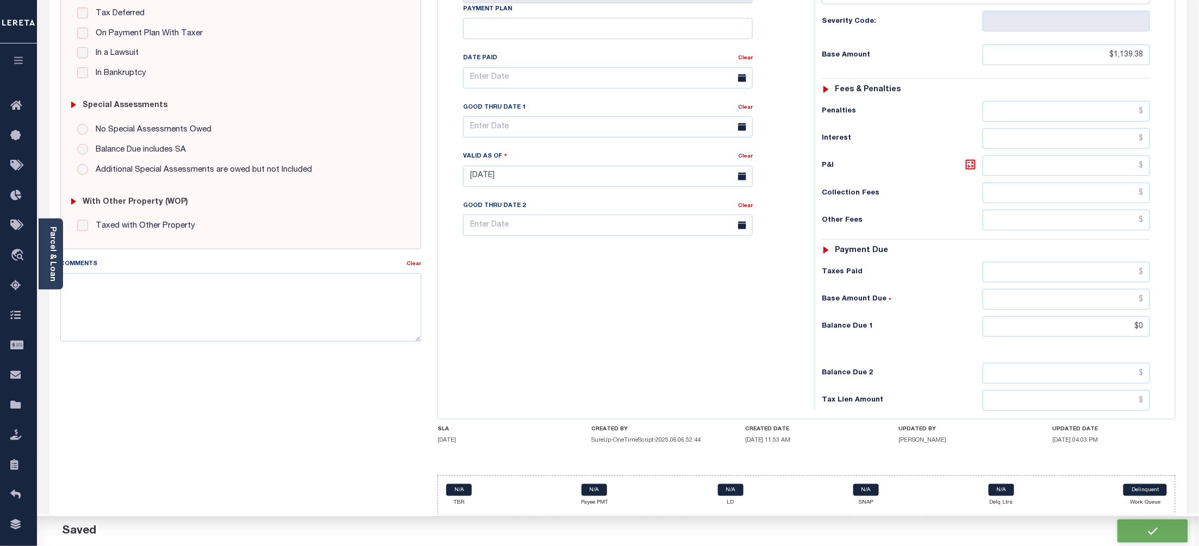
scroll to position [257, 0]
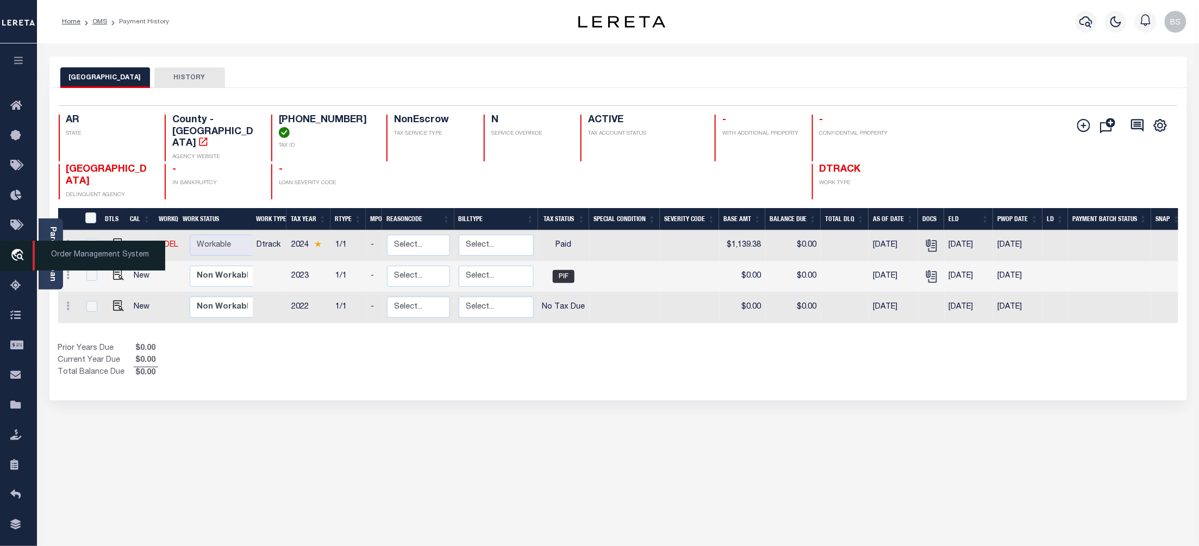
drag, startPoint x: 77, startPoint y: 259, endPoint x: 83, endPoint y: 259, distance: 6.0
click at [77, 259] on span "Order Management System" at bounding box center [99, 256] width 133 height 30
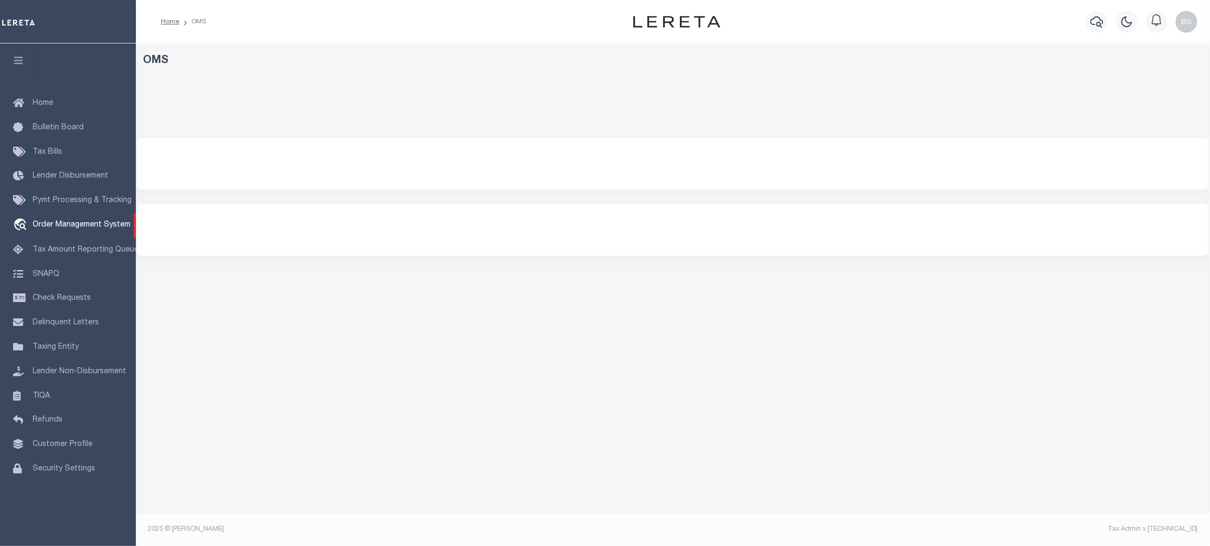
select select "200"
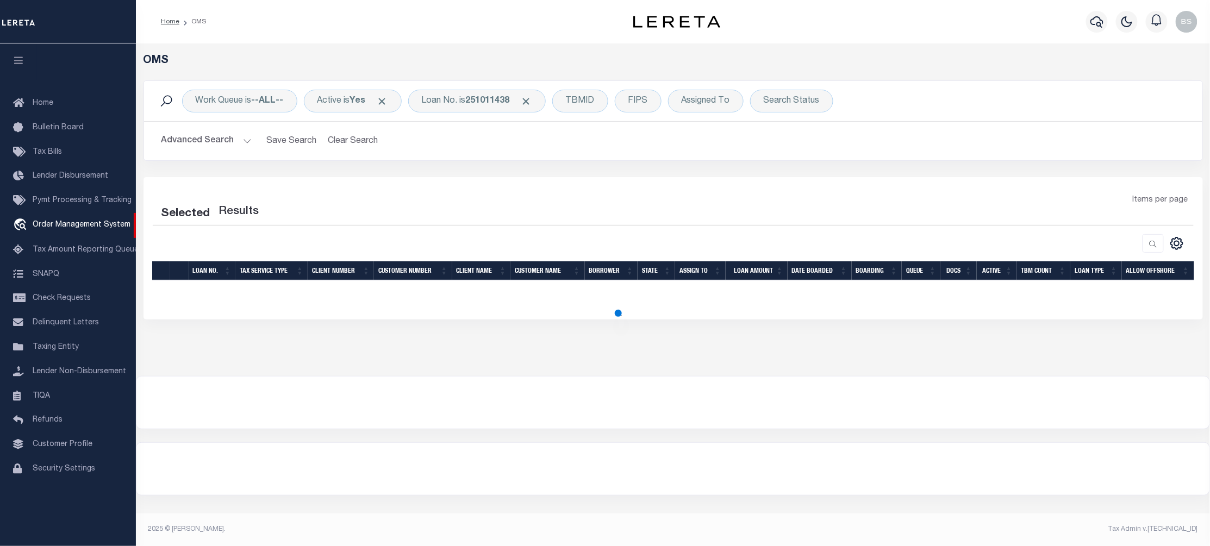
select select "200"
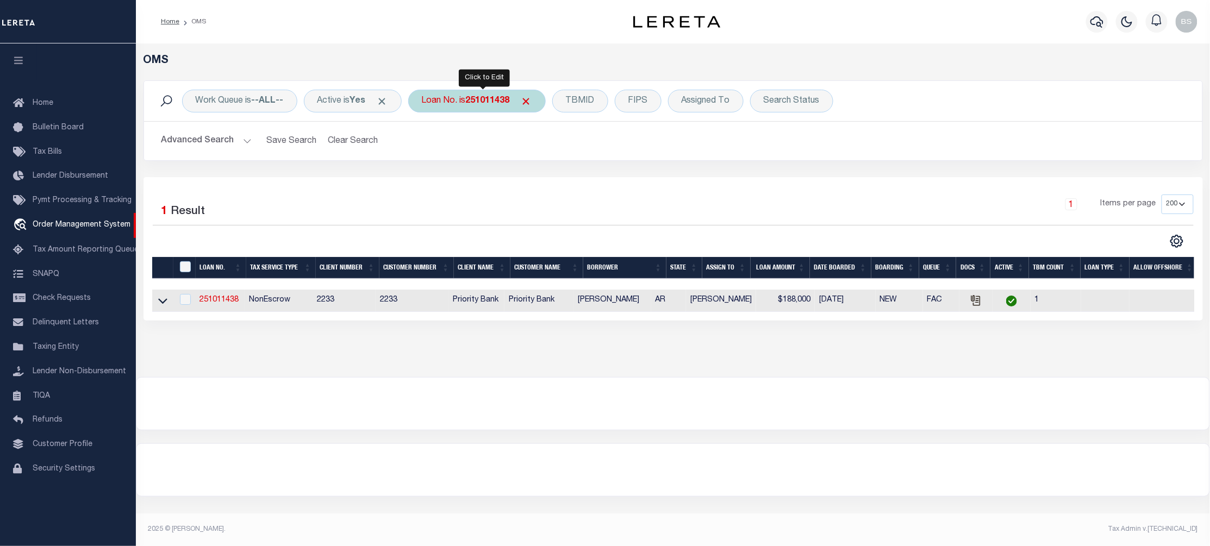
click at [462, 103] on div "Loan No. is 251011438" at bounding box center [477, 101] width 138 height 23
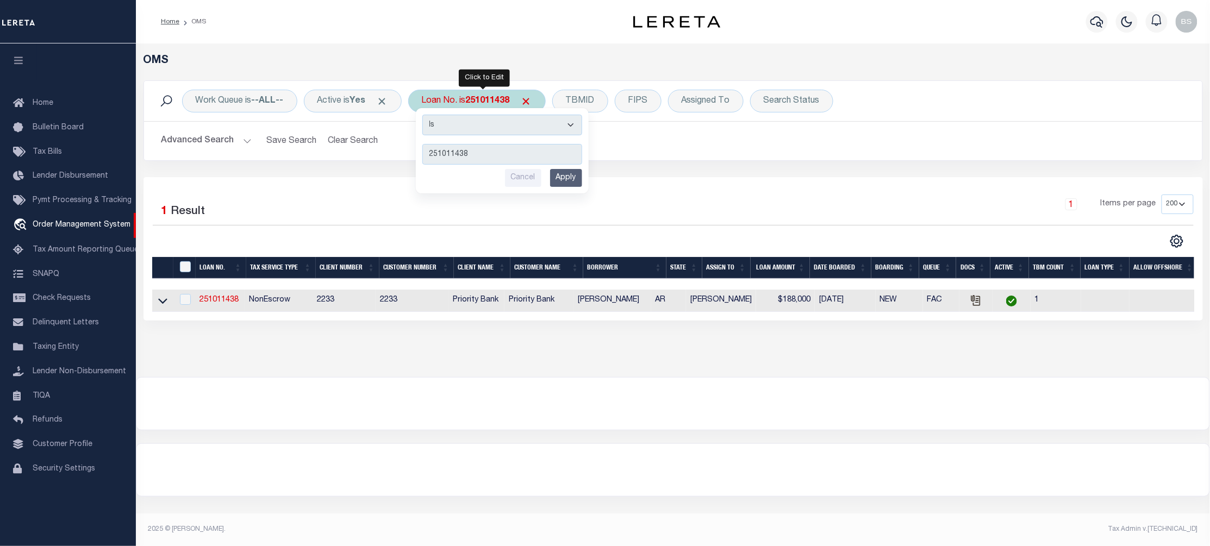
type input "4809206440339"
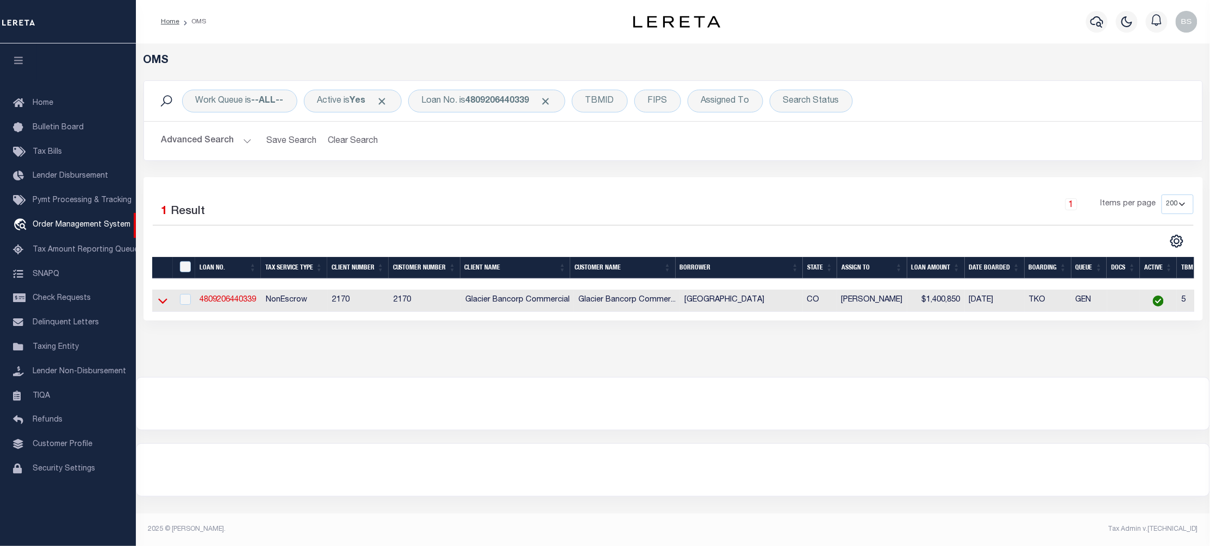
click at [163, 304] on icon at bounding box center [162, 300] width 9 height 11
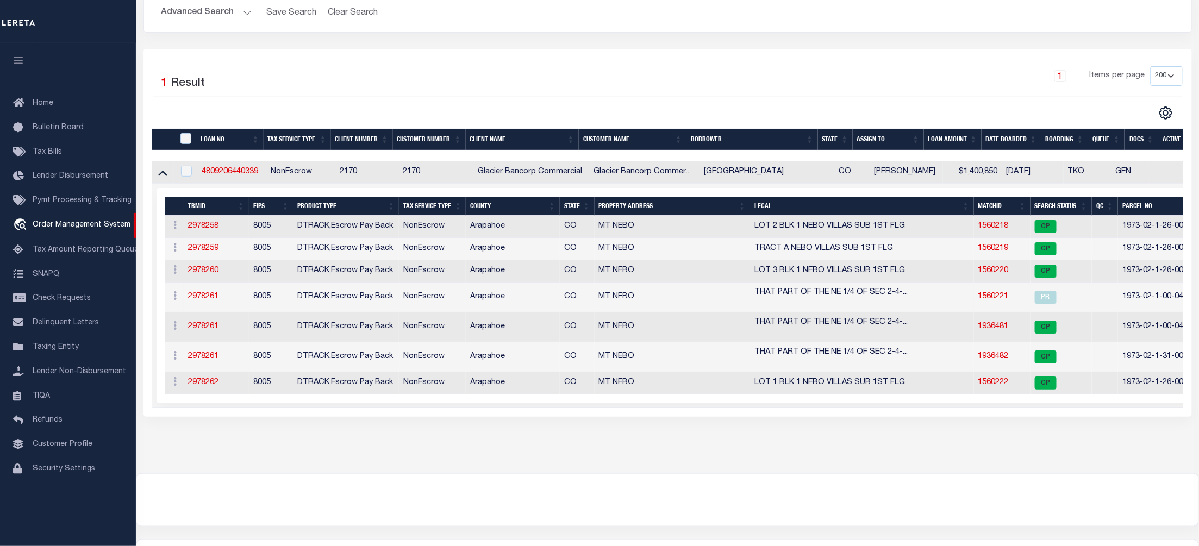
scroll to position [145, 0]
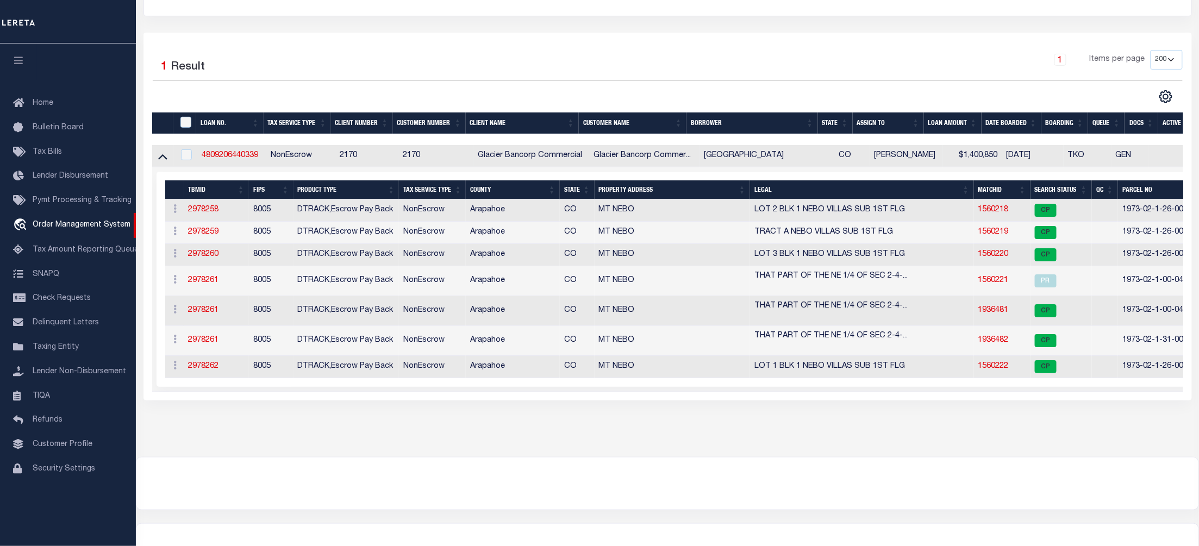
drag, startPoint x: 903, startPoint y: 403, endPoint x: 1029, endPoint y: 396, distance: 126.3
click at [1040, 401] on div "Selected 1 Result 1 Items per page 10 25 50 100 200" at bounding box center [668, 217] width 1049 height 368
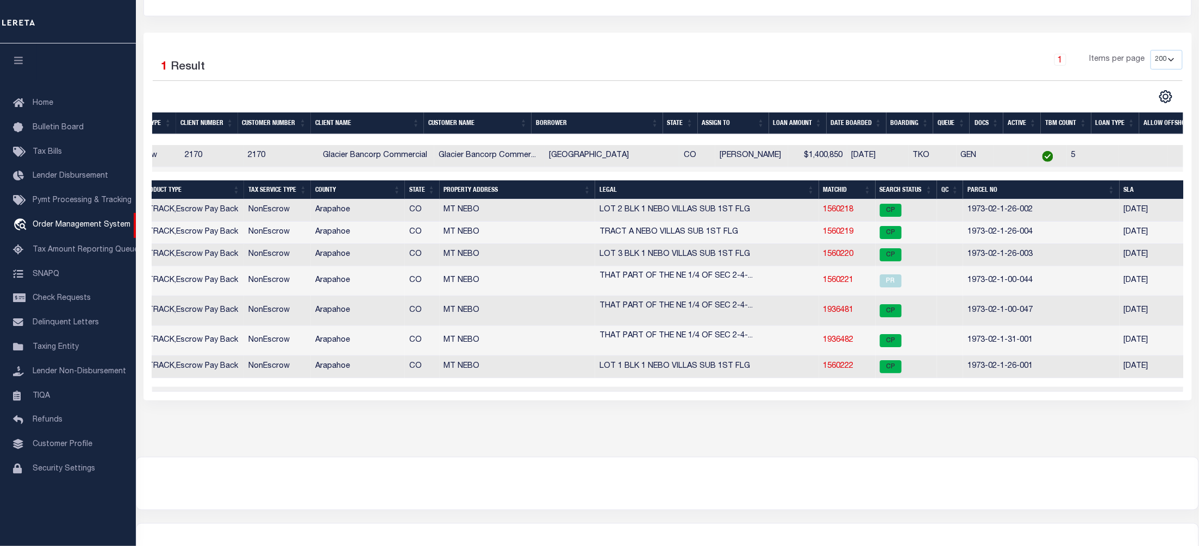
scroll to position [0, 171]
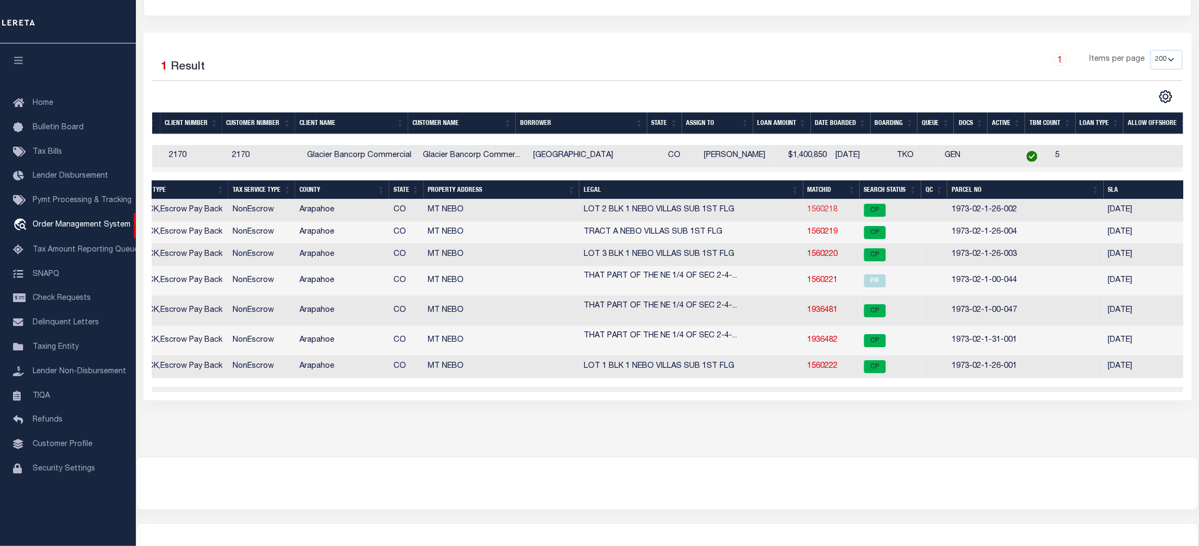
click at [823, 214] on link "1560218" at bounding box center [823, 210] width 30 height 8
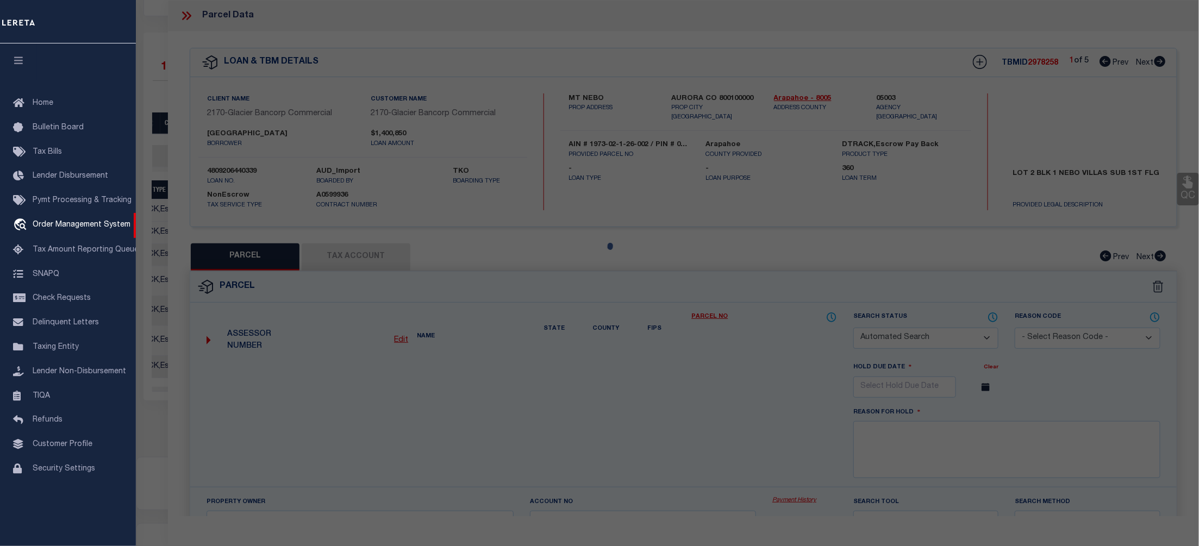
checkbox input "false"
select select "CP"
type input "The Beth Medrosh Hagodol Cemetery Assoc"
select select
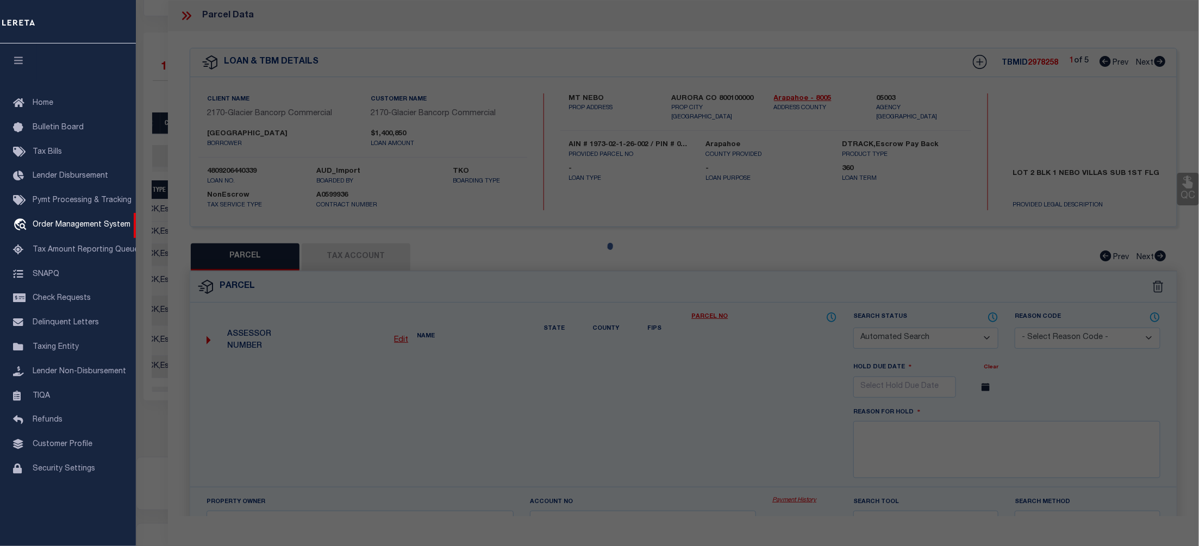
type input "12001 East 13Th Ave"
checkbox input "false"
type input "AURORA CO 80010"
type textarea "Lot 2 Blk 1 Nebo Villas Sub 1st Flg"
type textarea "Completed based on text legal."
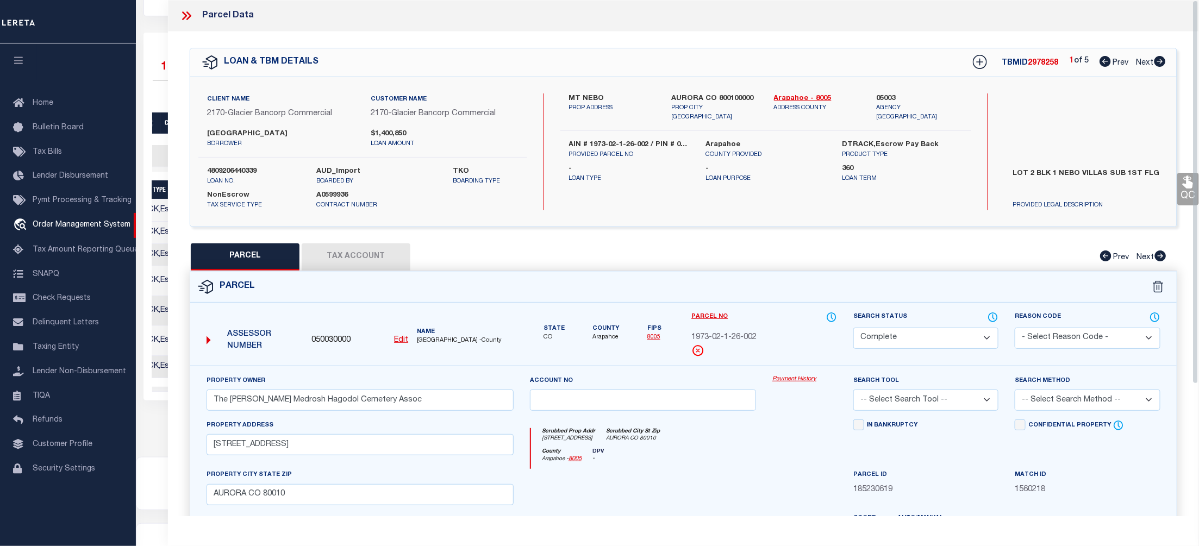
click at [790, 377] on link "Payment History" at bounding box center [804, 379] width 65 height 9
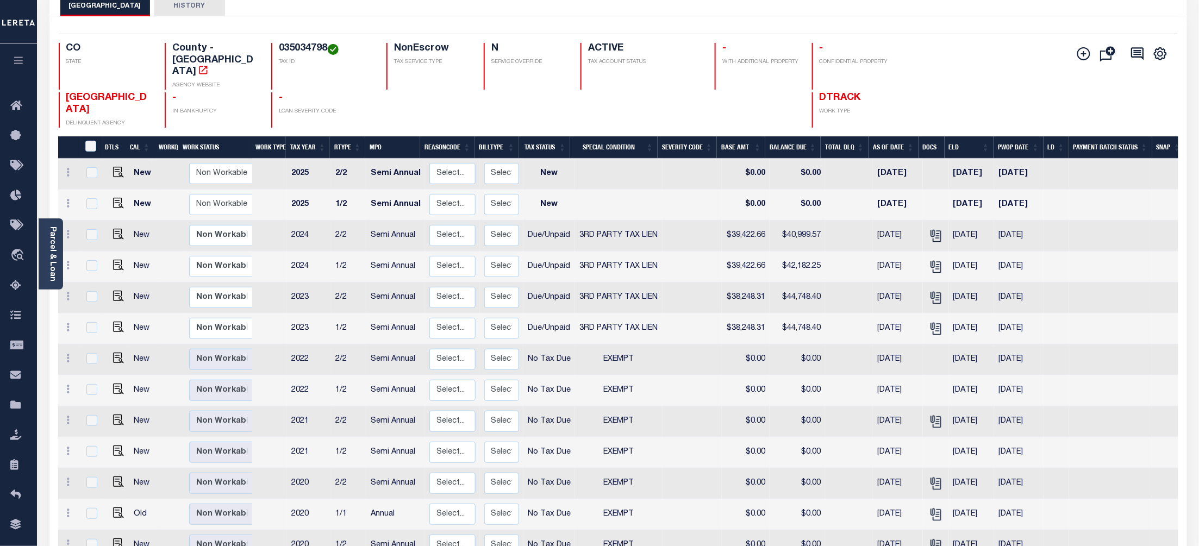
scroll to position [72, 0]
